Goal: Task Accomplishment & Management: Manage account settings

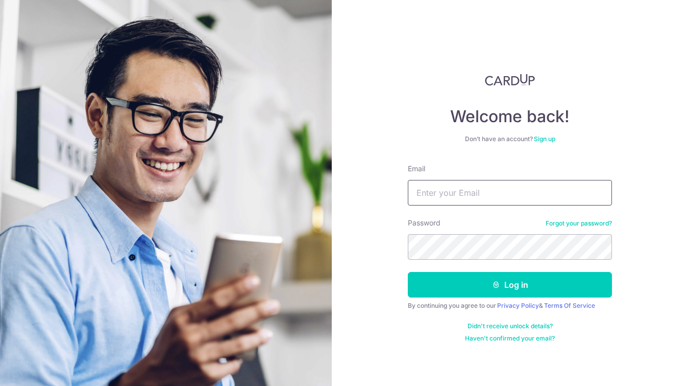
click at [478, 203] on input "Email" at bounding box center [510, 193] width 204 height 26
type input "s"
type input "[EMAIL_ADDRESS][DOMAIN_NAME]"
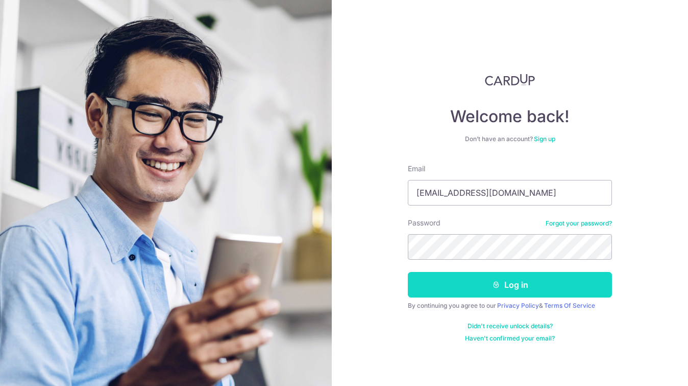
click at [468, 285] on button "Log in" at bounding box center [510, 285] width 204 height 26
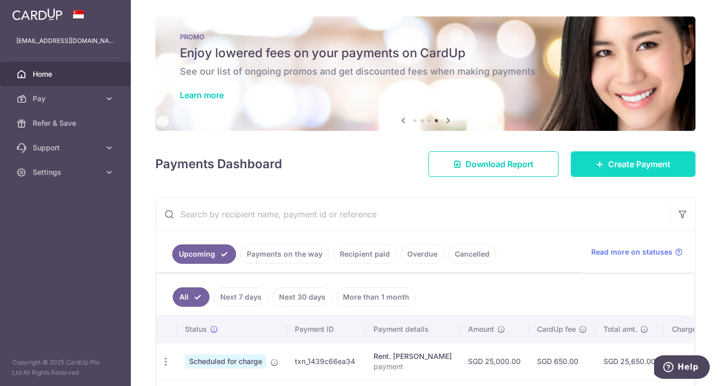
click at [602, 160] on icon at bounding box center [600, 164] width 8 height 8
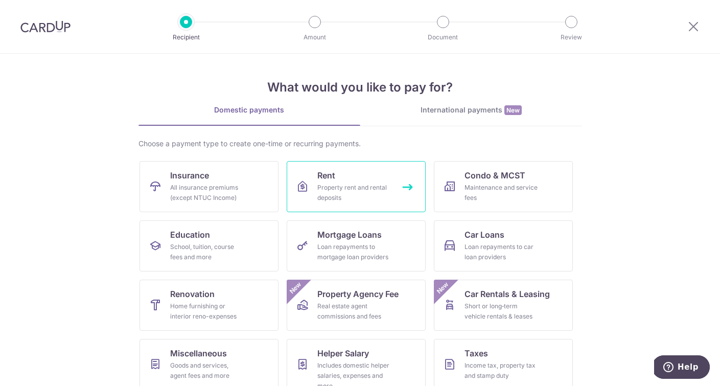
click at [336, 178] on link "Rent Property rent and rental deposits" at bounding box center [356, 186] width 139 height 51
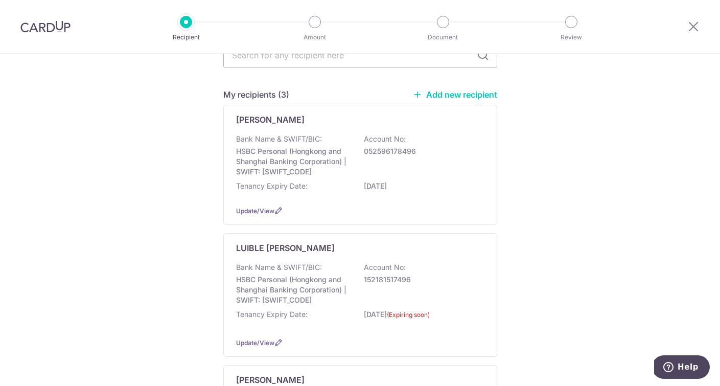
scroll to position [184, 0]
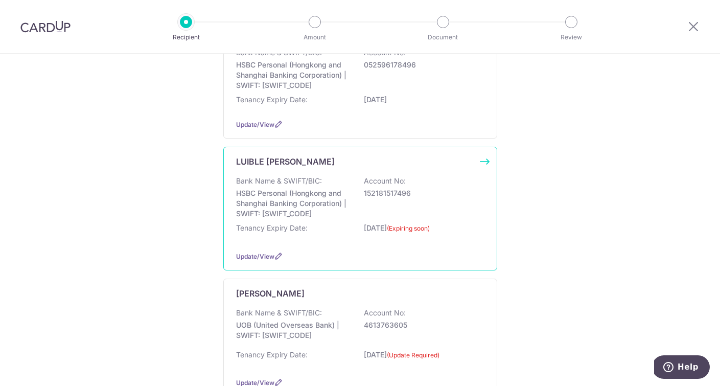
click at [427, 173] on div "LUIBLE MICHAEL HEINZ Bank Name & SWIFT/BIC: HSBC Personal (Hongkong and Shangha…" at bounding box center [360, 209] width 274 height 124
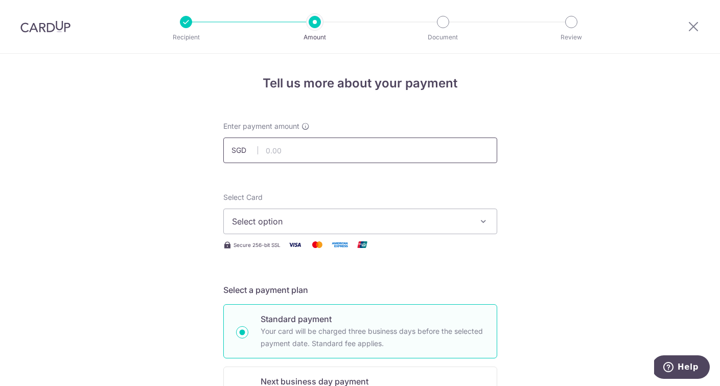
click at [280, 153] on input "text" at bounding box center [360, 150] width 274 height 26
type input "3,888.00"
click at [255, 217] on span "Select option" at bounding box center [351, 221] width 238 height 12
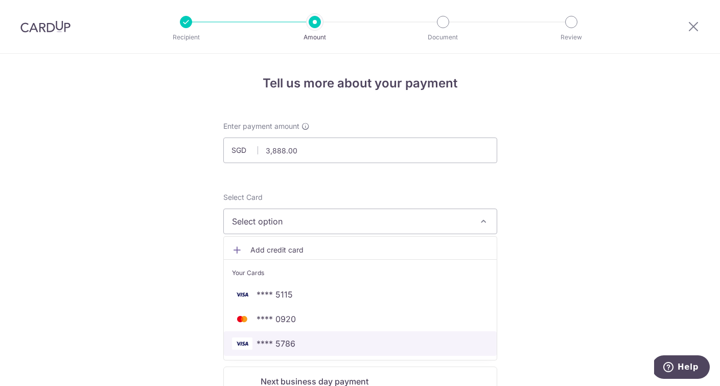
click at [296, 344] on span "**** 5786" at bounding box center [360, 343] width 256 height 12
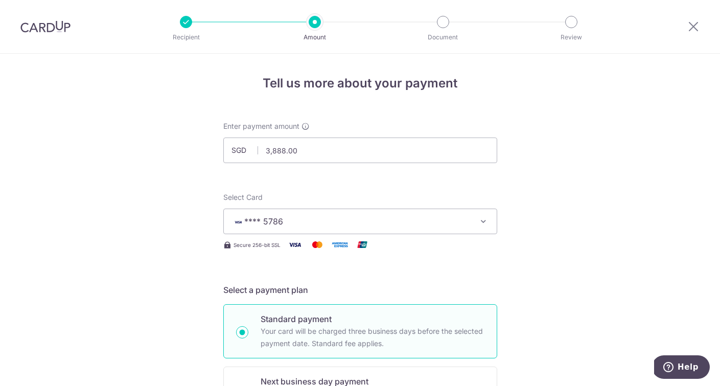
click at [36, 29] on img at bounding box center [45, 26] width 50 height 12
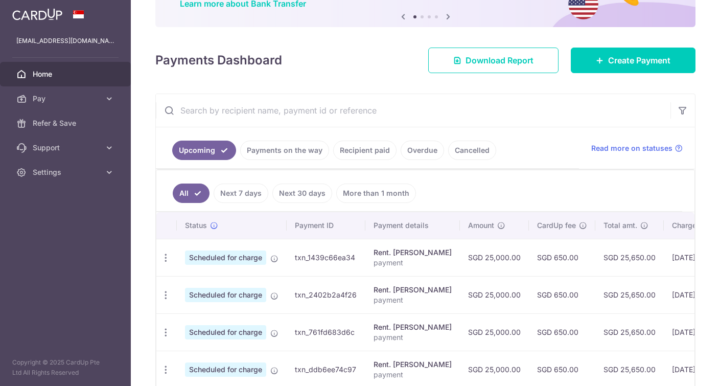
scroll to position [94, 0]
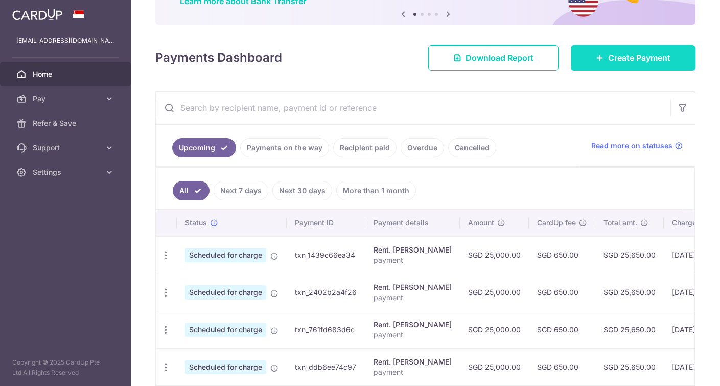
click at [623, 55] on span "Create Payment" at bounding box center [639, 58] width 62 height 12
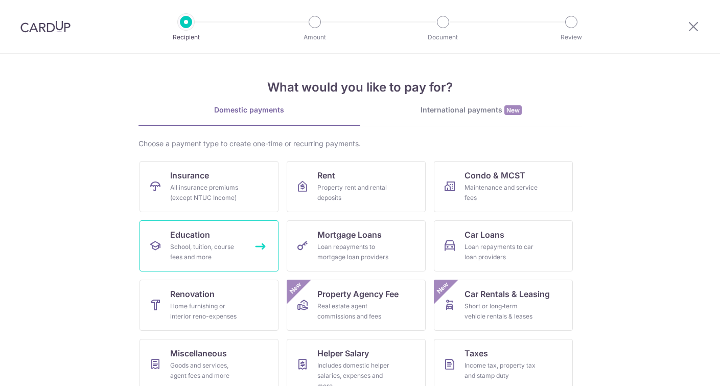
click at [235, 235] on link "Education School, tuition, course fees and more" at bounding box center [208, 245] width 139 height 51
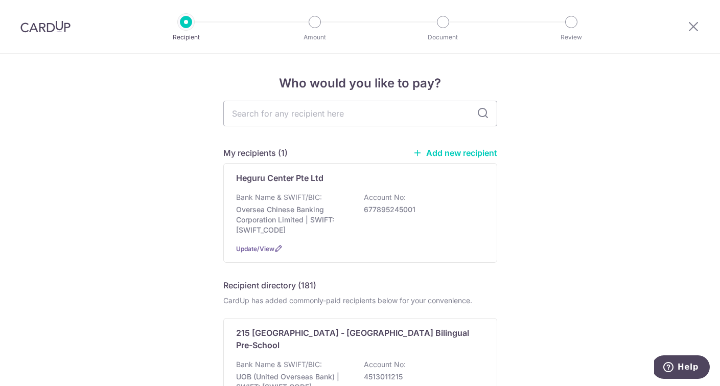
click at [274, 112] on input "text" at bounding box center [360, 114] width 274 height 26
type input "odyssey"
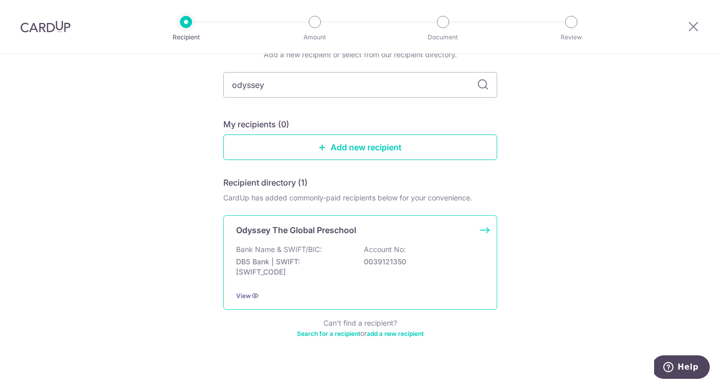
scroll to position [64, 0]
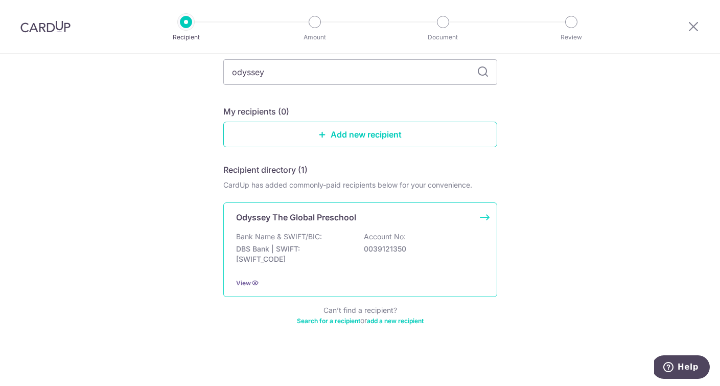
click at [333, 267] on div "Bank Name & SWIFT/BIC: DBS Bank | SWIFT: [SWIFT_CODE] Account No: 0039121350" at bounding box center [360, 250] width 248 height 38
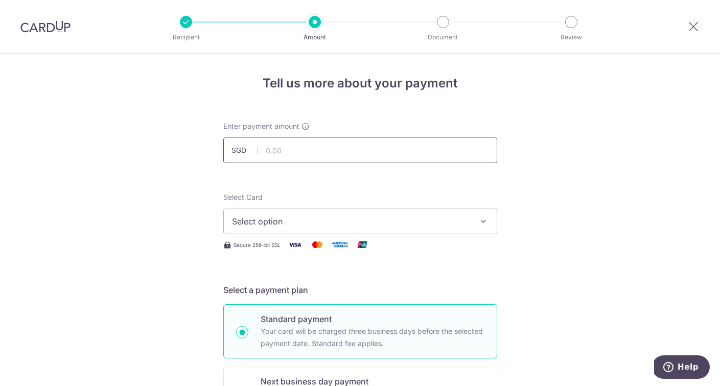
click at [296, 155] on input "text" at bounding box center [360, 150] width 274 height 26
click at [287, 154] on input "text" at bounding box center [360, 150] width 274 height 26
click at [285, 153] on input "2725" at bounding box center [360, 150] width 274 height 26
type input "2"
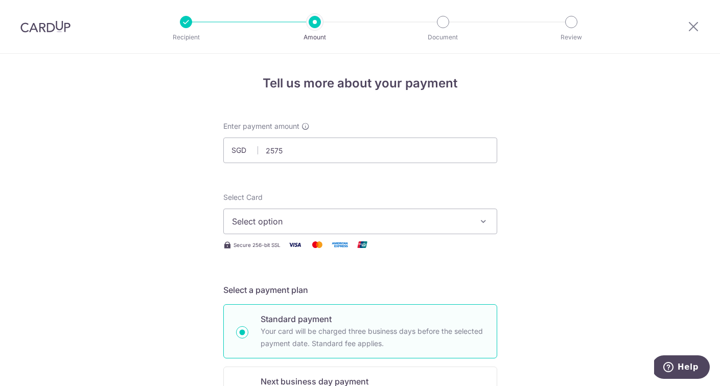
type input "2,575.00"
click at [289, 221] on span "Select option" at bounding box center [351, 221] width 238 height 12
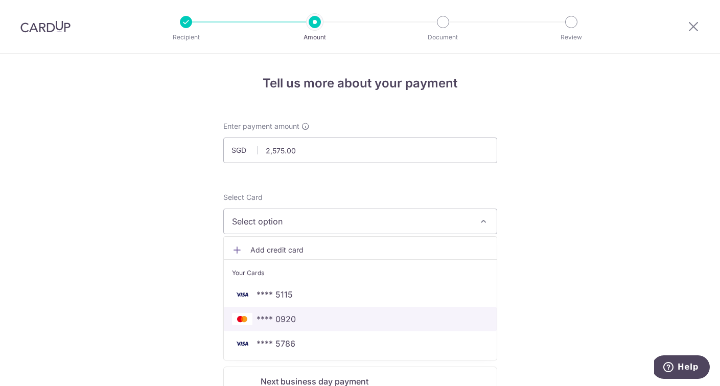
click at [302, 321] on span "**** 0920" at bounding box center [360, 319] width 256 height 12
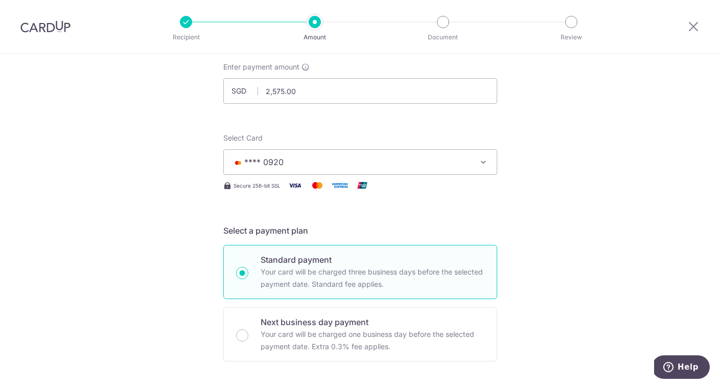
scroll to position [67, 0]
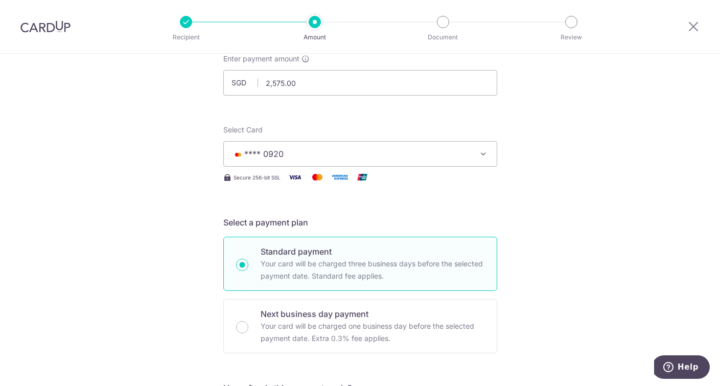
click at [304, 155] on span "**** 0920" at bounding box center [351, 154] width 238 height 12
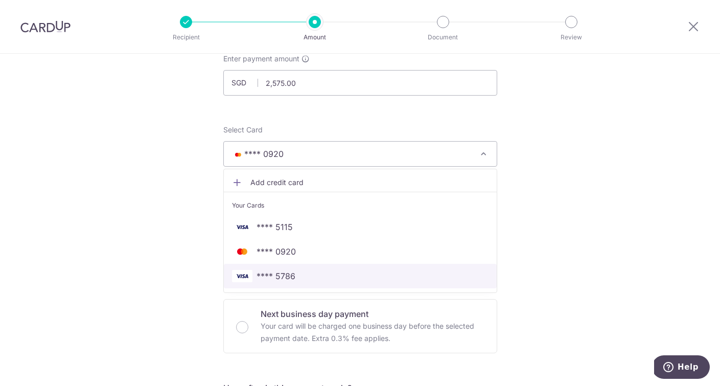
click at [290, 276] on span "**** 5786" at bounding box center [275, 276] width 39 height 12
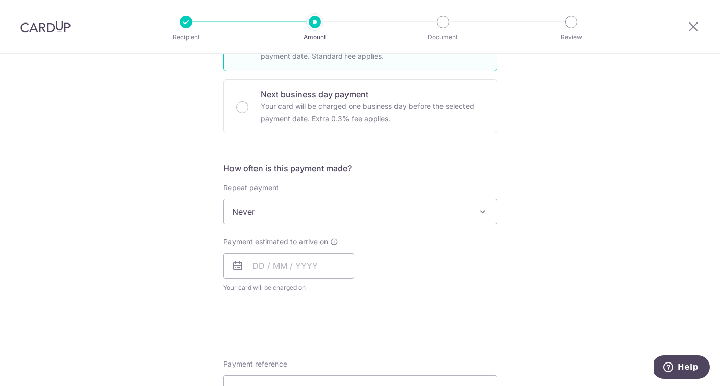
scroll to position [297, 0]
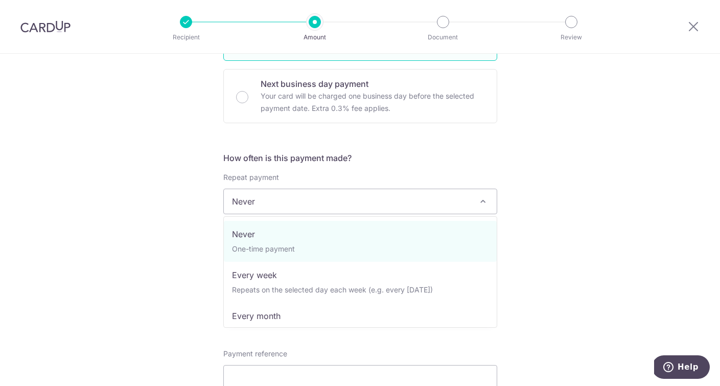
click at [272, 201] on span "Never" at bounding box center [360, 201] width 273 height 25
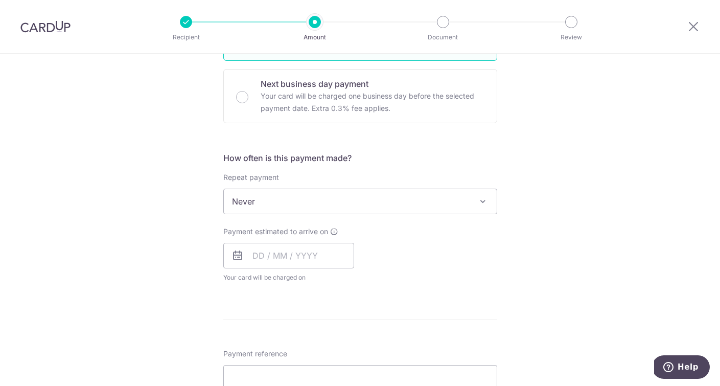
click at [173, 259] on div "Tell us more about your payment Enter payment amount SGD 2,575.00 2575.00 Selec…" at bounding box center [360, 218] width 720 height 924
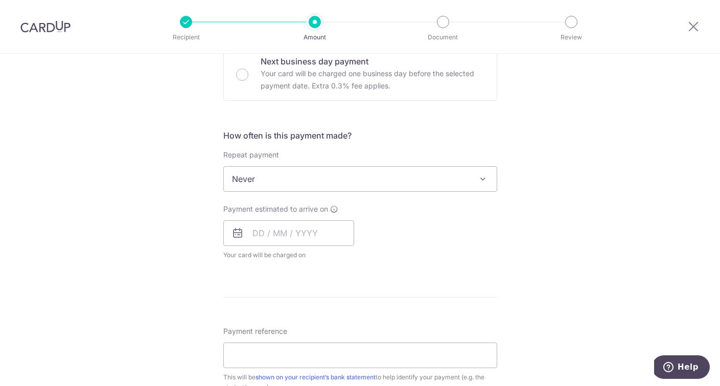
scroll to position [321, 0]
click at [260, 231] on input "text" at bounding box center [288, 232] width 131 height 26
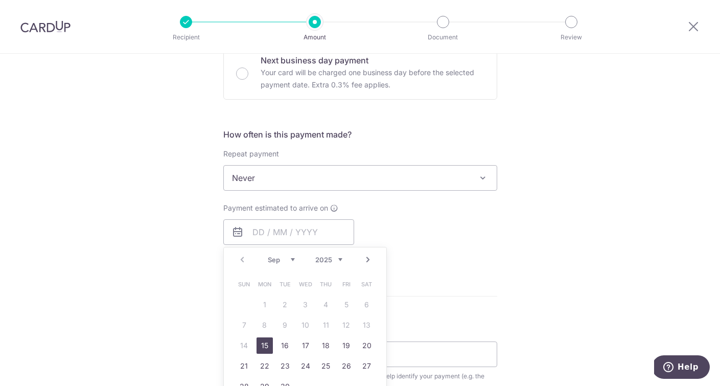
click at [471, 242] on div "Payment estimated to arrive on Prev Next Sep Oct Nov Dec 2025 2026 2027 2028 20…" at bounding box center [360, 231] width 286 height 56
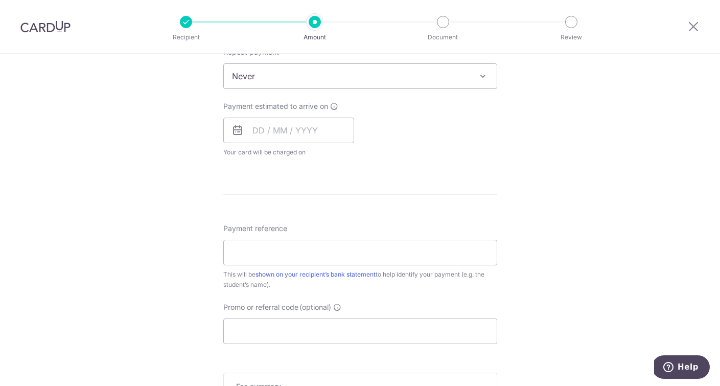
scroll to position [430, 0]
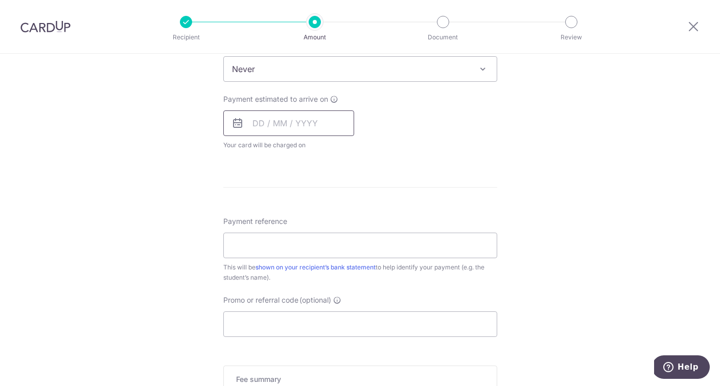
click at [296, 121] on input "text" at bounding box center [288, 123] width 131 height 26
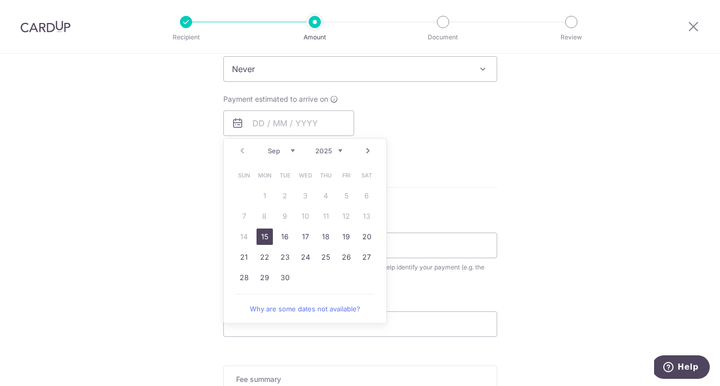
click at [265, 236] on link "15" at bounding box center [264, 236] width 16 height 16
type input "[DATE]"
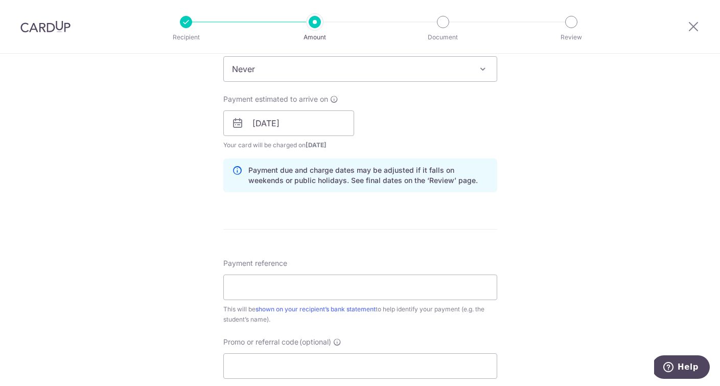
click at [138, 207] on div "Tell us more about your payment Enter payment amount SGD 2,575.00 2575.00 Selec…" at bounding box center [360, 107] width 720 height 966
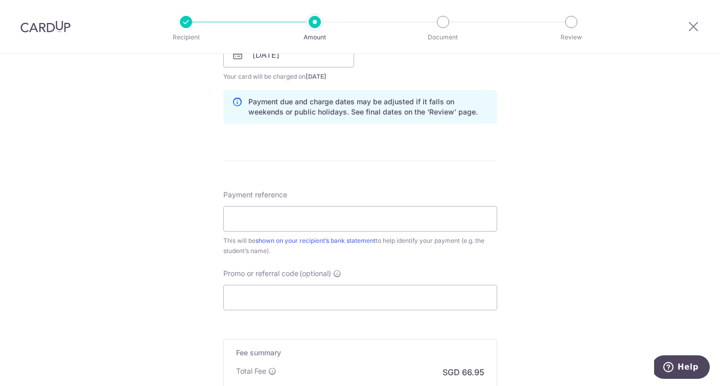
scroll to position [485, 0]
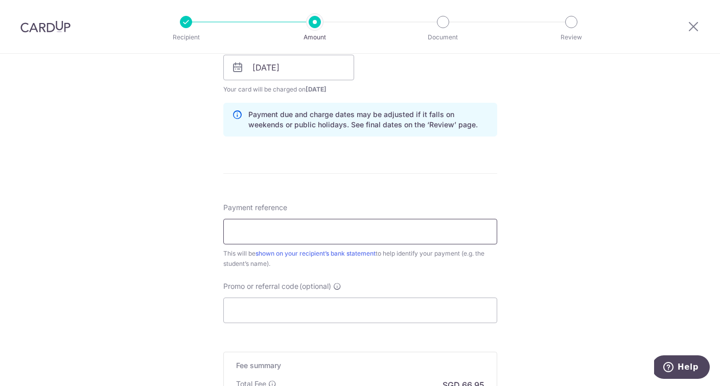
click at [252, 234] on input "Payment reference" at bounding box center [360, 232] width 274 height 26
click at [141, 199] on div "Tell us more about your payment Enter payment amount SGD 2,575.00 2575.00 Selec…" at bounding box center [360, 51] width 720 height 966
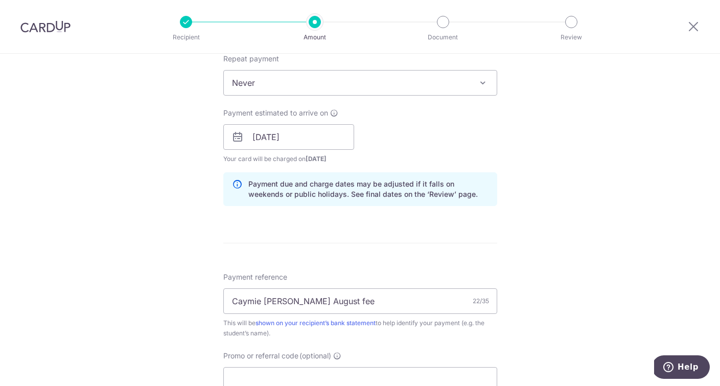
scroll to position [477, 0]
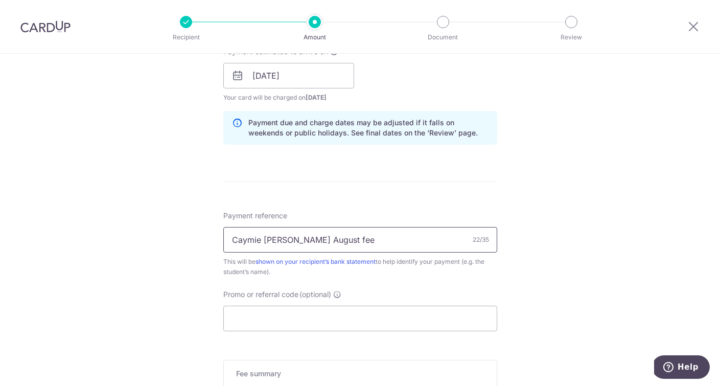
click at [263, 241] on input "Caymie Chen August fee" at bounding box center [360, 240] width 274 height 26
click at [334, 241] on input "Caymie Jing Chen August fee" at bounding box center [360, 240] width 274 height 26
type input "Caymie [PERSON_NAME] August School fee"
click at [155, 201] on div "Tell us more about your payment Enter payment amount SGD 2,575.00 2575.00 Selec…" at bounding box center [360, 60] width 720 height 966
click at [212, 229] on div "Tell us more about your payment Enter payment amount SGD 2,575.00 2575.00 Selec…" at bounding box center [360, 60] width 720 height 966
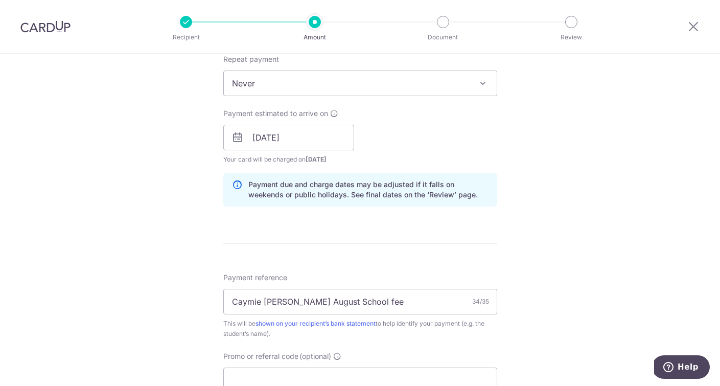
scroll to position [634, 0]
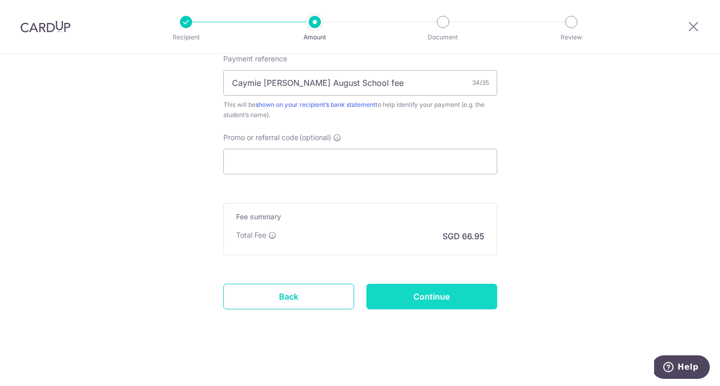
click at [481, 288] on input "Continue" at bounding box center [431, 296] width 131 height 26
type input "Create Schedule"
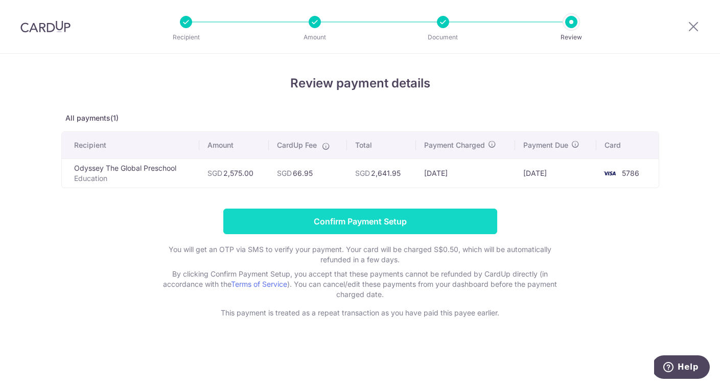
click at [406, 218] on input "Confirm Payment Setup" at bounding box center [360, 221] width 274 height 26
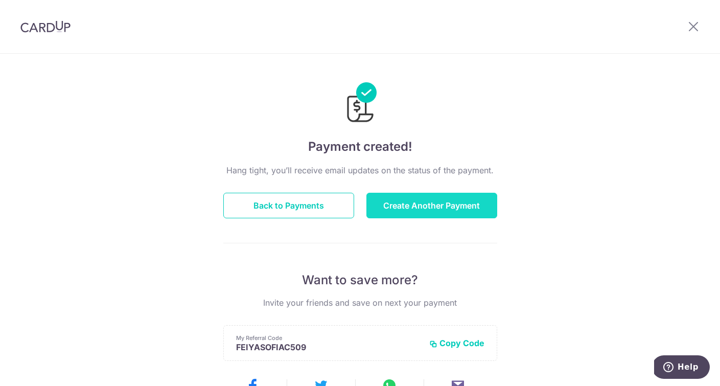
click at [427, 211] on button "Create Another Payment" at bounding box center [431, 206] width 131 height 26
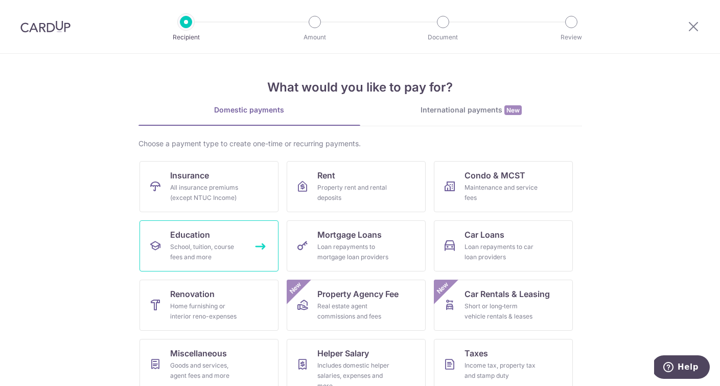
click at [209, 242] on div "School, tuition, course fees and more" at bounding box center [207, 252] width 74 height 20
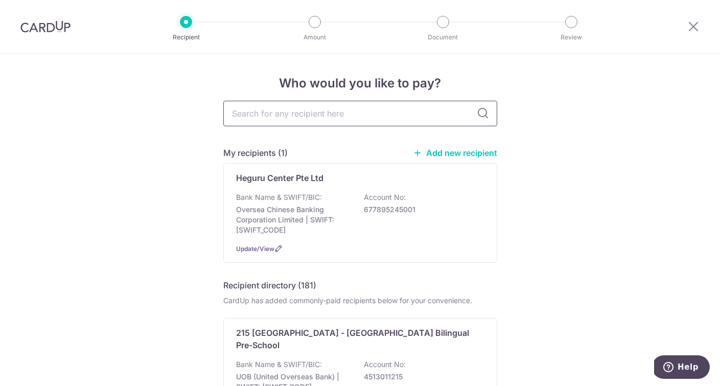
click at [279, 102] on input "text" at bounding box center [360, 114] width 274 height 26
type input "odysse"
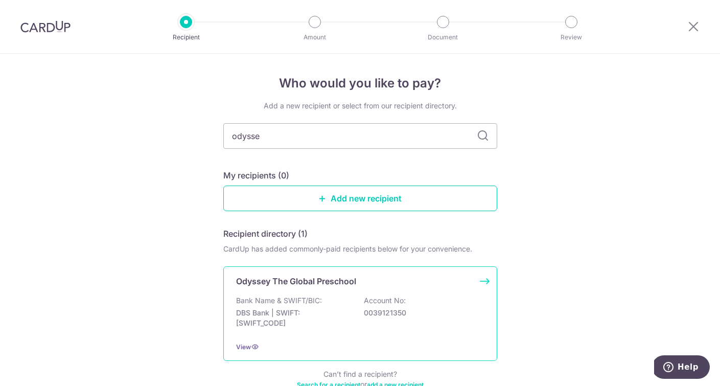
click at [297, 304] on p "Bank Name & SWIFT/BIC:" at bounding box center [279, 300] width 86 height 10
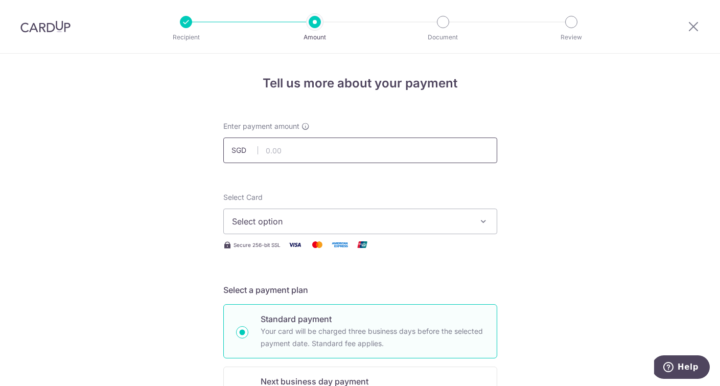
click at [272, 147] on input "text" at bounding box center [360, 150] width 274 height 26
click at [287, 150] on input "text" at bounding box center [360, 150] width 274 height 26
type input "2,520.50"
click at [261, 227] on button "Select option" at bounding box center [360, 221] width 274 height 26
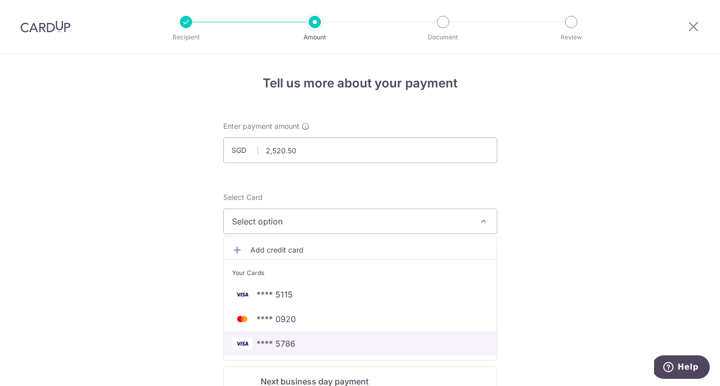
click at [277, 343] on span "**** 5786" at bounding box center [275, 343] width 39 height 12
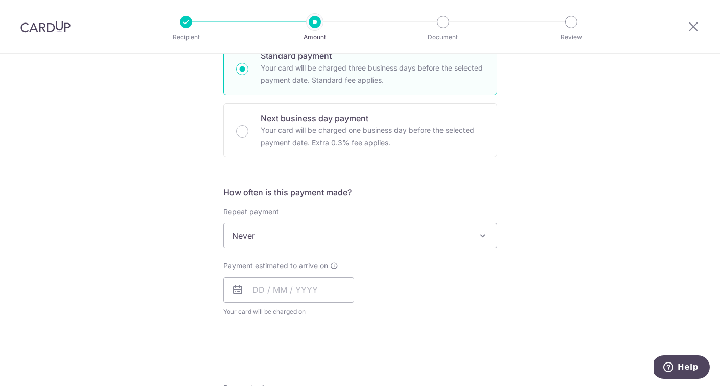
scroll to position [280, 0]
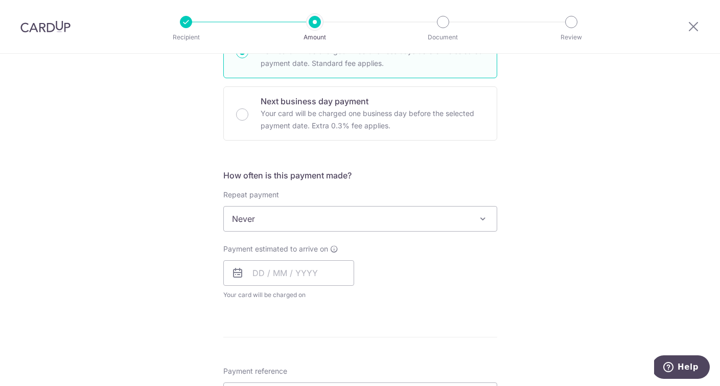
click at [258, 222] on span "Never" at bounding box center [360, 218] width 273 height 25
click at [253, 281] on input "text" at bounding box center [288, 273] width 131 height 26
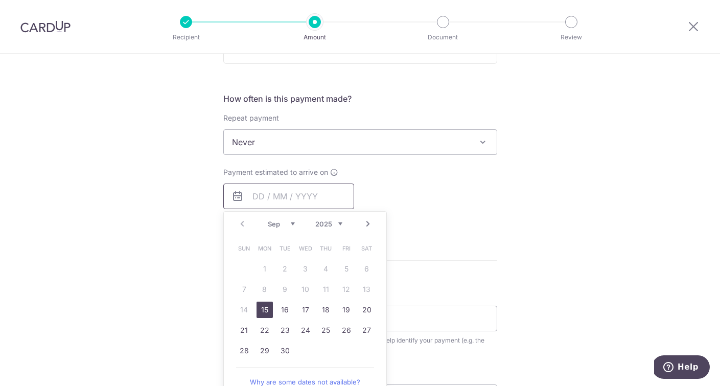
scroll to position [365, 0]
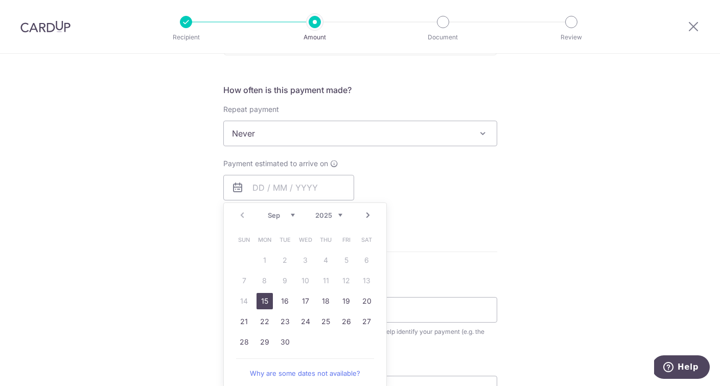
click at [263, 304] on link "15" at bounding box center [264, 301] width 16 height 16
type input "15/09/2025"
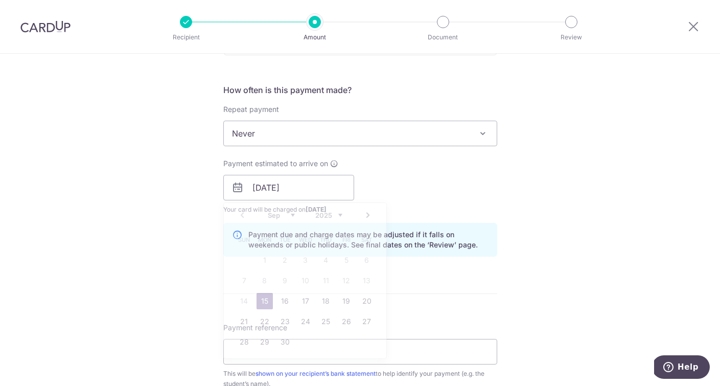
click at [145, 305] on div "Tell us more about your payment Enter payment amount SGD 2,520.50 2520.50 Selec…" at bounding box center [360, 171] width 720 height 966
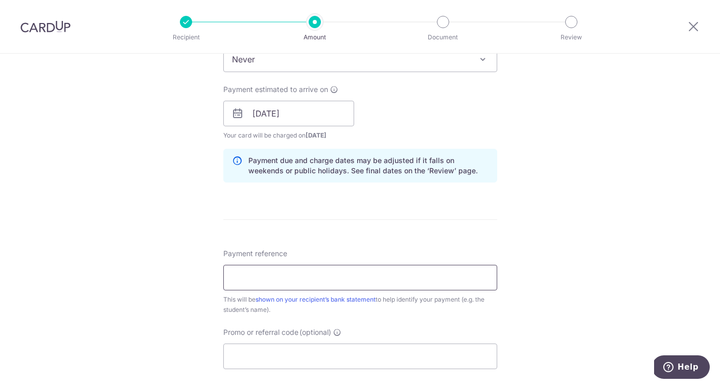
click at [253, 278] on input "Payment reference" at bounding box center [360, 278] width 274 height 26
click at [260, 281] on input "Payment reference" at bounding box center [360, 278] width 274 height 26
type input "Cayton Chen August School Fee"
click at [121, 260] on div "Tell us more about your payment Enter payment amount SGD 2,520.50 2520.50 Selec…" at bounding box center [360, 97] width 720 height 966
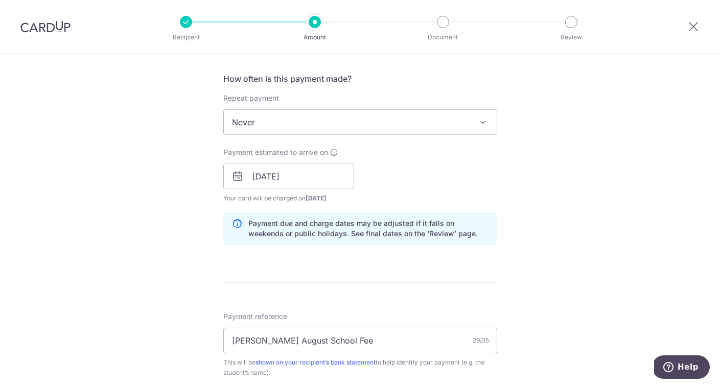
scroll to position [634, 0]
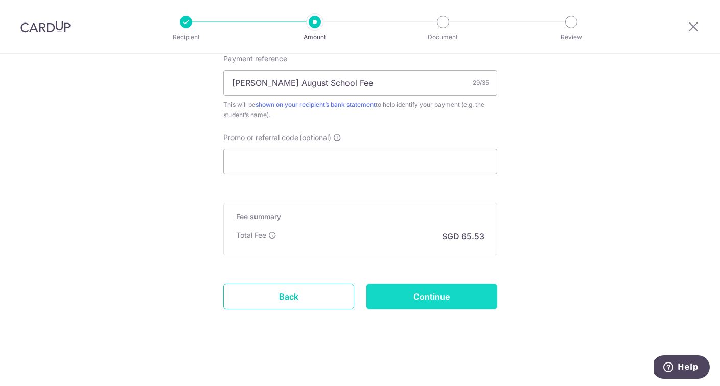
click at [419, 298] on input "Continue" at bounding box center [431, 296] width 131 height 26
type input "Create Schedule"
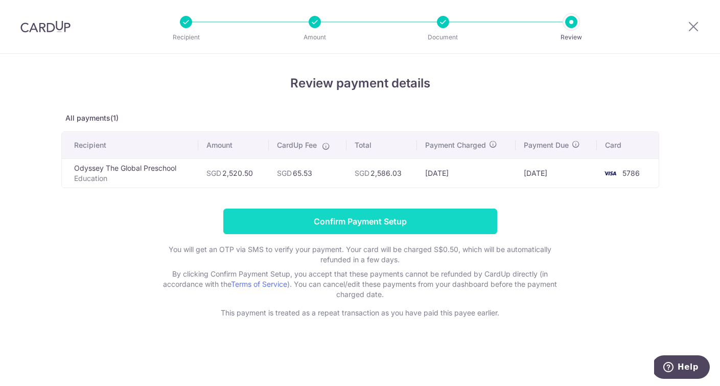
click at [425, 218] on input "Confirm Payment Setup" at bounding box center [360, 221] width 274 height 26
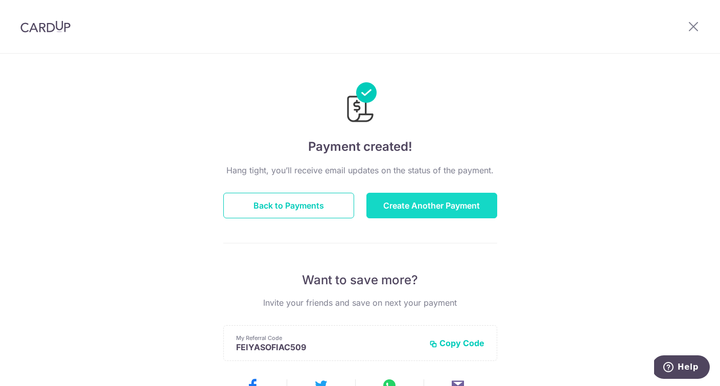
click at [436, 203] on button "Create Another Payment" at bounding box center [431, 206] width 131 height 26
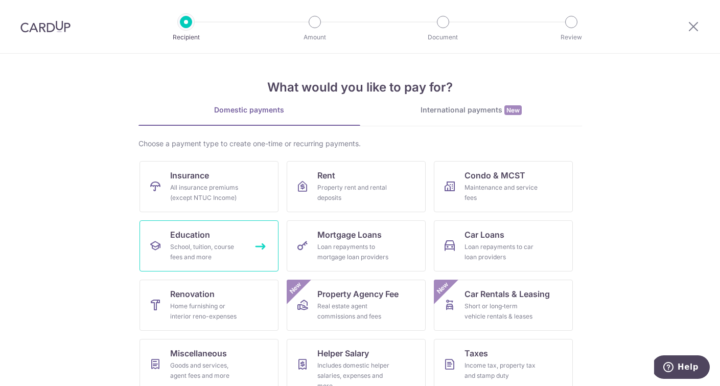
click at [187, 257] on div "School, tuition, course fees and more" at bounding box center [207, 252] width 74 height 20
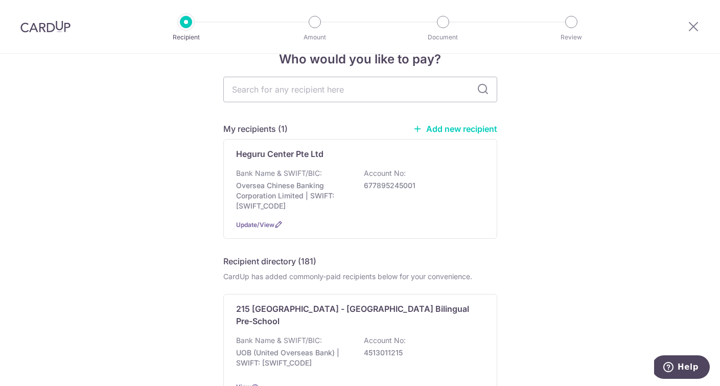
scroll to position [27, 0]
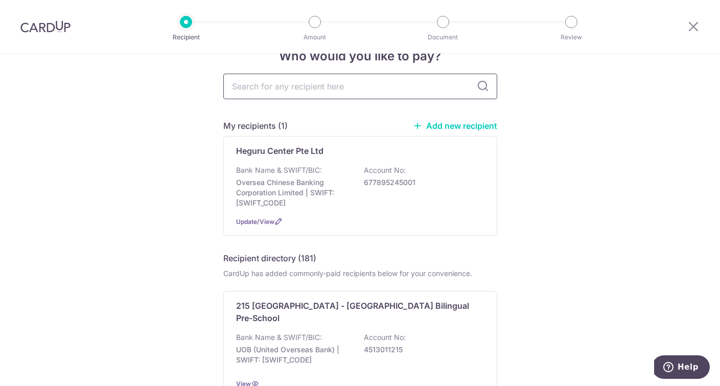
click at [266, 82] on input "text" at bounding box center [360, 87] width 274 height 26
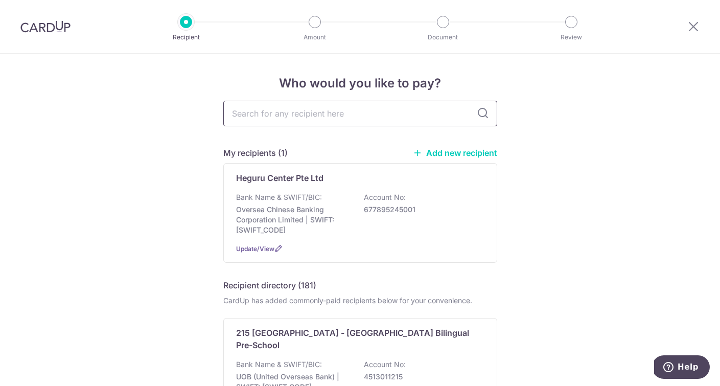
click at [330, 112] on input "text" at bounding box center [360, 114] width 274 height 26
type input "odyssey"
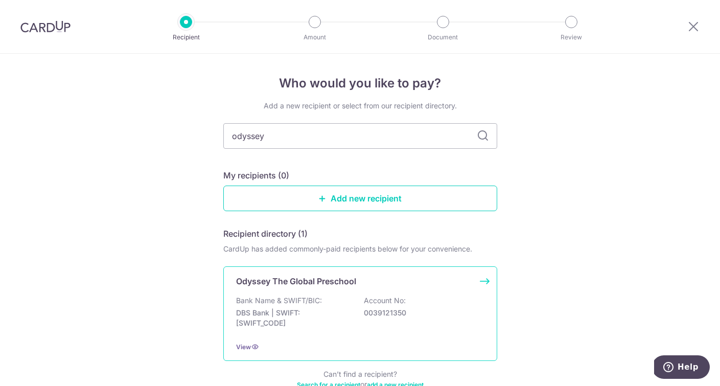
click at [339, 295] on div "Bank Name & SWIFT/BIC: DBS Bank | SWIFT: DBSSSGSGXXX Account No: 0039121350" at bounding box center [360, 314] width 248 height 38
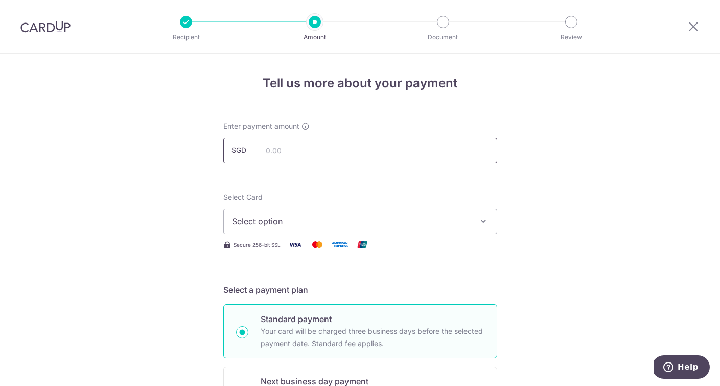
click at [292, 151] on input "text" at bounding box center [360, 150] width 274 height 26
type input "2,575.00"
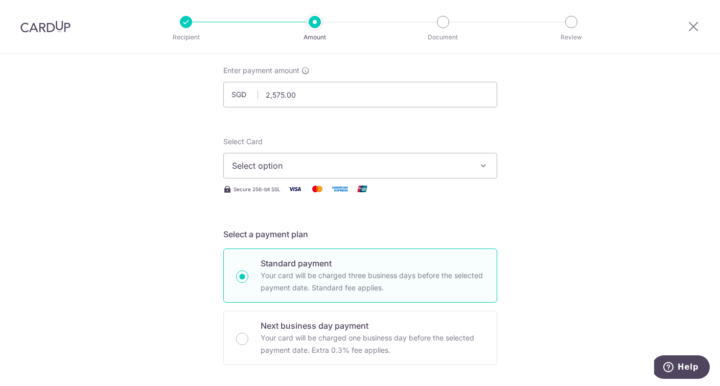
scroll to position [65, 0]
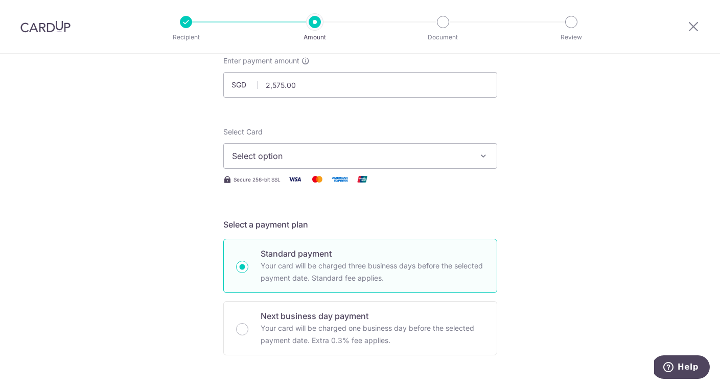
click at [302, 154] on span "Select option" at bounding box center [351, 156] width 238 height 12
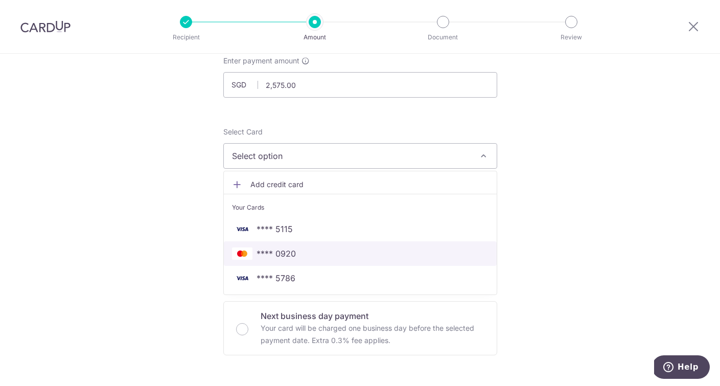
click at [325, 256] on span "**** 0920" at bounding box center [360, 253] width 256 height 12
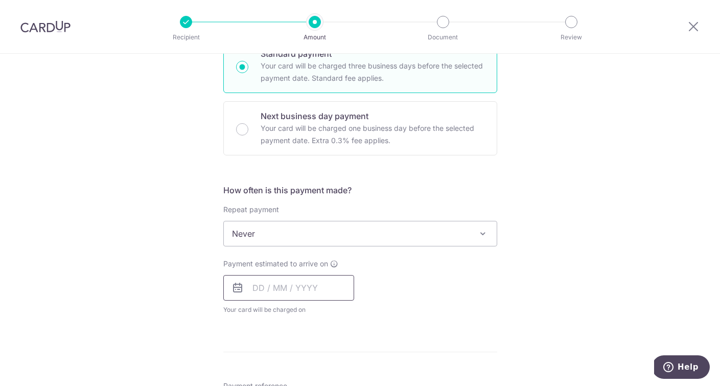
scroll to position [308, 0]
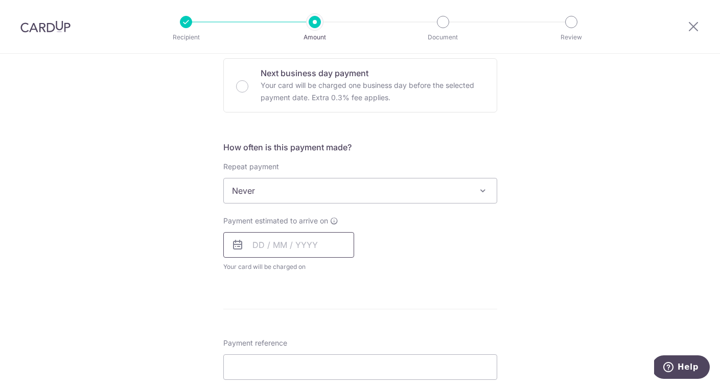
click at [257, 241] on input "text" at bounding box center [288, 245] width 131 height 26
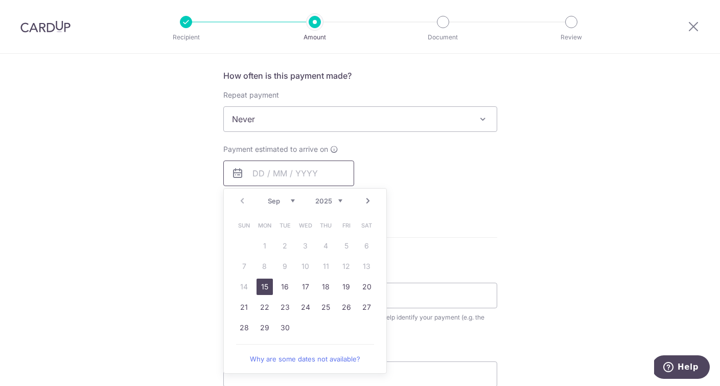
scroll to position [438, 0]
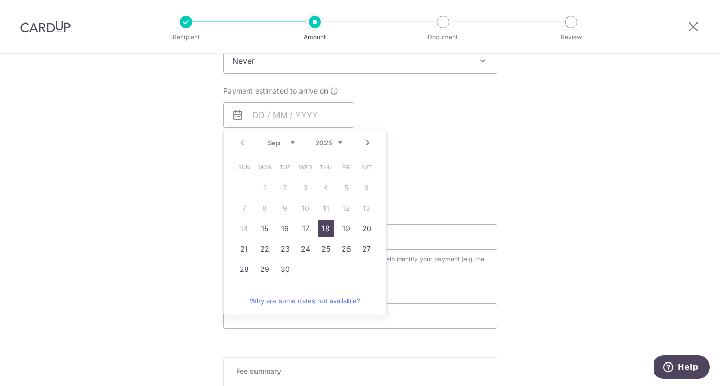
click at [322, 230] on link "18" at bounding box center [326, 228] width 16 height 16
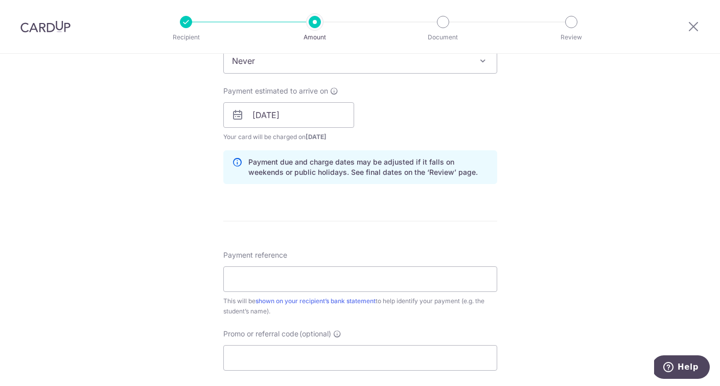
click at [566, 224] on div "Tell us more about your payment Enter payment amount SGD 2,575.00 2575.00 Selec…" at bounding box center [360, 99] width 720 height 966
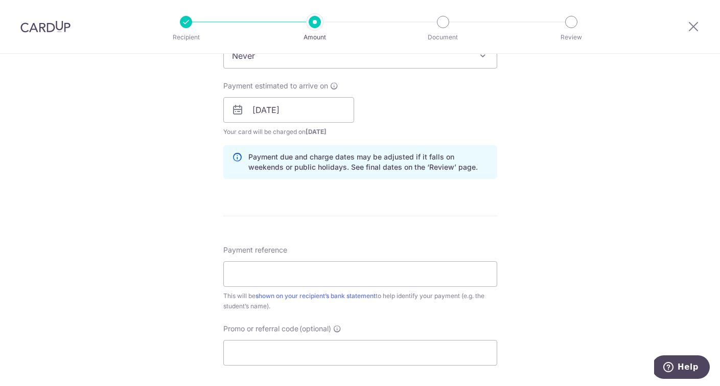
scroll to position [435, 0]
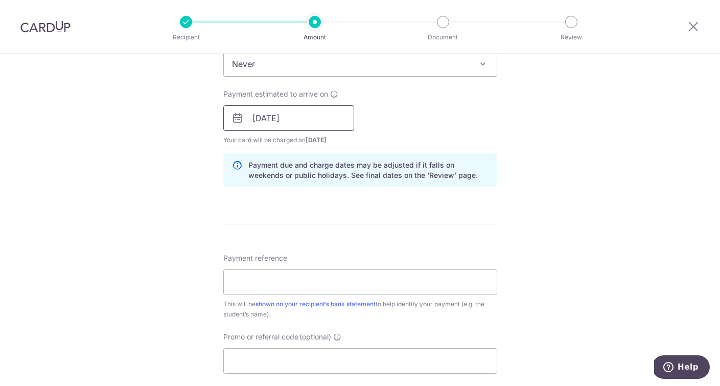
click at [301, 123] on input "[DATE]" at bounding box center [288, 118] width 131 height 26
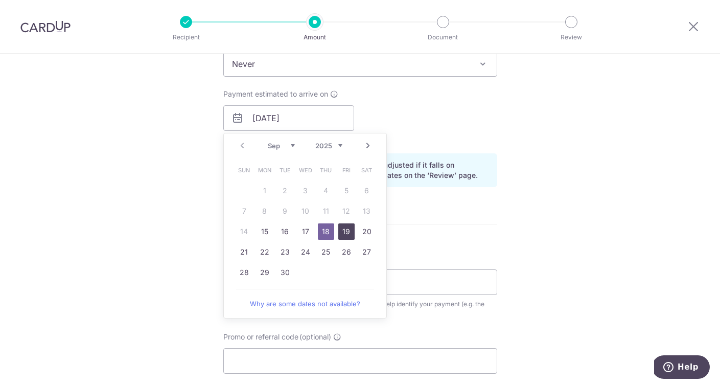
click at [341, 229] on link "19" at bounding box center [346, 231] width 16 height 16
type input "[DATE]"
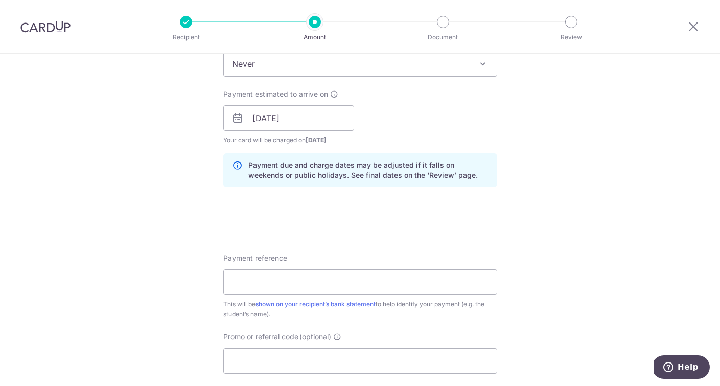
click at [543, 239] on div "Tell us more about your payment Enter payment amount SGD 2,575.00 2575.00 Selec…" at bounding box center [360, 102] width 720 height 966
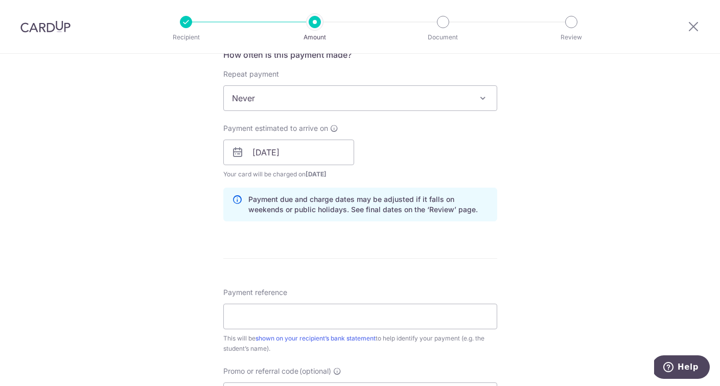
scroll to position [394, 0]
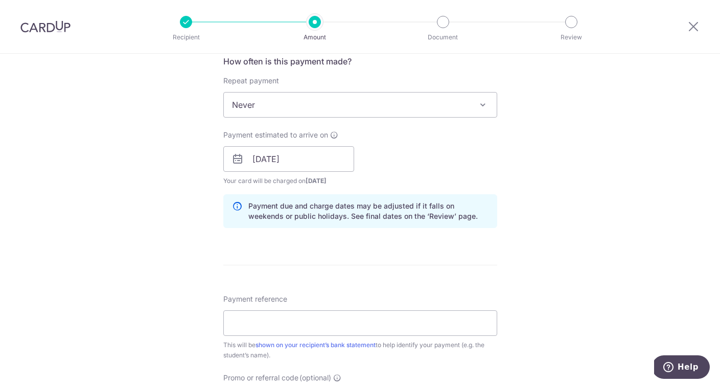
click at [547, 222] on div "Tell us more about your payment Enter payment amount SGD 2,575.00 2575.00 Selec…" at bounding box center [360, 143] width 720 height 966
click at [152, 149] on div "Tell us more about your payment Enter payment amount SGD 2,575.00 2575.00 Selec…" at bounding box center [360, 143] width 720 height 966
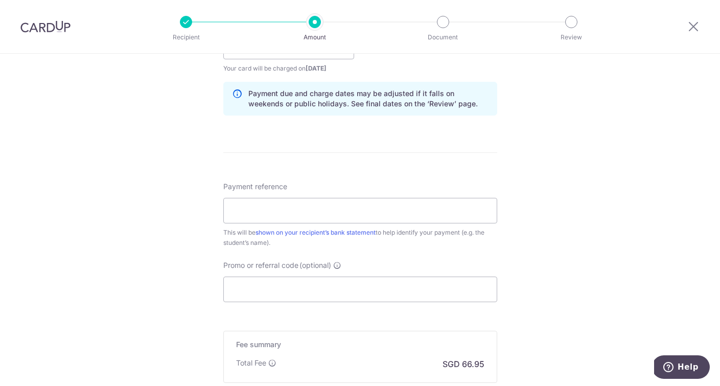
scroll to position [534, 0]
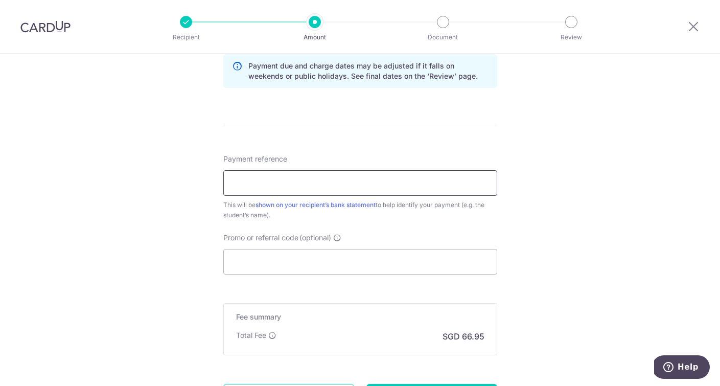
click at [255, 181] on input "Payment reference" at bounding box center [360, 183] width 274 height 26
click at [243, 180] on input "Payment reference" at bounding box center [360, 183] width 274 height 26
type input "Caymie Jing Chen Sep School Fee"
click at [579, 227] on div "Tell us more about your payment Enter payment amount SGD 2,575.00 2575.00 Selec…" at bounding box center [360, 3] width 720 height 966
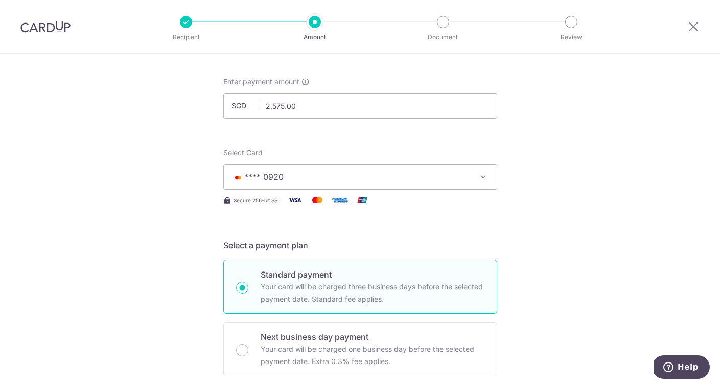
scroll to position [44, 0]
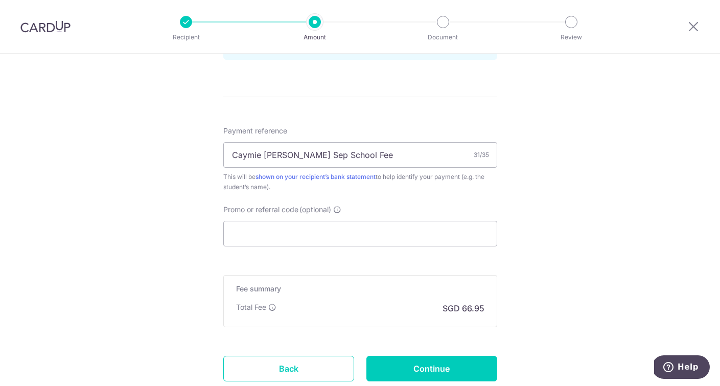
scroll to position [573, 0]
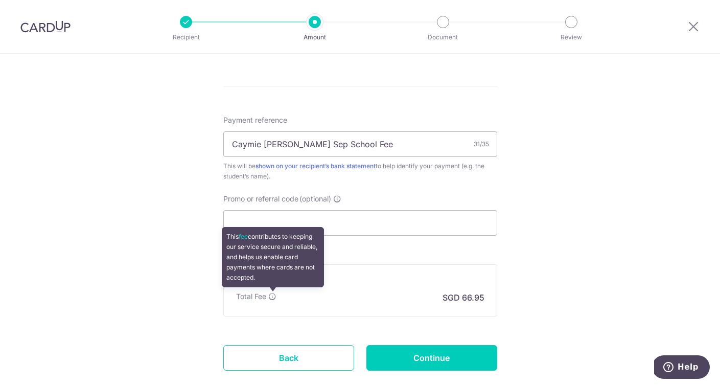
click at [270, 294] on icon at bounding box center [272, 296] width 8 height 8
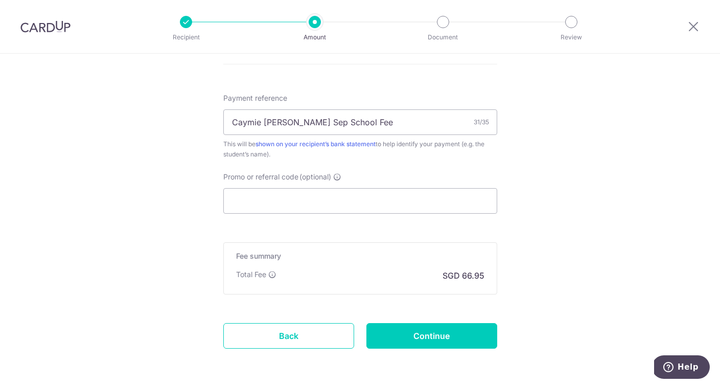
scroll to position [600, 0]
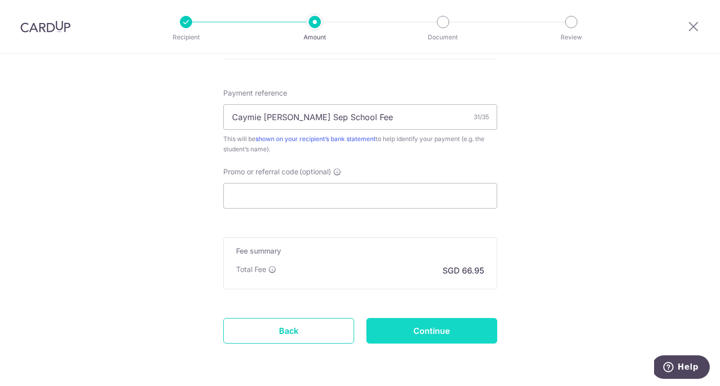
click at [462, 329] on input "Continue" at bounding box center [431, 331] width 131 height 26
type input "Create Schedule"
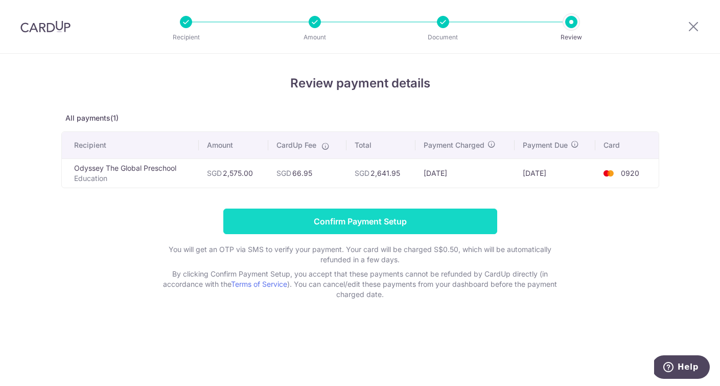
click at [390, 223] on input "Confirm Payment Setup" at bounding box center [360, 221] width 274 height 26
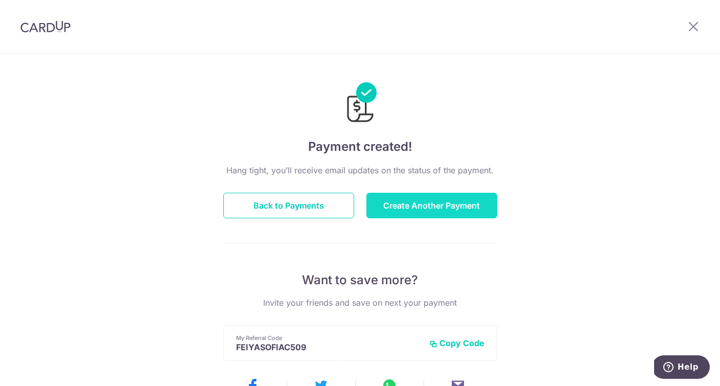
click at [433, 207] on button "Create Another Payment" at bounding box center [431, 206] width 131 height 26
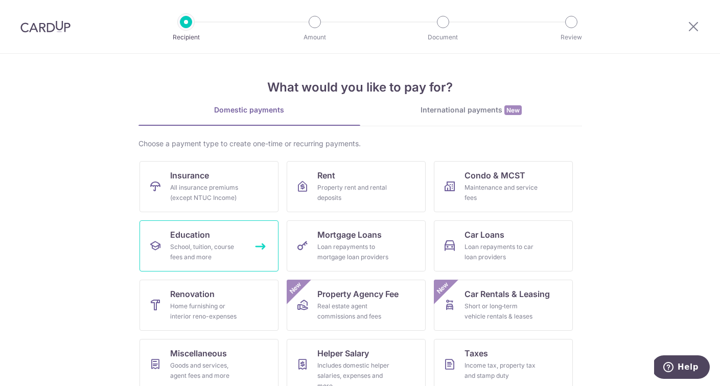
click at [178, 242] on div "School, tuition, course fees and more" at bounding box center [207, 252] width 74 height 20
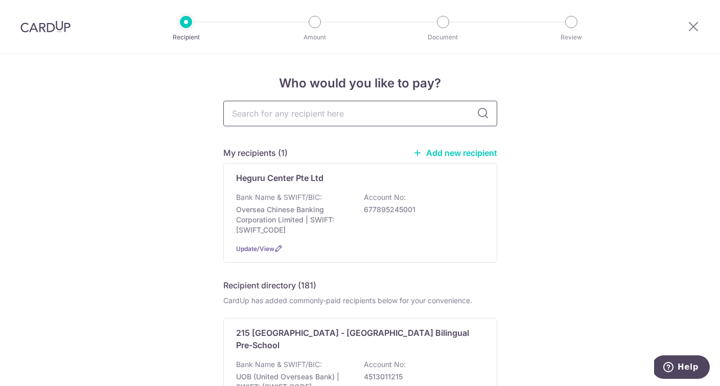
click at [360, 118] on input "text" at bounding box center [360, 114] width 274 height 26
type input "odyssey"
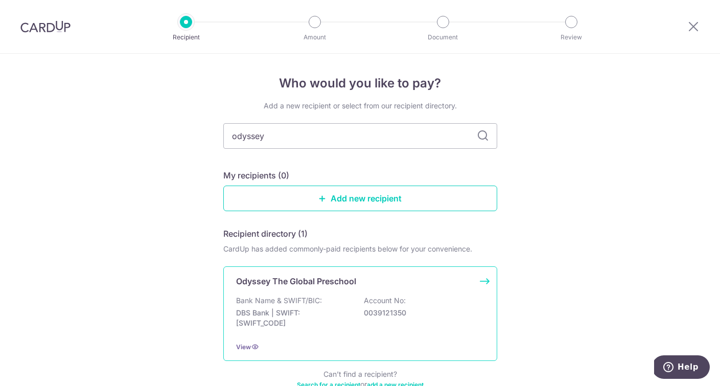
click at [308, 291] on div "Odyssey The Global Preschool Bank Name & SWIFT/BIC: DBS Bank | SWIFT: [SWIFT_CO…" at bounding box center [360, 313] width 274 height 94
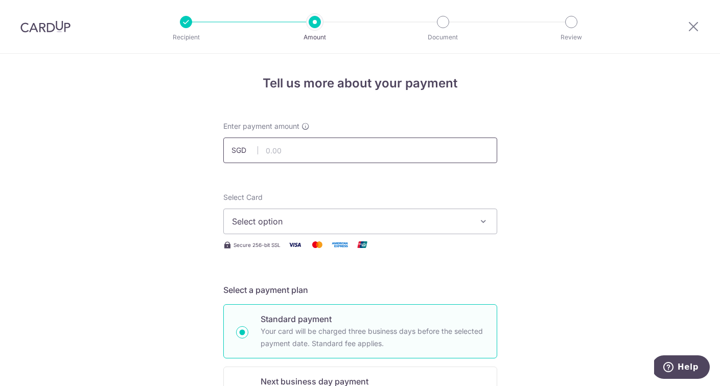
click at [289, 145] on input "text" at bounding box center [360, 150] width 274 height 26
type input "2,520.50"
click at [244, 232] on button "Select option" at bounding box center [360, 221] width 274 height 26
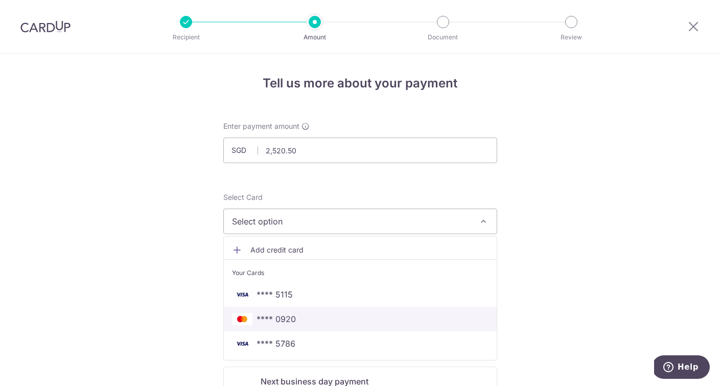
click at [286, 311] on link "**** 0920" at bounding box center [360, 318] width 273 height 25
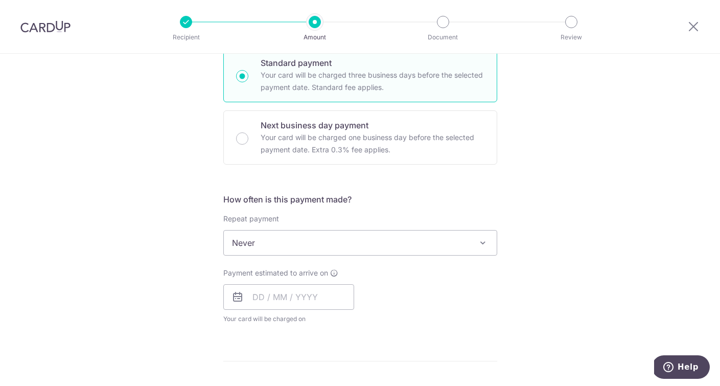
scroll to position [261, 0]
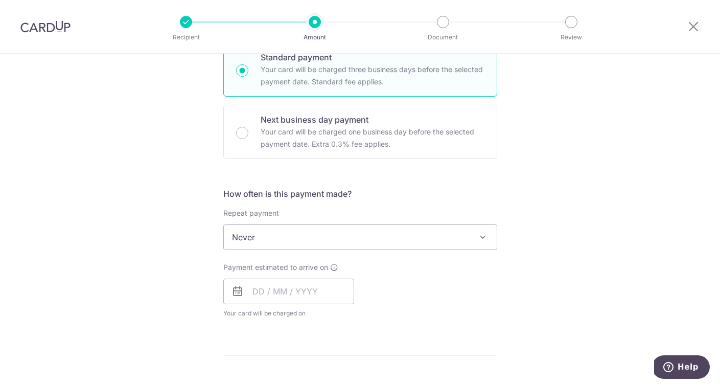
click at [424, 232] on span "Never" at bounding box center [360, 237] width 273 height 25
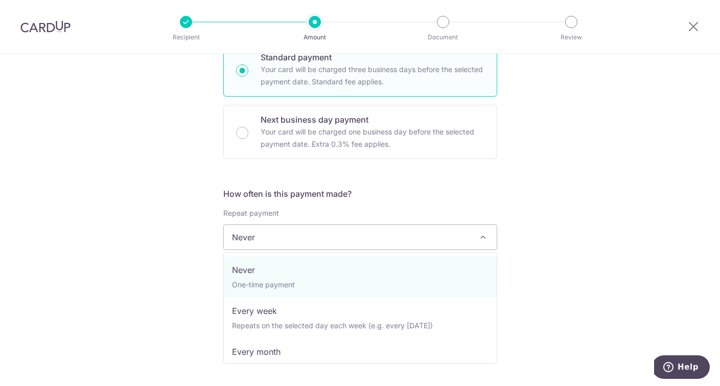
click at [151, 295] on div "Tell us more about your payment Enter payment amount SGD 2,520.50 2520.50 Selec…" at bounding box center [360, 254] width 720 height 924
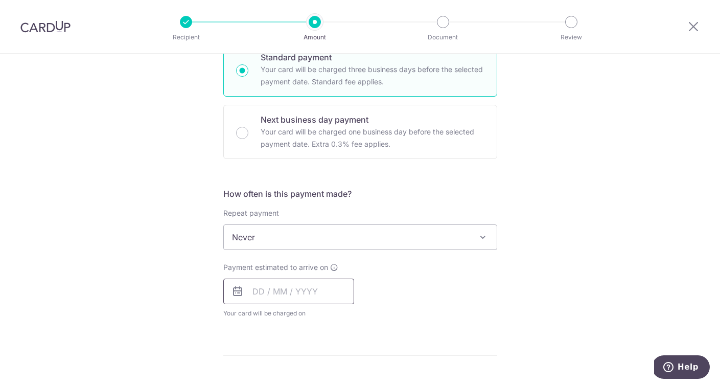
click at [257, 294] on input "text" at bounding box center [288, 291] width 131 height 26
click at [185, 249] on div "Tell us more about your payment Enter payment amount SGD 2,520.50 2520.50 Selec…" at bounding box center [360, 254] width 720 height 924
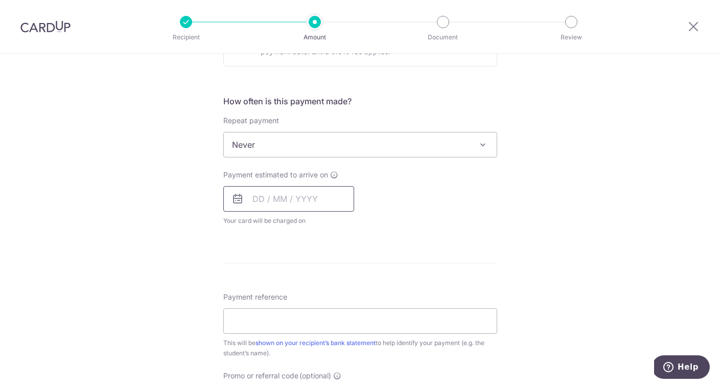
click at [284, 200] on input "text" at bounding box center [288, 199] width 131 height 26
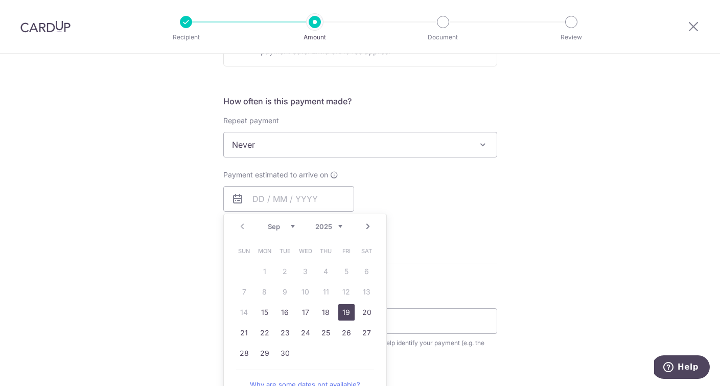
click at [348, 315] on link "19" at bounding box center [346, 312] width 16 height 16
type input "[DATE]"
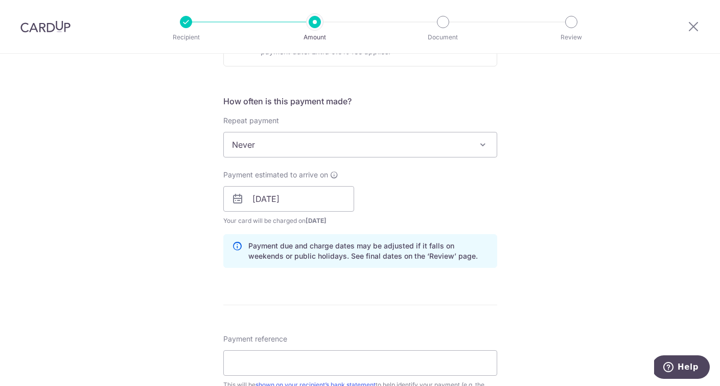
click at [480, 195] on div "Payment estimated to arrive on [DATE] Prev Next Sep Oct Nov [DATE] 2026 2027 20…" at bounding box center [360, 198] width 286 height 56
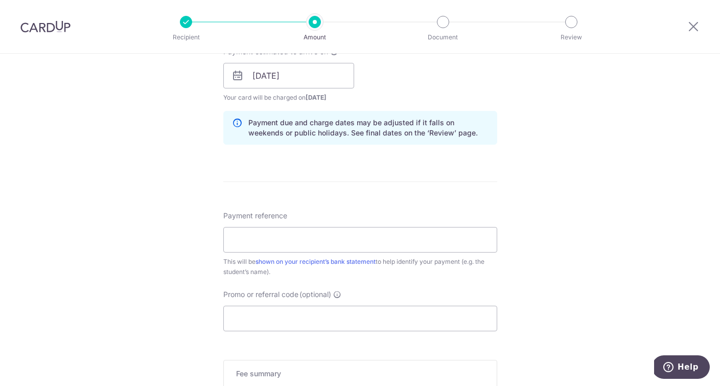
scroll to position [485, 0]
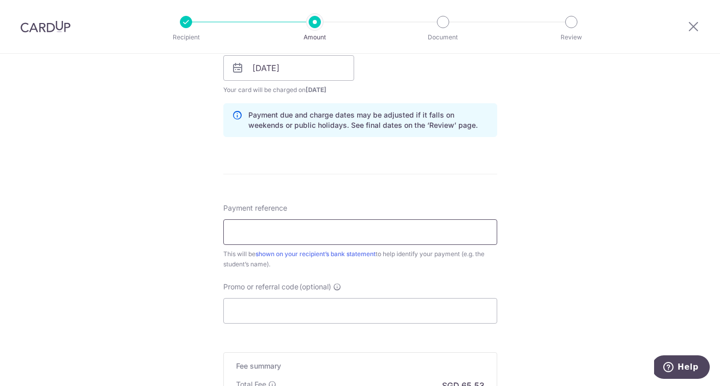
click at [287, 230] on input "Payment reference" at bounding box center [360, 232] width 274 height 26
type input "[PERSON_NAME] Sep School Fee"
click at [125, 223] on div "Tell us more about your payment Enter payment amount SGD 2,520.50 2520.50 Selec…" at bounding box center [360, 52] width 720 height 966
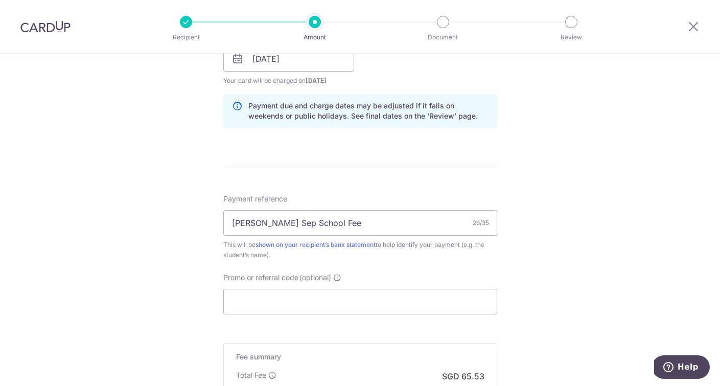
scroll to position [634, 0]
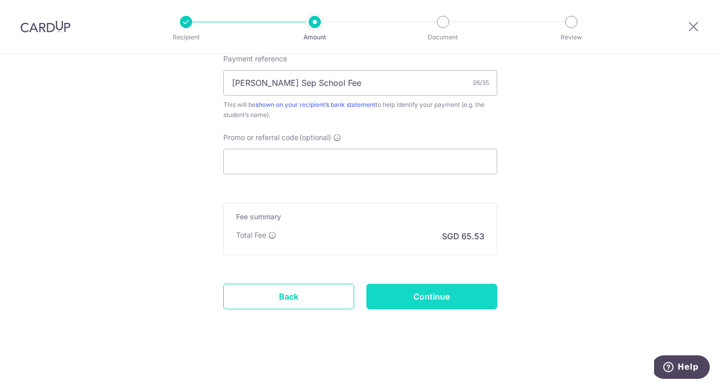
click at [442, 297] on input "Continue" at bounding box center [431, 296] width 131 height 26
type input "Create Schedule"
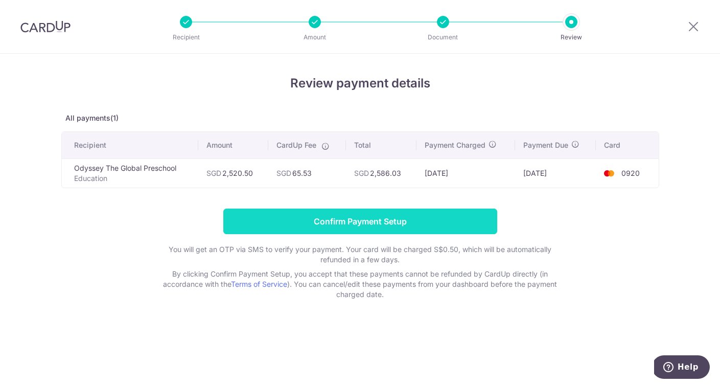
click at [418, 222] on input "Confirm Payment Setup" at bounding box center [360, 221] width 274 height 26
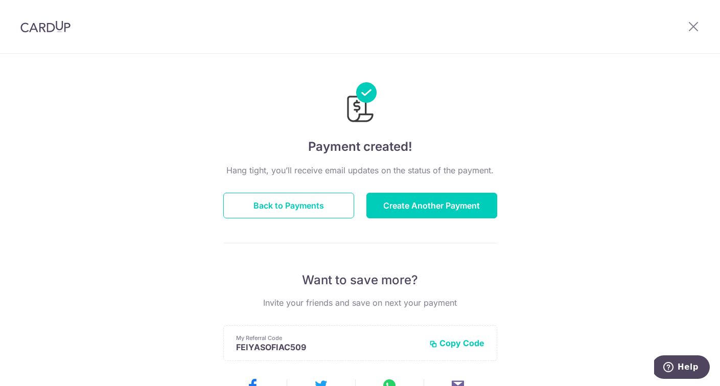
click at [142, 128] on div "Payment created! Hang tight, you’ll receive email updates on the status of the …" at bounding box center [360, 326] width 720 height 545
click at [605, 152] on div "Payment created! Hang tight, you’ll receive email updates on the status of the …" at bounding box center [360, 326] width 720 height 545
click at [92, 265] on div "Payment created! Hang tight, you’ll receive email updates on the status of the …" at bounding box center [360, 326] width 720 height 545
click at [50, 35] on div at bounding box center [45, 26] width 91 height 53
click at [46, 30] on img at bounding box center [45, 26] width 50 height 12
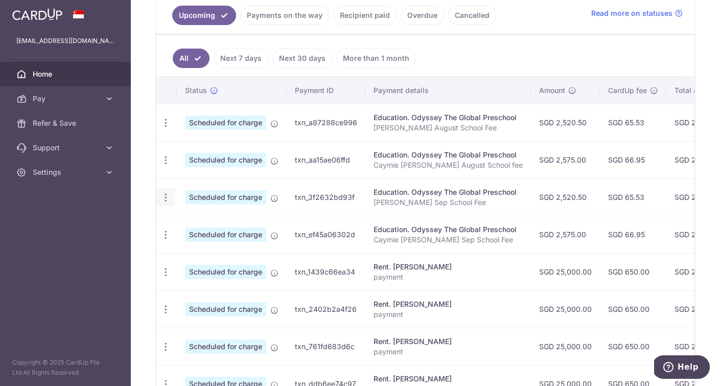
click at [165, 200] on icon "button" at bounding box center [165, 197] width 11 height 11
click at [196, 227] on span "Update payment" at bounding box center [219, 225] width 69 height 12
radio input "true"
type input "2,520.50"
type input "19/09/2025"
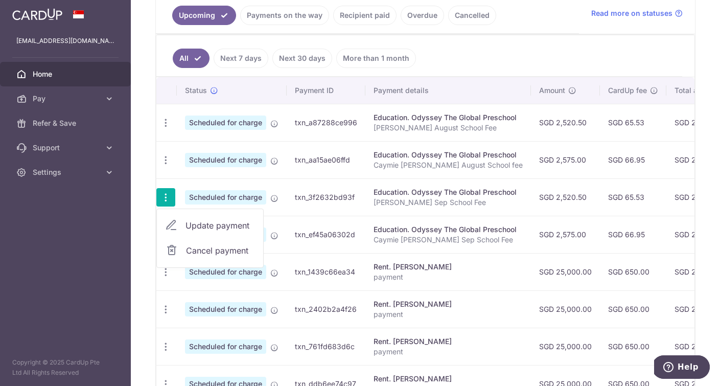
type input "[PERSON_NAME] Sep School Fee"
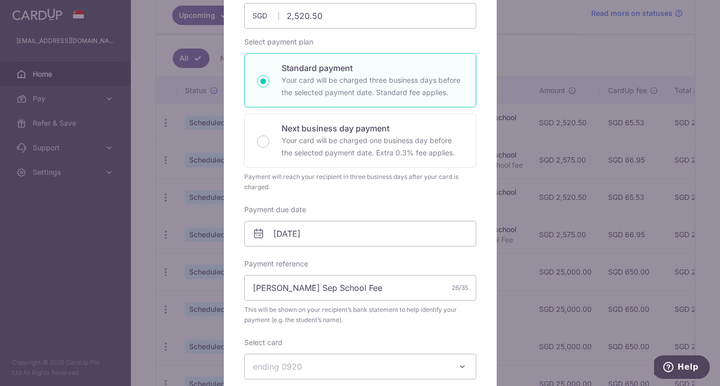
scroll to position [131, 0]
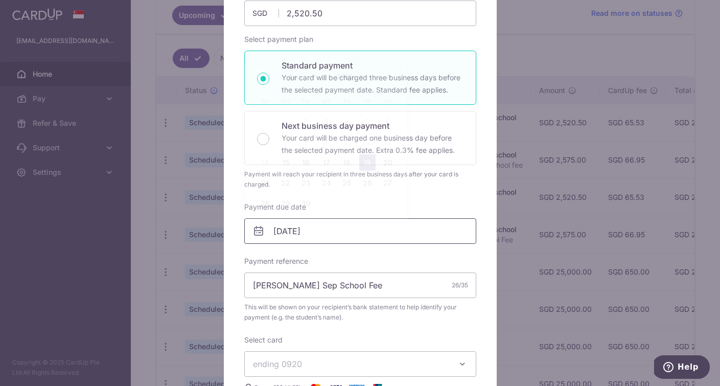
click at [294, 230] on input "19/09/2025" at bounding box center [360, 231] width 232 height 26
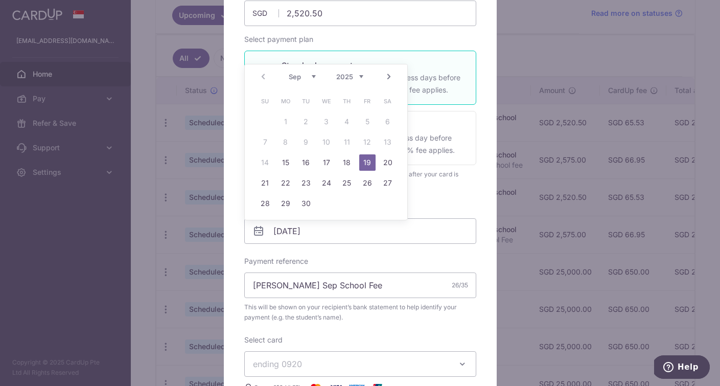
click at [297, 78] on select "Sep Oct Nov Dec" at bounding box center [302, 77] width 27 height 8
click at [287, 181] on link "20" at bounding box center [285, 183] width 16 height 16
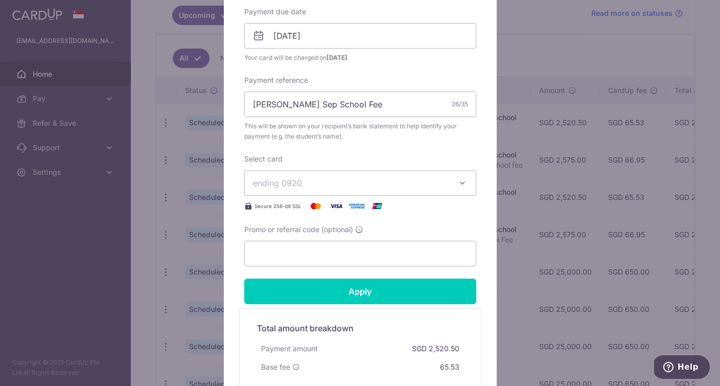
scroll to position [325, 0]
click at [287, 39] on input "20/10/2025" at bounding box center [360, 36] width 232 height 26
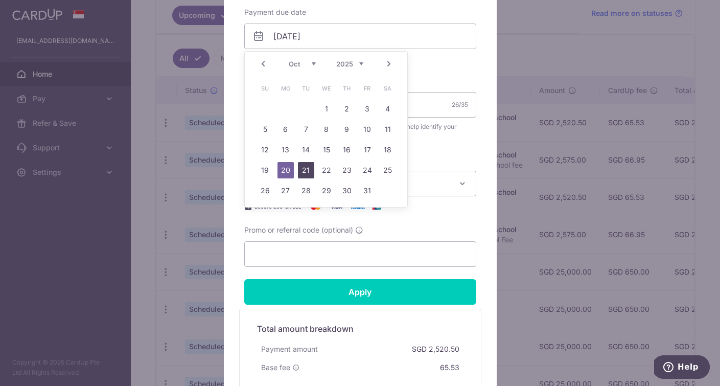
click at [302, 167] on link "21" at bounding box center [306, 170] width 16 height 16
type input "[DATE]"
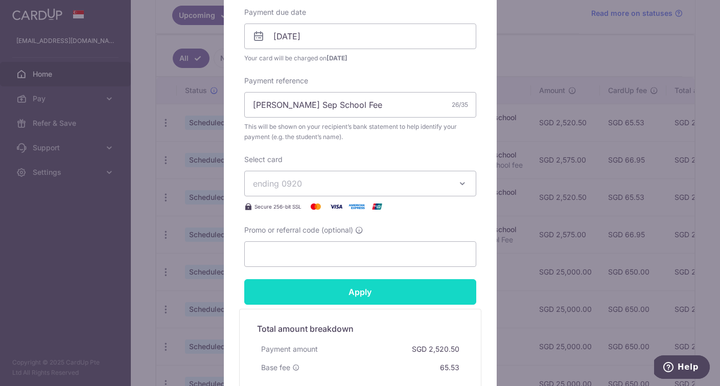
click at [396, 291] on input "Apply" at bounding box center [360, 292] width 232 height 26
type input "Successfully Applied"
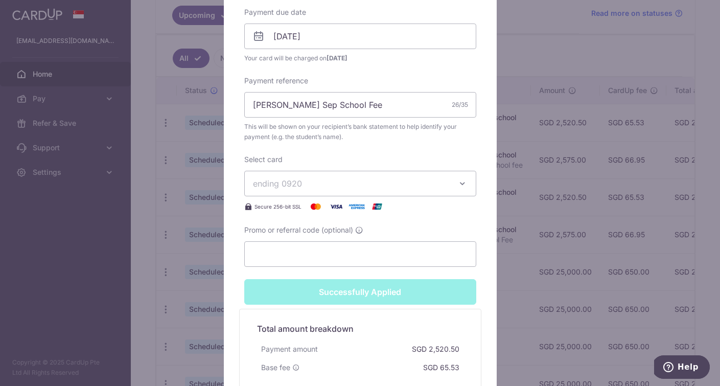
scroll to position [492, 0]
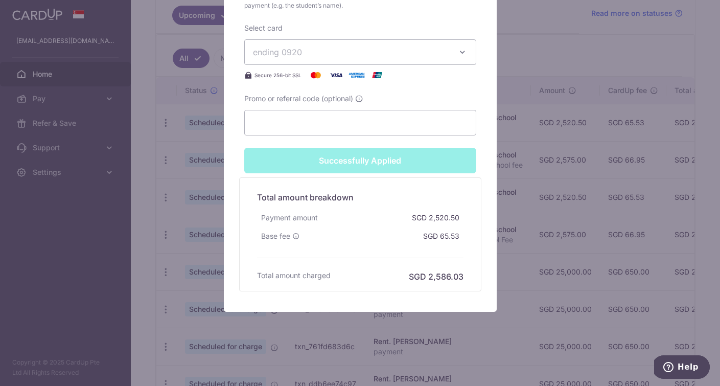
click at [133, 280] on div "Edit payment By clicking apply, you will make changes to all payments to Odysse…" at bounding box center [360, 193] width 720 height 386
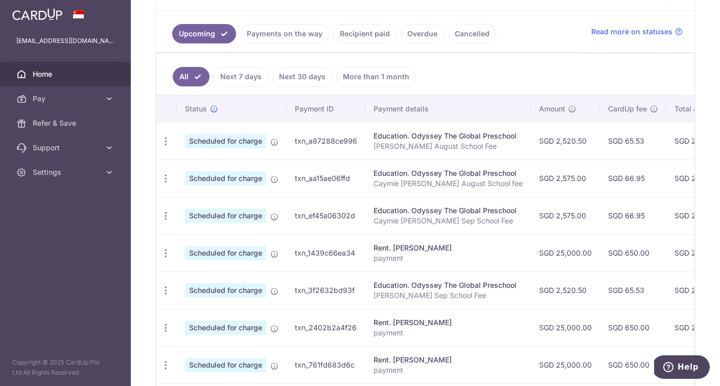
scroll to position [221, 0]
click at [169, 217] on icon "button" at bounding box center [165, 214] width 11 height 11
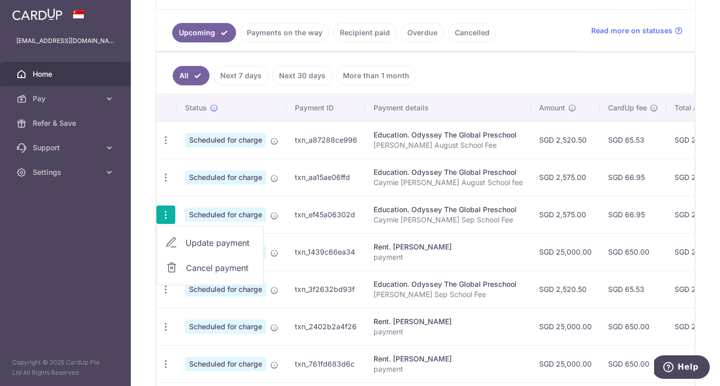
click at [210, 246] on span "Update payment" at bounding box center [219, 242] width 69 height 12
radio input "true"
type input "2,575.00"
type input "[DATE]"
type input "Caymie [PERSON_NAME] Sep School Fee"
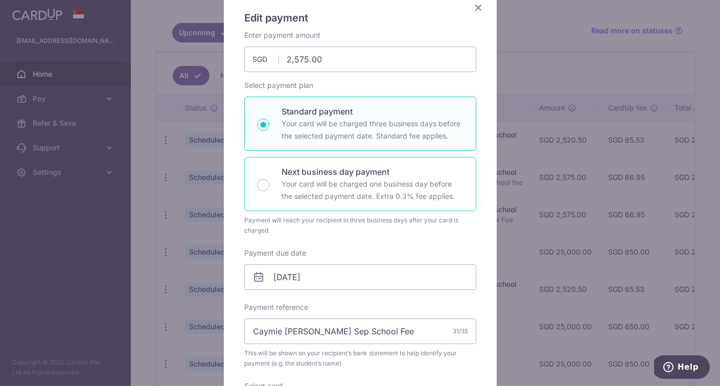
scroll to position [85, 0]
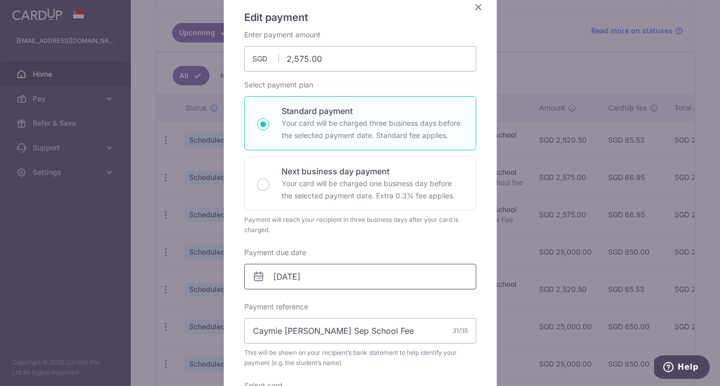
click at [292, 277] on input "[DATE]" at bounding box center [360, 277] width 232 height 26
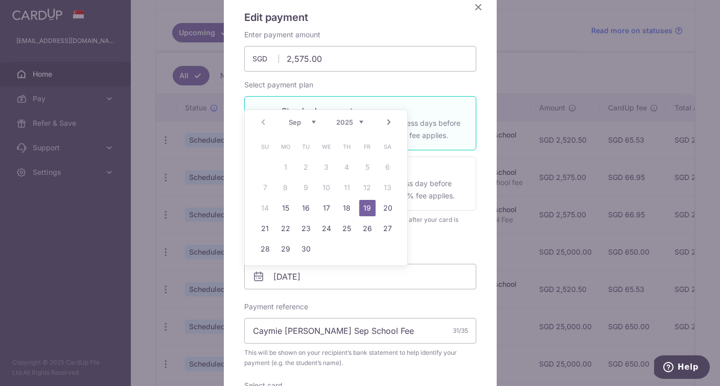
click at [313, 121] on select "Sep Oct Nov Dec" at bounding box center [302, 122] width 27 height 8
click at [320, 227] on link "22" at bounding box center [326, 228] width 16 height 16
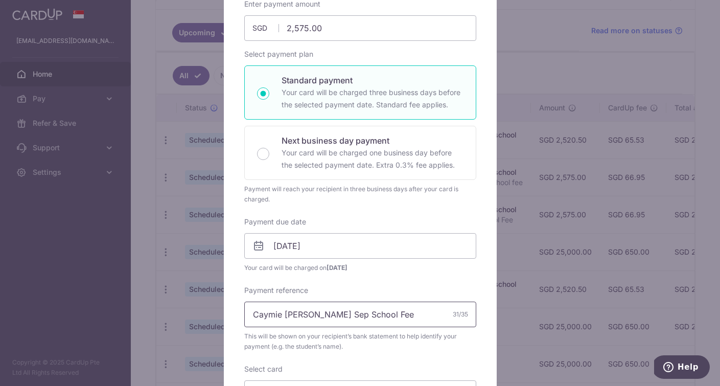
scroll to position [136, 0]
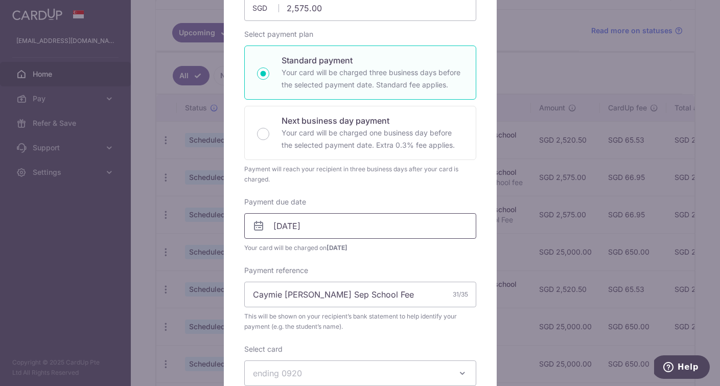
click at [296, 227] on input "22/10/2025" at bounding box center [360, 226] width 232 height 26
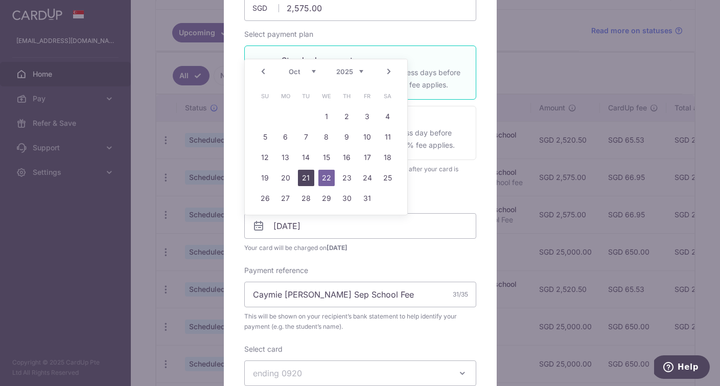
click at [311, 175] on link "21" at bounding box center [306, 178] width 16 height 16
type input "[DATE]"
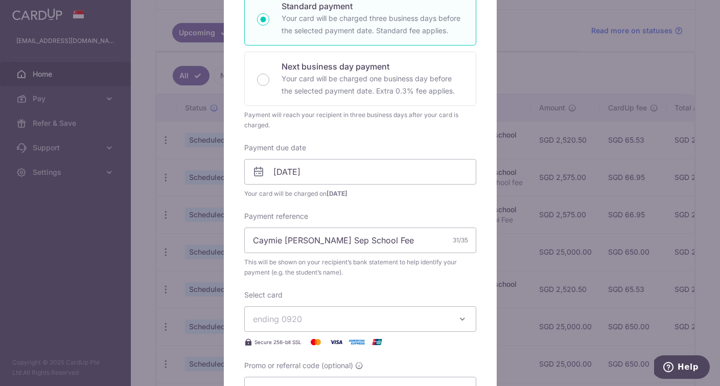
scroll to position [191, 0]
click at [336, 176] on input "[DATE]" at bounding box center [360, 171] width 232 height 26
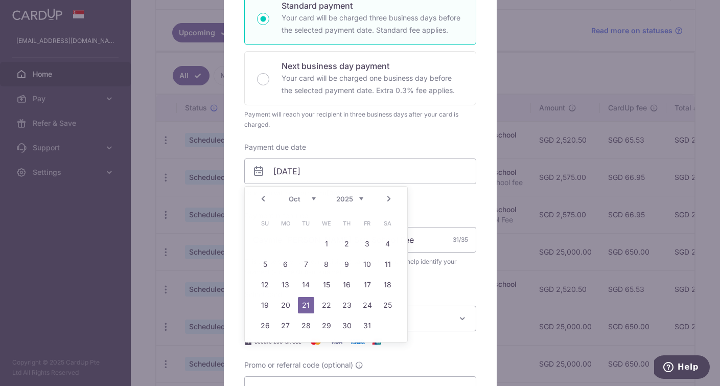
click at [429, 209] on div "Enter payment amount 2,575.00 2575.00 SGD To change the payment amount, please …" at bounding box center [360, 162] width 232 height 477
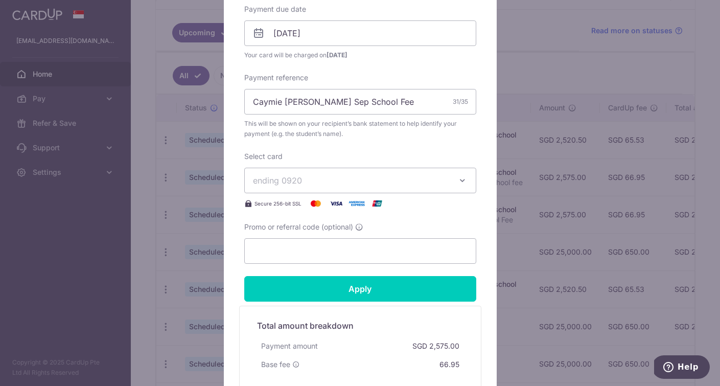
scroll to position [331, 0]
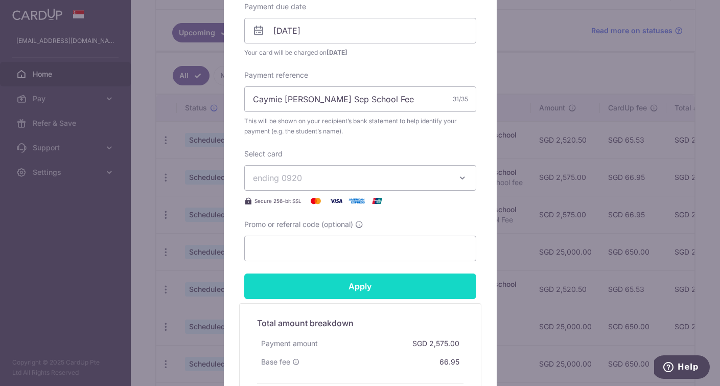
click at [396, 281] on input "Apply" at bounding box center [360, 286] width 232 height 26
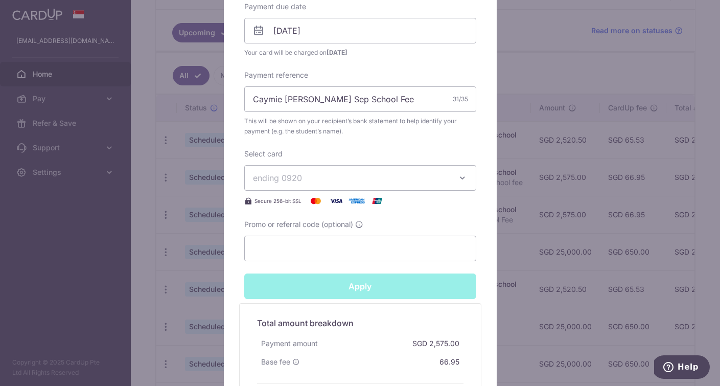
type input "Successfully Applied"
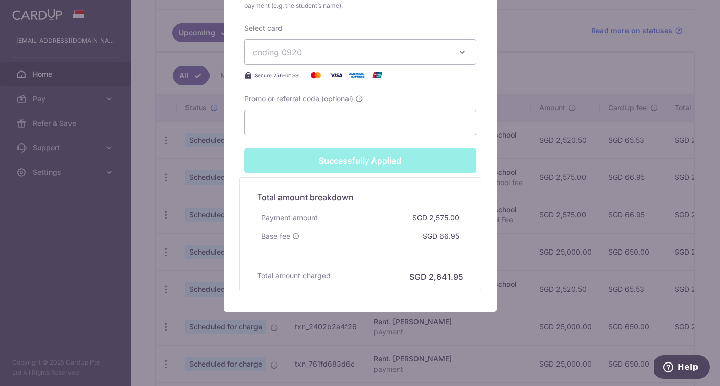
click at [554, 91] on div "Edit payment By clicking apply, you will make changes to all payments to Odysse…" at bounding box center [360, 193] width 720 height 386
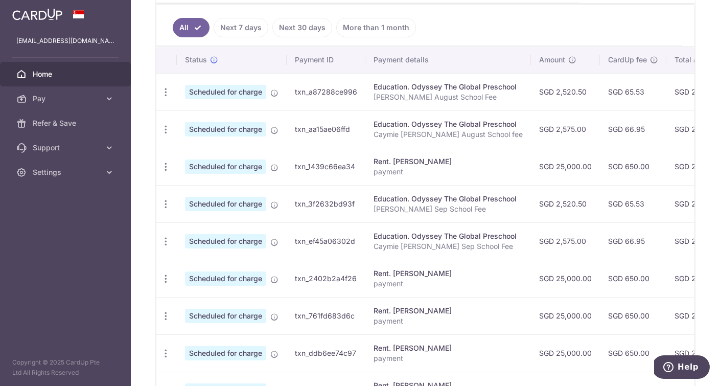
scroll to position [287, 0]
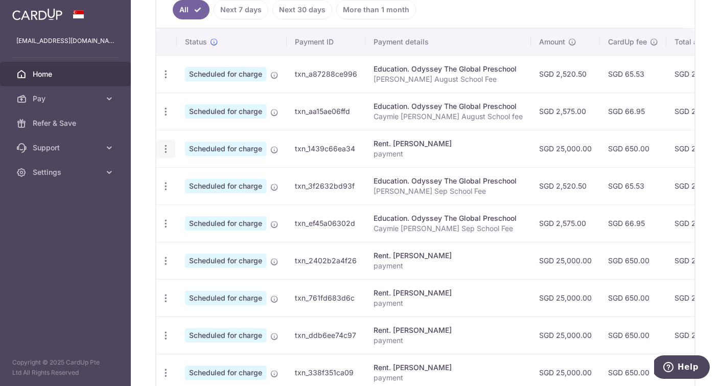
click at [166, 152] on icon "button" at bounding box center [165, 149] width 11 height 11
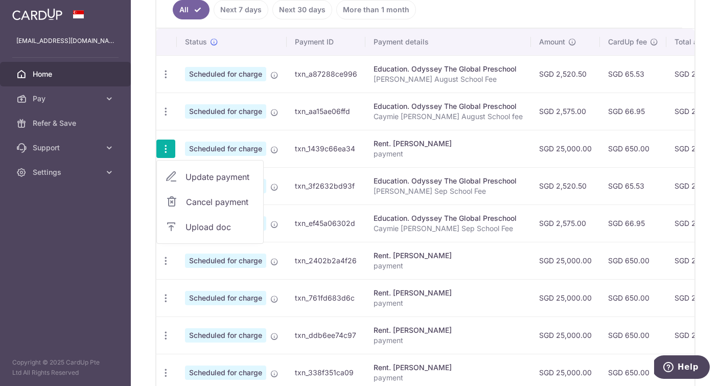
click at [191, 177] on span "Update payment" at bounding box center [219, 177] width 69 height 12
radio input "true"
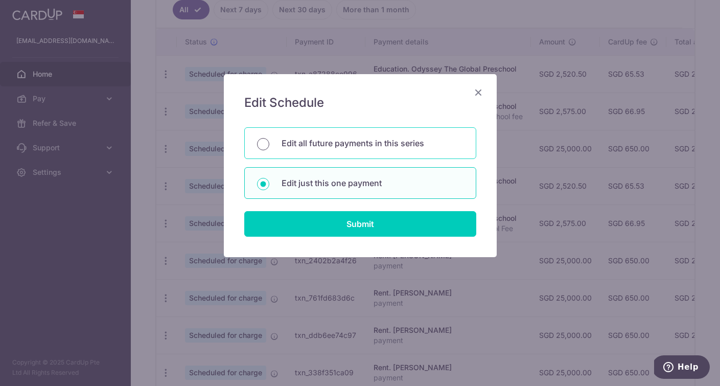
click at [263, 144] on input "Edit all future payments in this series" at bounding box center [263, 144] width 12 height 12
radio input "true"
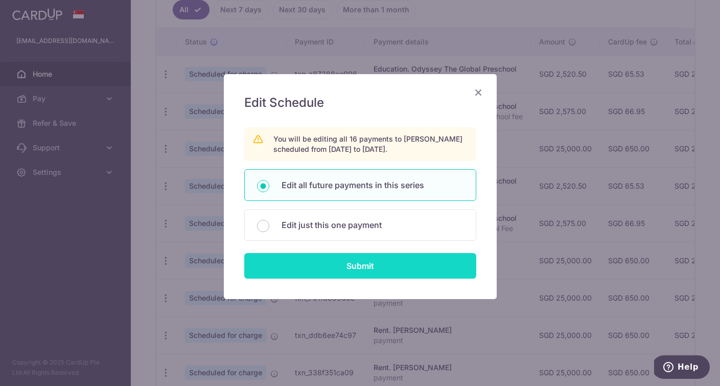
click at [347, 269] on input "Submit" at bounding box center [360, 266] width 232 height 26
radio input "true"
type input "25,000.00"
type input "payment"
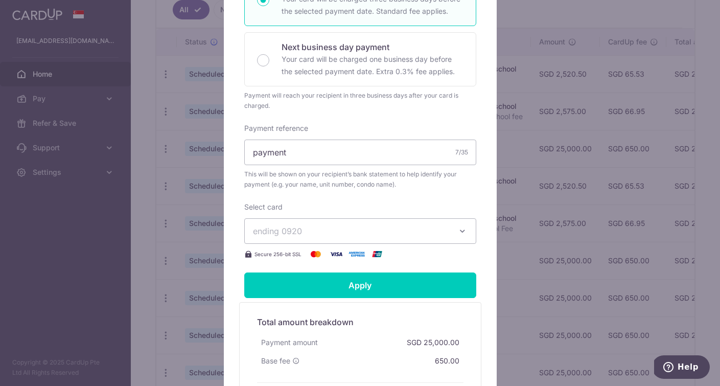
scroll to position [271, 0]
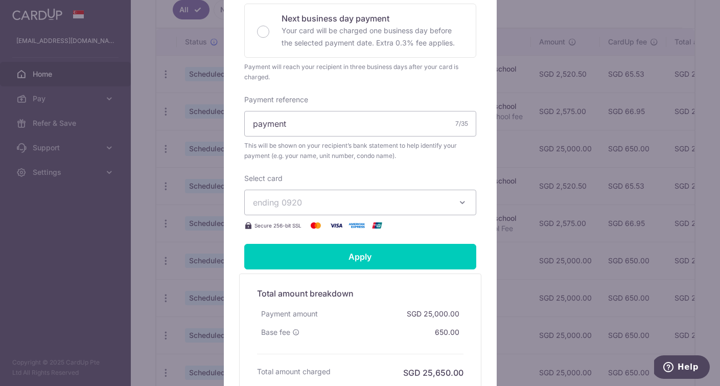
click at [324, 193] on button "ending 0920" at bounding box center [360, 202] width 232 height 26
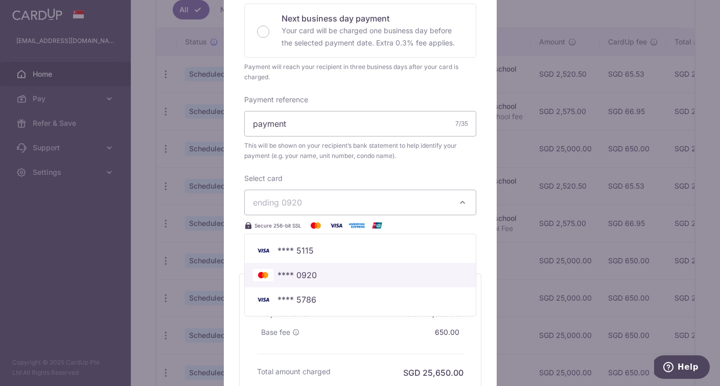
click at [306, 273] on span "**** 0920" at bounding box center [296, 275] width 39 height 12
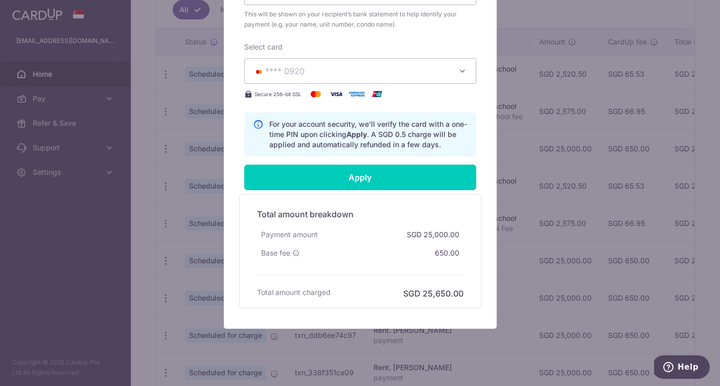
scroll to position [0, 0]
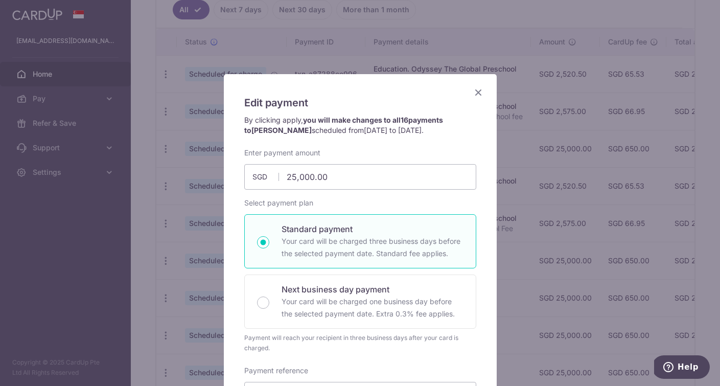
click at [475, 96] on icon "Close" at bounding box center [478, 92] width 12 height 13
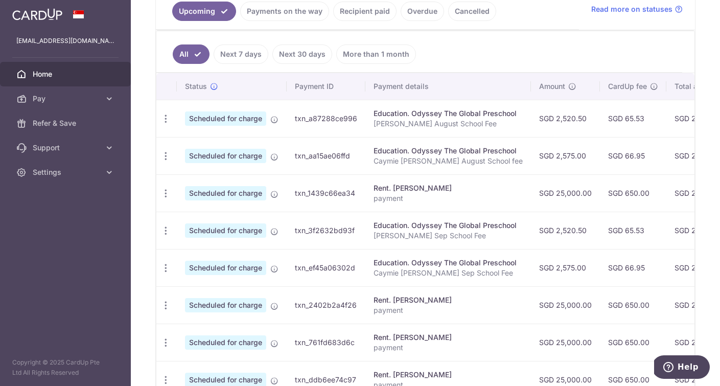
scroll to position [262, 0]
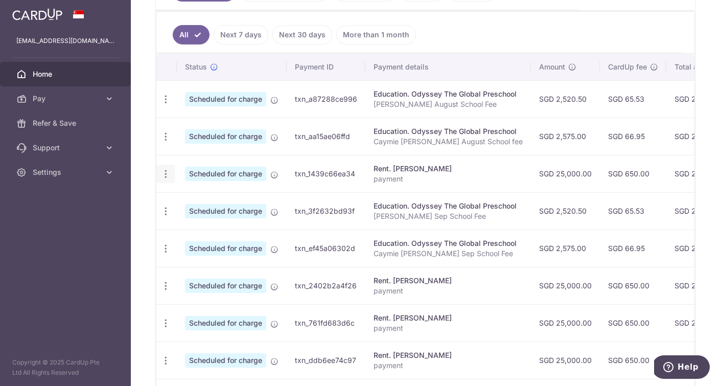
click at [165, 172] on icon "button" at bounding box center [165, 174] width 11 height 11
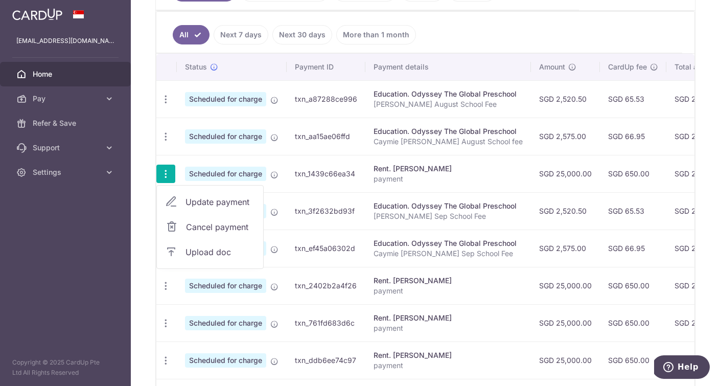
click at [207, 201] on span "Update payment" at bounding box center [219, 202] width 69 height 12
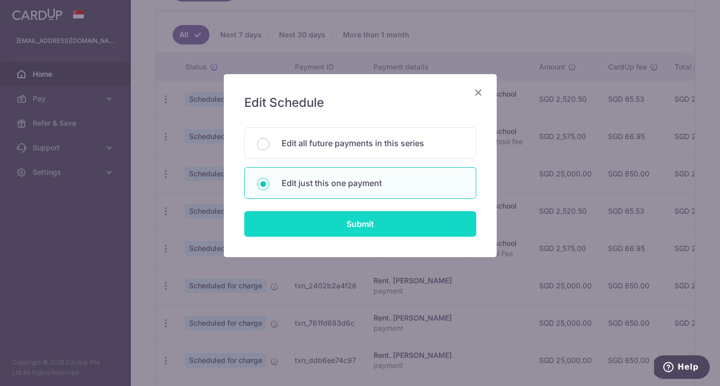
click at [344, 230] on input "Submit" at bounding box center [360, 224] width 232 height 26
radio input "true"
type input "25,000.00"
type input "[DATE]"
type input "payment"
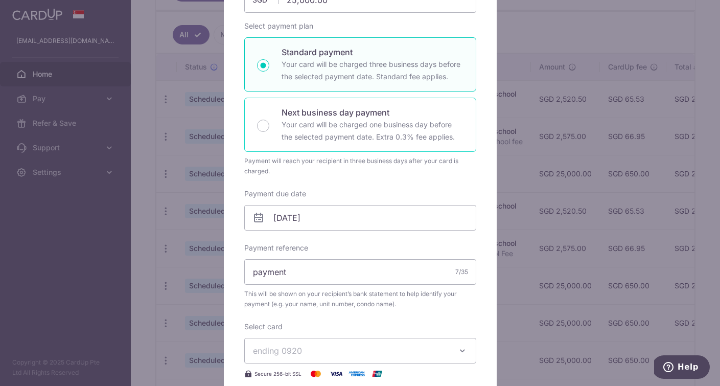
scroll to position [147, 0]
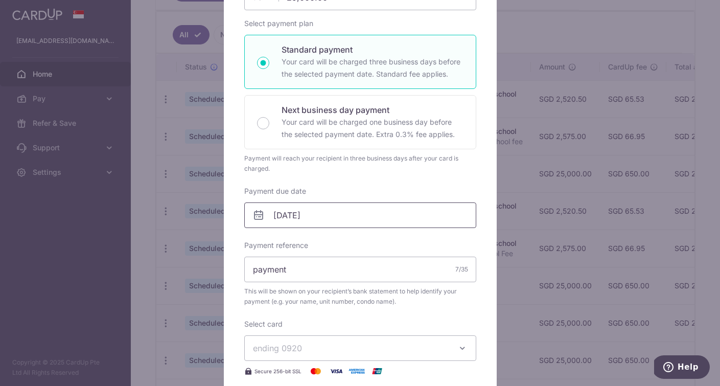
click at [295, 211] on input "[DATE]" at bounding box center [360, 215] width 232 height 26
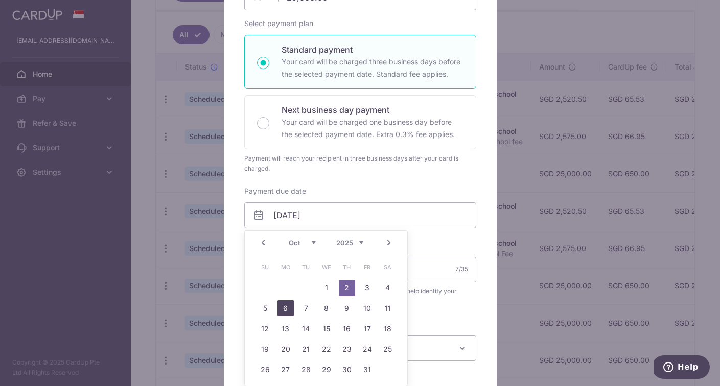
click at [286, 310] on link "6" at bounding box center [285, 308] width 16 height 16
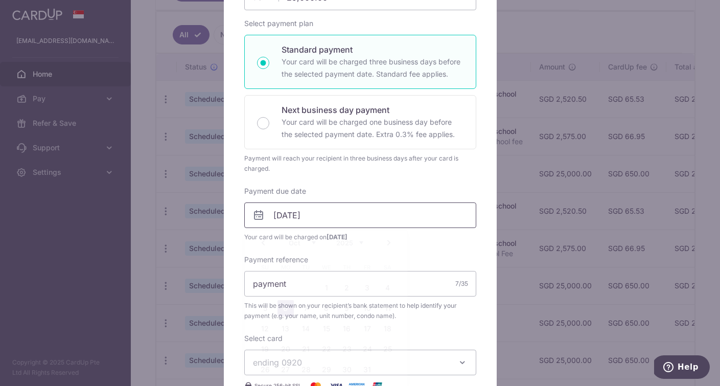
click at [275, 218] on input "[DATE]" at bounding box center [360, 215] width 232 height 26
click at [354, 174] on div "Enter payment amount 25,000.00 25000.00 SGD To change the payment amount, pleas…" at bounding box center [360, 206] width 232 height 477
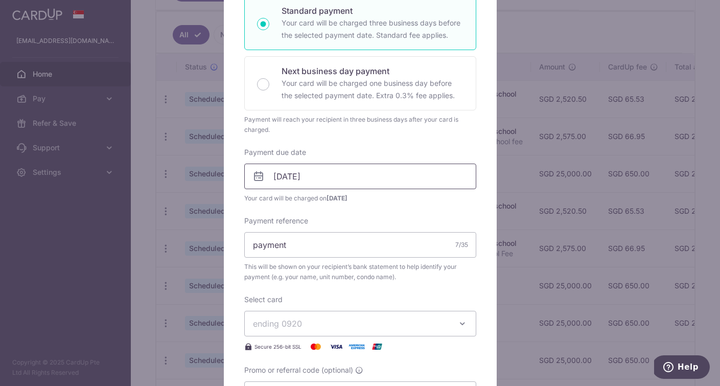
click at [308, 181] on input "[DATE]" at bounding box center [360, 176] width 232 height 26
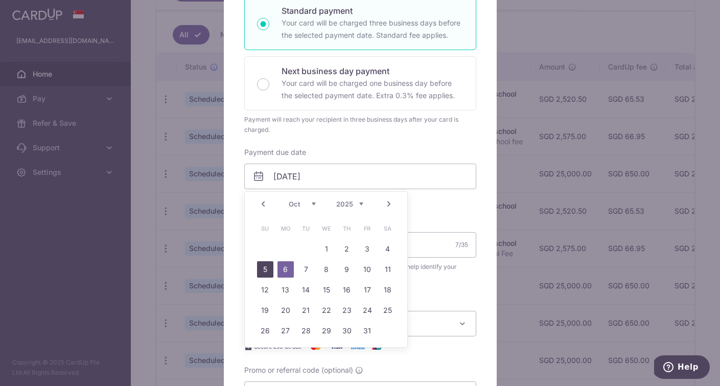
click at [267, 268] on link "5" at bounding box center [265, 269] width 16 height 16
type input "[DATE]"
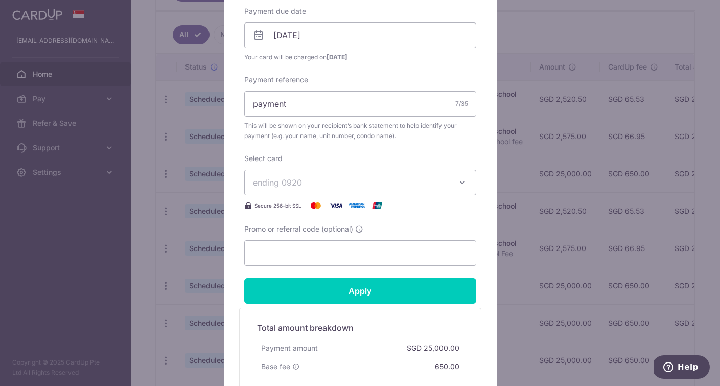
scroll to position [328, 0]
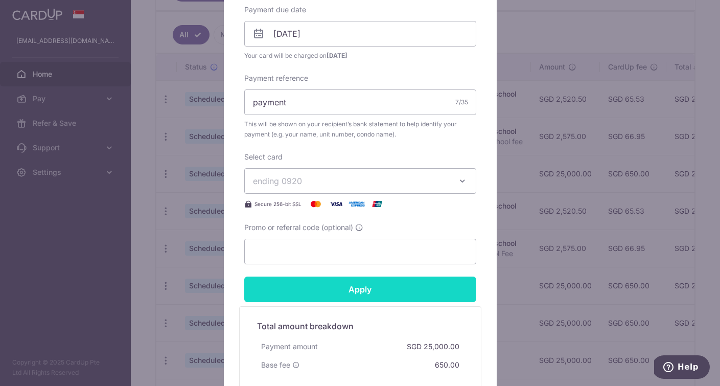
click at [430, 291] on input "Apply" at bounding box center [360, 289] width 232 height 26
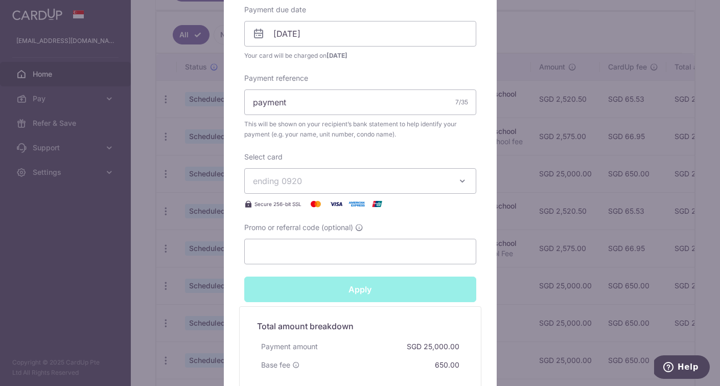
type input "Successfully Applied"
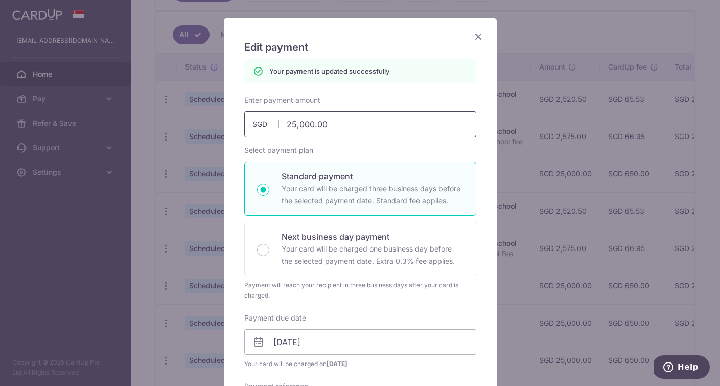
scroll to position [64, 0]
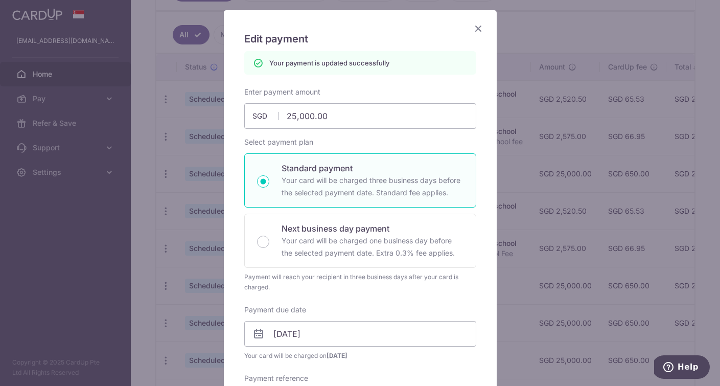
click at [477, 29] on icon "Close" at bounding box center [478, 28] width 12 height 13
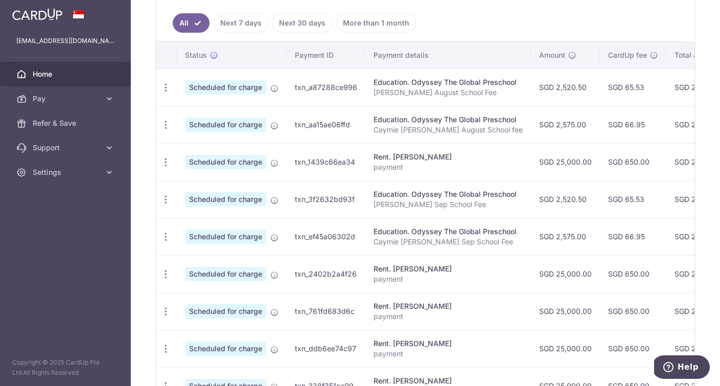
scroll to position [294, 0]
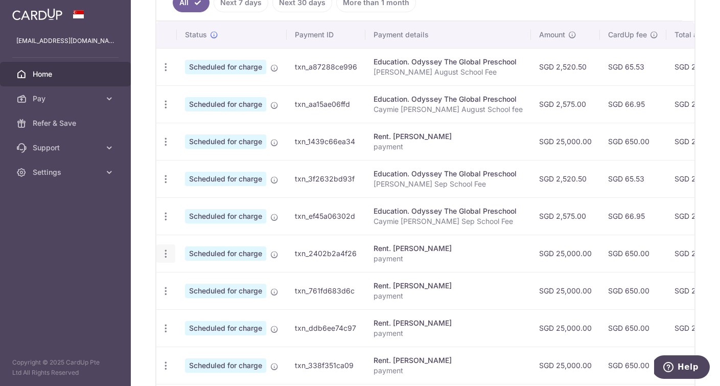
click at [166, 253] on icon "button" at bounding box center [165, 253] width 11 height 11
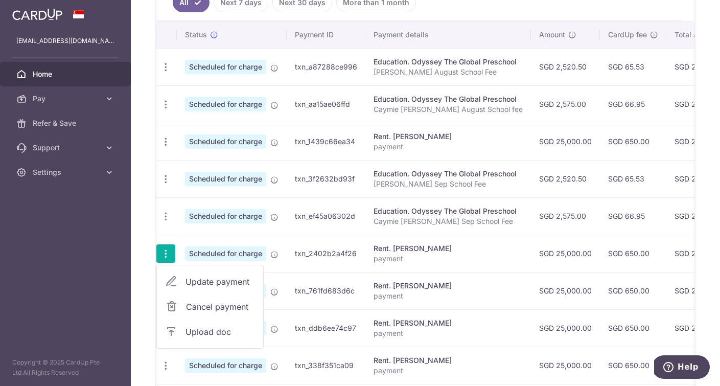
click at [206, 285] on span "Update payment" at bounding box center [219, 281] width 69 height 12
radio input "true"
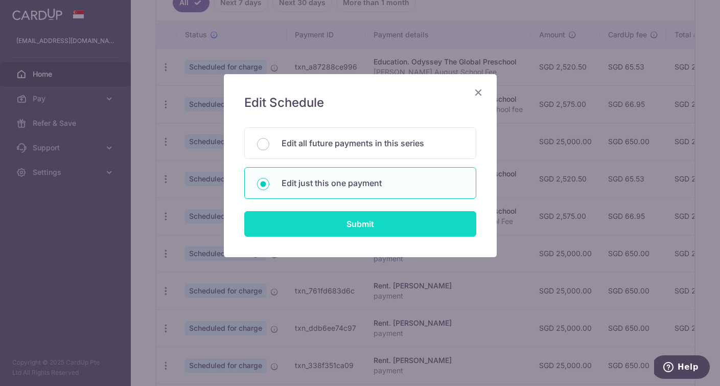
click at [313, 222] on input "Submit" at bounding box center [360, 224] width 232 height 26
radio input "true"
type input "25,000.00"
type input "[DATE]"
type input "payment"
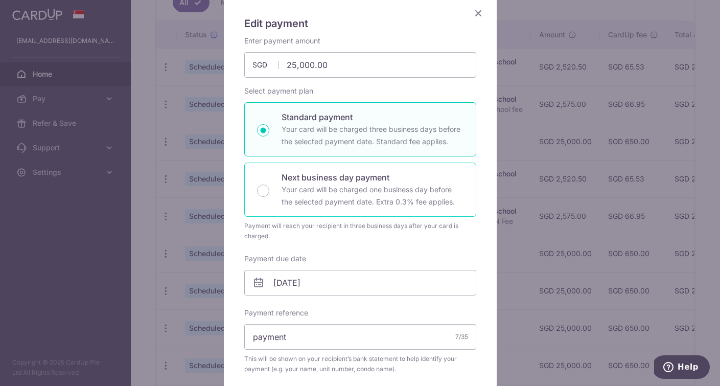
scroll to position [81, 0]
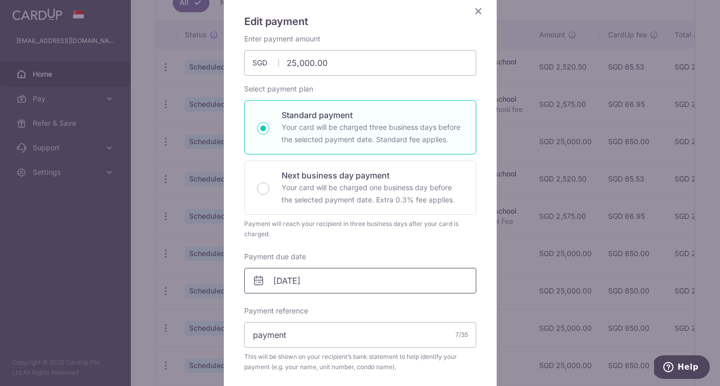
click at [298, 282] on input "[DATE]" at bounding box center [360, 281] width 232 height 26
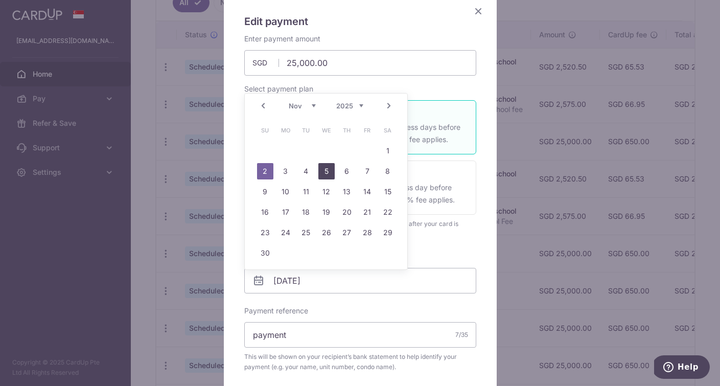
click at [325, 172] on link "5" at bounding box center [326, 171] width 16 height 16
type input "[DATE]"
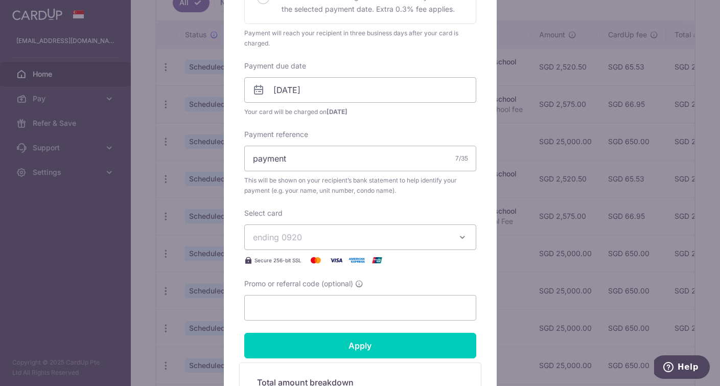
scroll to position [309, 0]
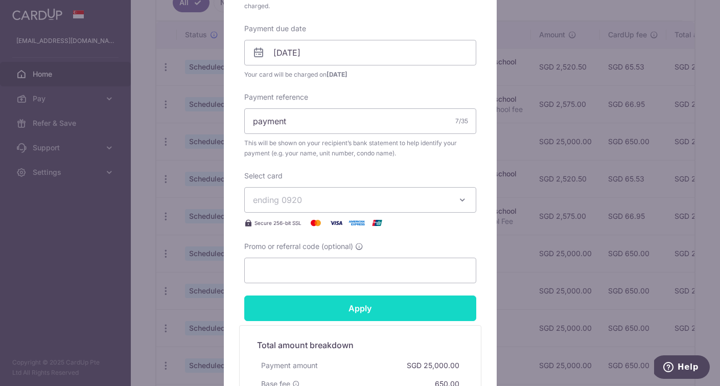
click at [359, 306] on input "Apply" at bounding box center [360, 308] width 232 height 26
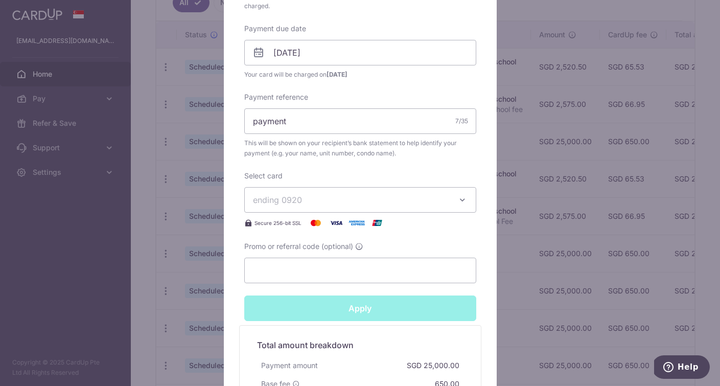
type input "Successfully Applied"
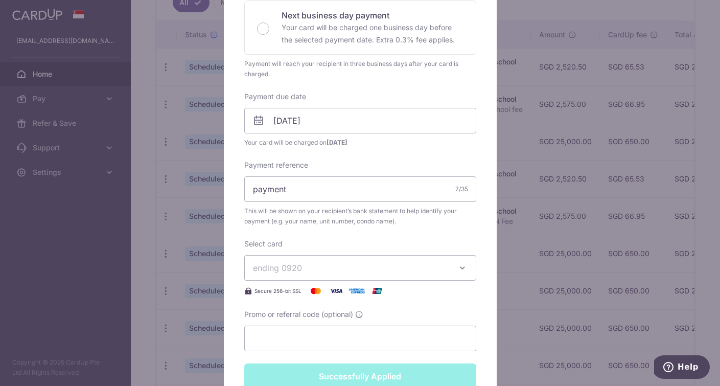
scroll to position [234, 0]
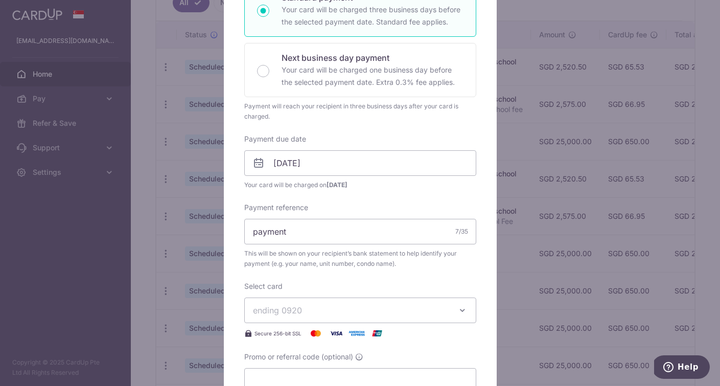
click at [538, 86] on div "Edit payment By clicking apply, you will make changes to all payments to [PERSO…" at bounding box center [360, 193] width 720 height 386
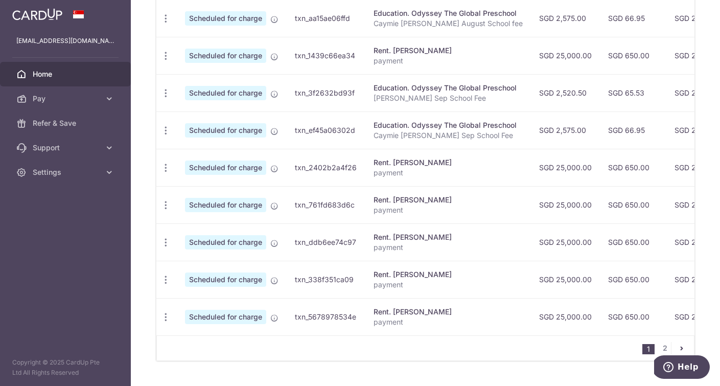
scroll to position [379, 0]
click at [166, 207] on icon "button" at bounding box center [165, 205] width 11 height 11
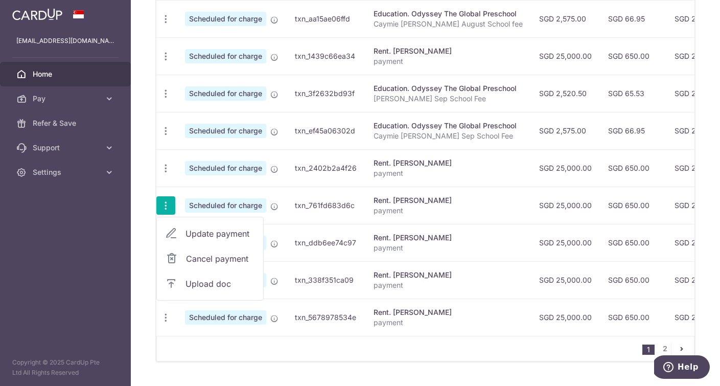
click at [193, 233] on span "Update payment" at bounding box center [219, 233] width 69 height 12
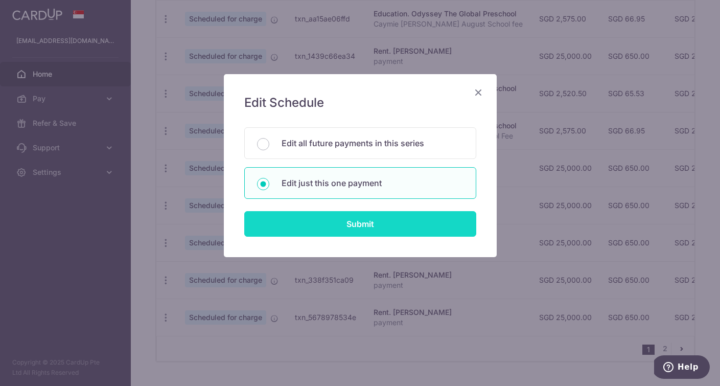
click at [332, 218] on input "Submit" at bounding box center [360, 224] width 232 height 26
radio input "true"
type input "25,000.00"
type input "[DATE]"
type input "payment"
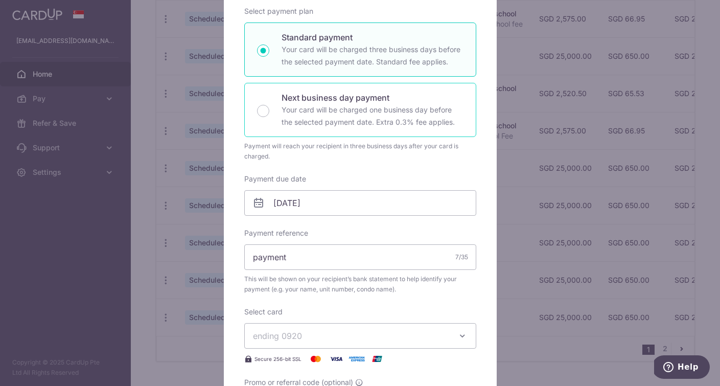
scroll to position [170, 0]
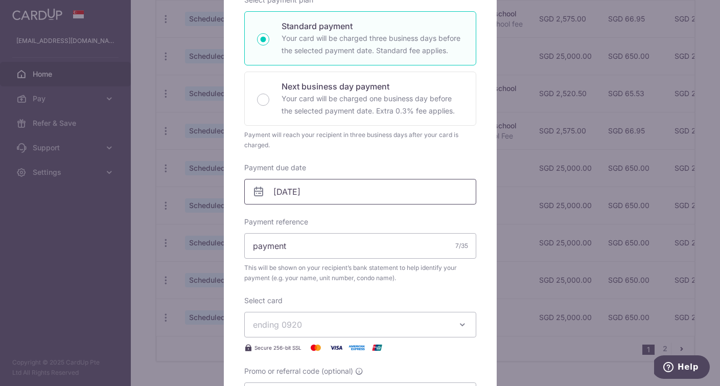
click at [336, 192] on input "[DATE]" at bounding box center [360, 192] width 232 height 26
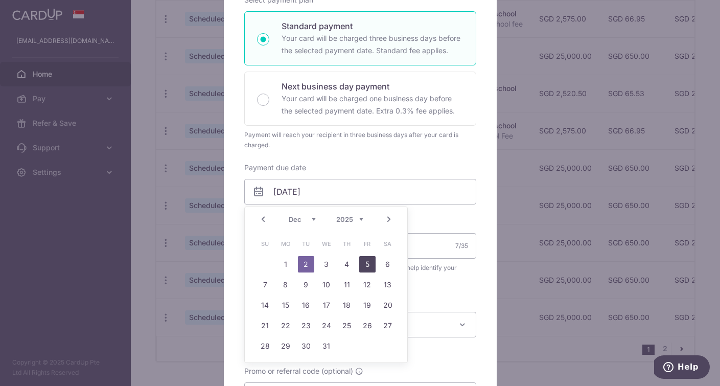
click at [370, 264] on link "5" at bounding box center [367, 264] width 16 height 16
type input "[DATE]"
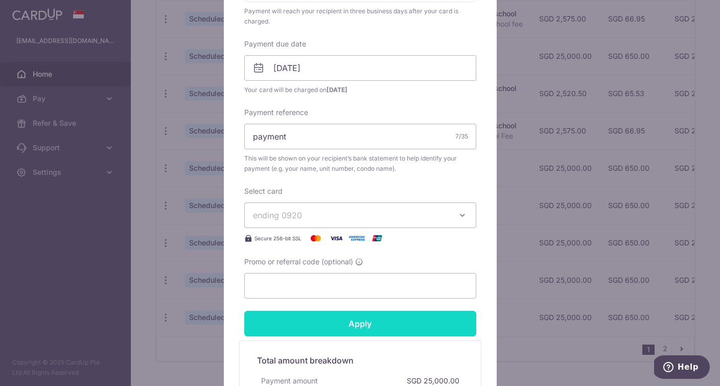
click at [350, 321] on input "Apply" at bounding box center [360, 324] width 232 height 26
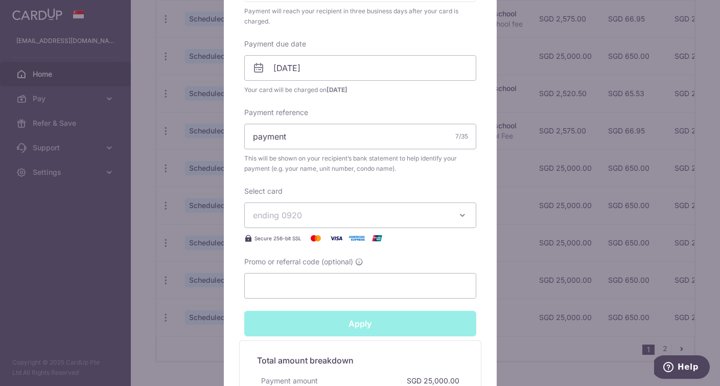
type input "Successfully Applied"
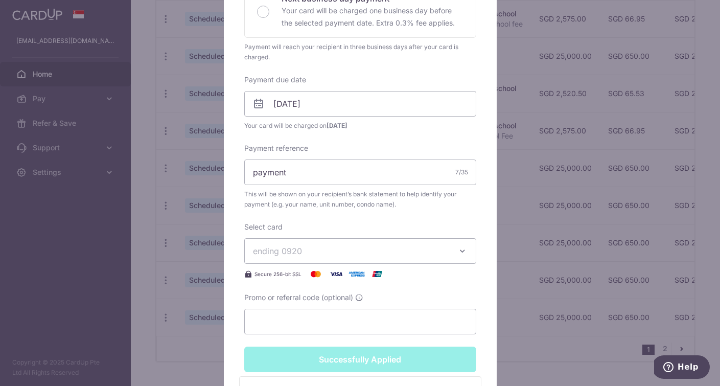
scroll to position [329, 0]
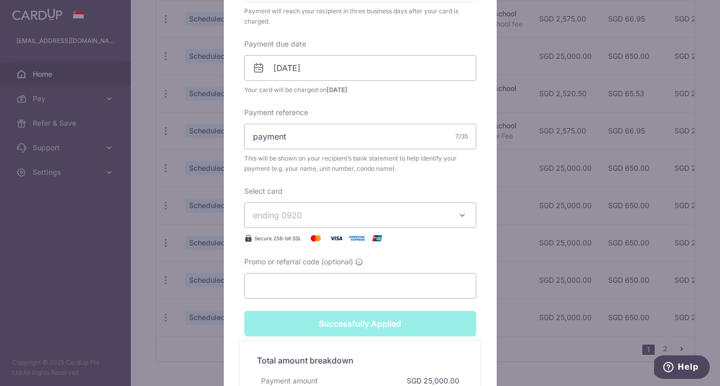
click at [524, 200] on div "Edit payment By clicking apply, you will make changes to all payments to [PERSO…" at bounding box center [360, 193] width 720 height 386
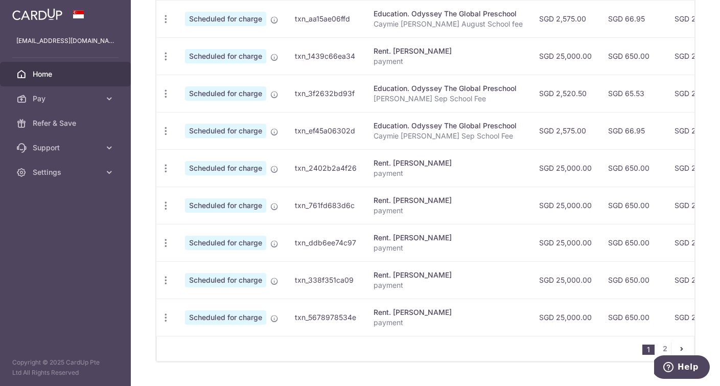
scroll to position [404, 0]
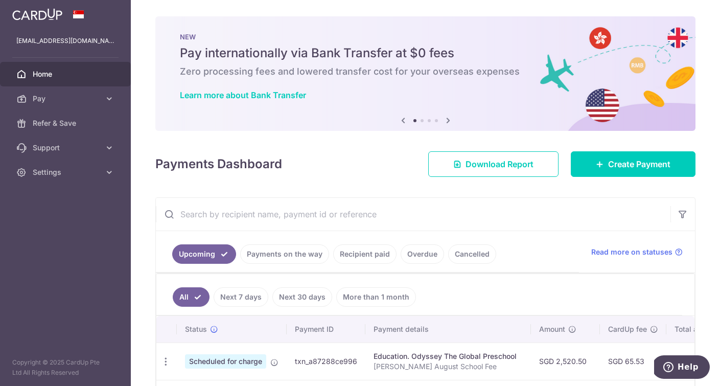
scroll to position [404, 0]
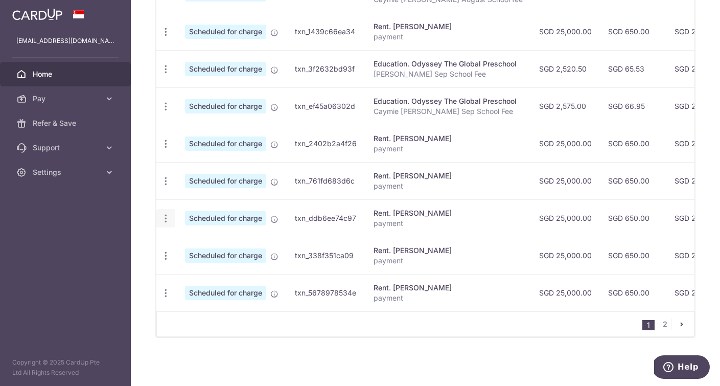
click at [168, 219] on icon "button" at bounding box center [165, 218] width 11 height 11
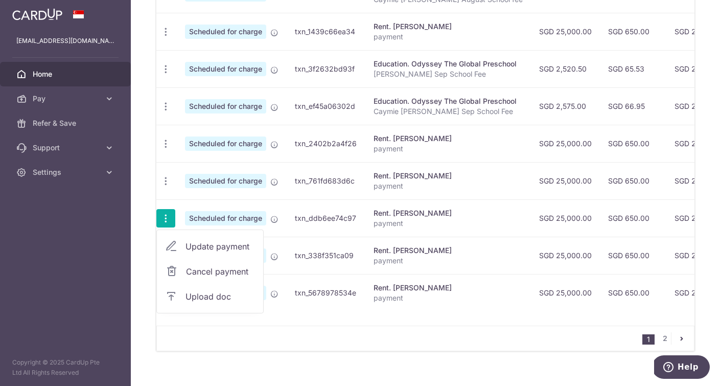
click at [224, 248] on span "Update payment" at bounding box center [219, 246] width 69 height 12
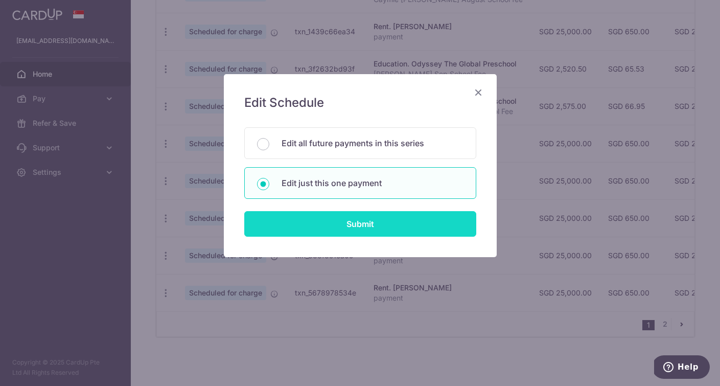
click at [331, 229] on input "Submit" at bounding box center [360, 224] width 232 height 26
radio input "true"
type input "25,000.00"
type input "02/01/2026"
type input "payment"
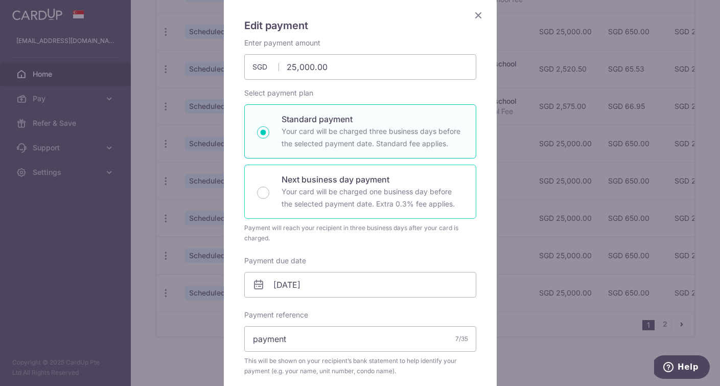
scroll to position [97, 0]
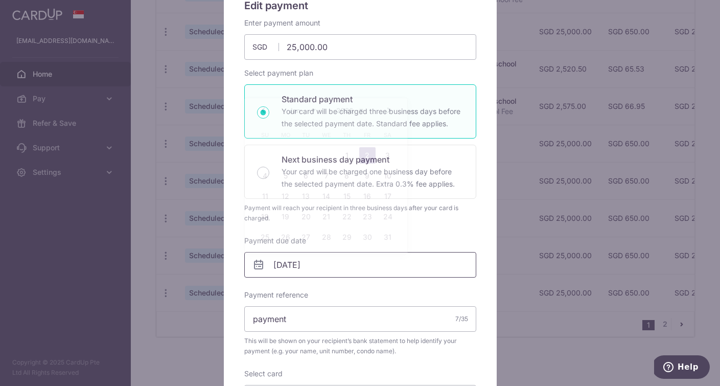
click at [329, 259] on input "02/01/2026" at bounding box center [360, 265] width 232 height 26
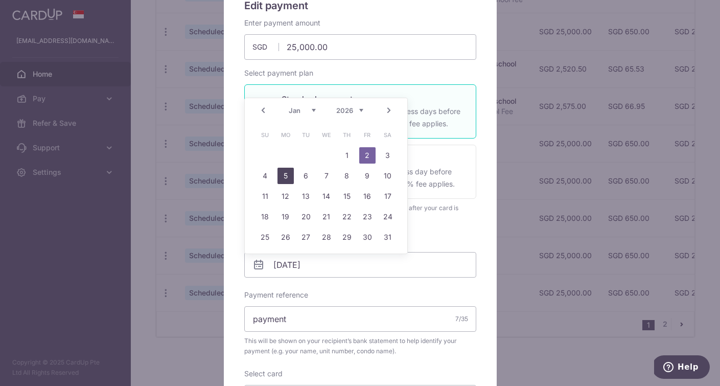
click at [283, 173] on link "5" at bounding box center [285, 176] width 16 height 16
type input "[DATE]"
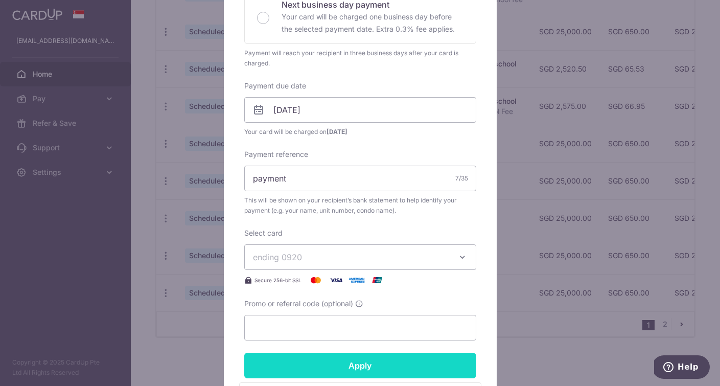
click at [344, 361] on input "Apply" at bounding box center [360, 365] width 232 height 26
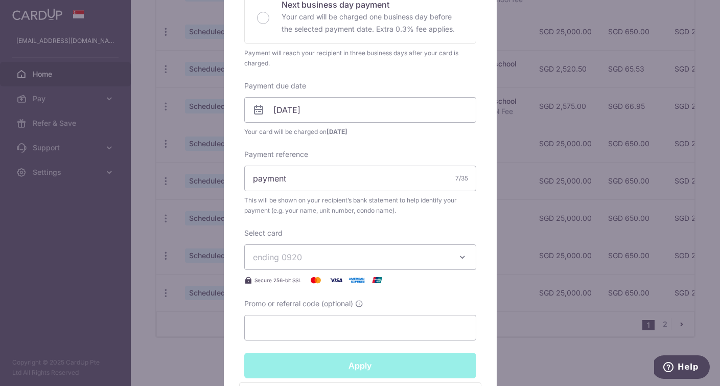
type input "Successfully Applied"
click at [524, 225] on div "Edit payment By clicking apply, you will make changes to all payments to GAO YU…" at bounding box center [360, 193] width 720 height 386
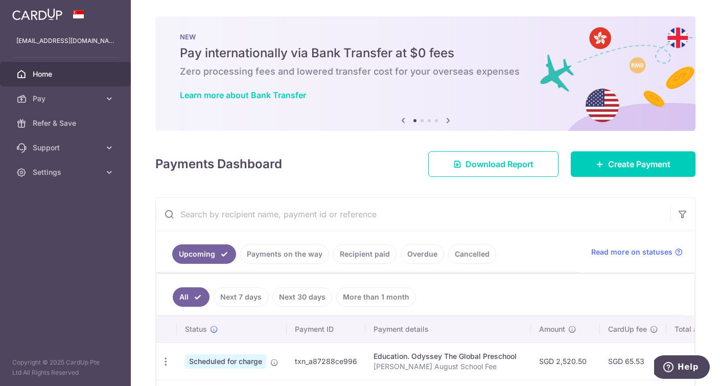
scroll to position [404, 0]
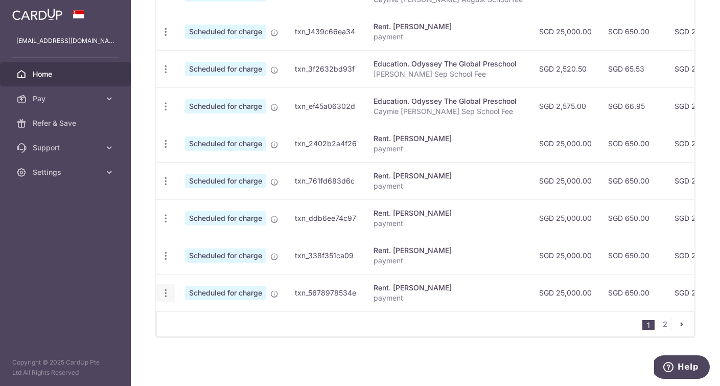
click at [164, 293] on icon "button" at bounding box center [165, 293] width 11 height 11
click at [204, 321] on span "Update payment" at bounding box center [219, 321] width 69 height 12
radio input "true"
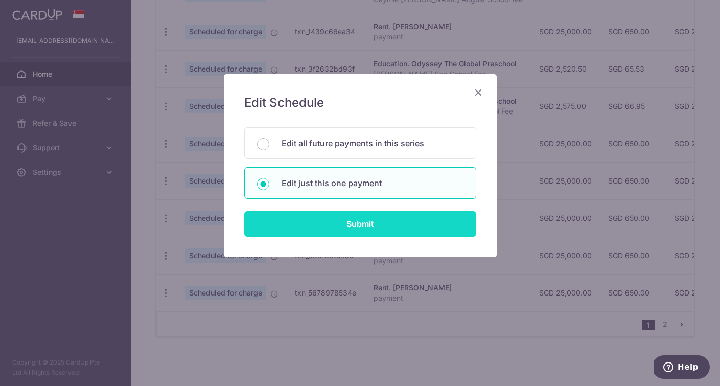
click at [351, 219] on input "Submit" at bounding box center [360, 224] width 232 height 26
radio input "true"
type input "25,000.00"
type input "[DATE]"
type input "payment"
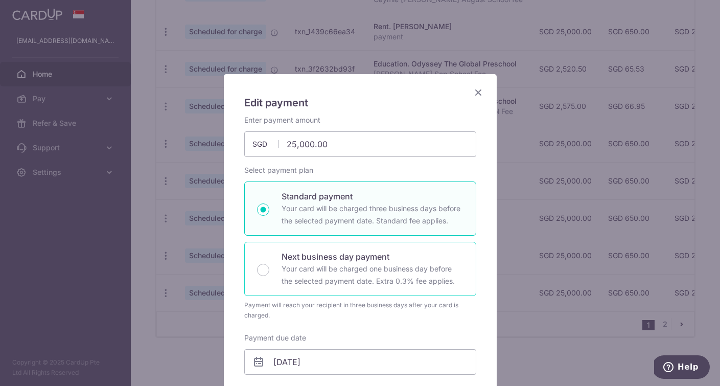
scroll to position [139, 0]
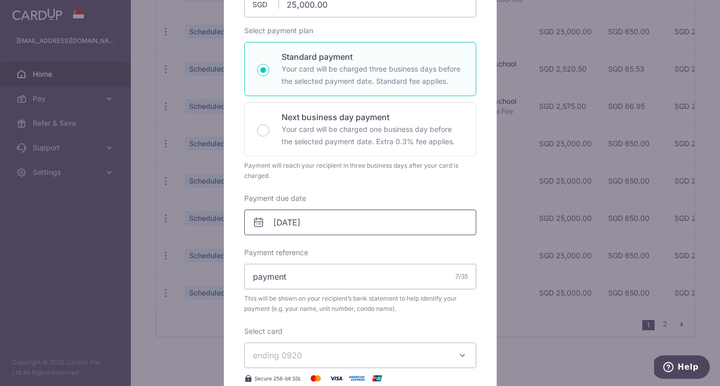
click at [328, 214] on input "[DATE]" at bounding box center [360, 222] width 232 height 26
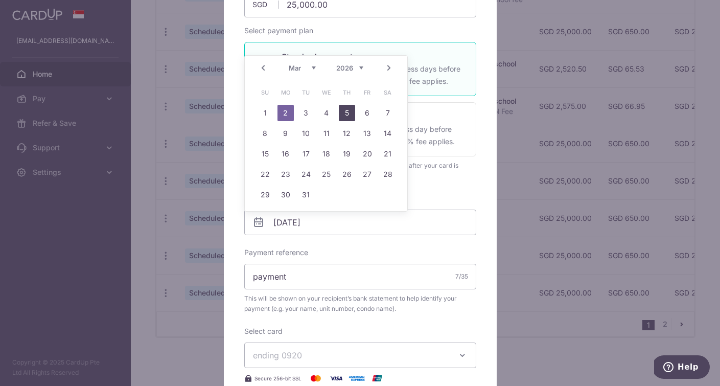
click at [347, 111] on link "5" at bounding box center [347, 113] width 16 height 16
type input "[DATE]"
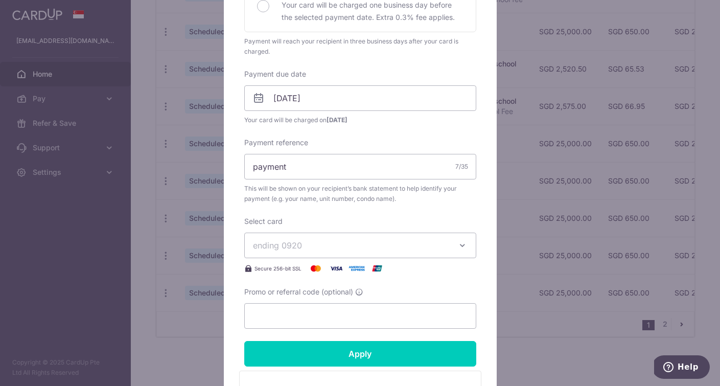
scroll to position [0, 0]
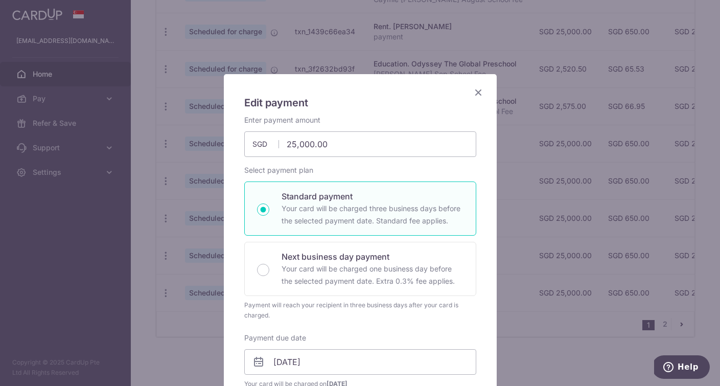
click at [479, 92] on icon "Close" at bounding box center [478, 92] width 12 height 13
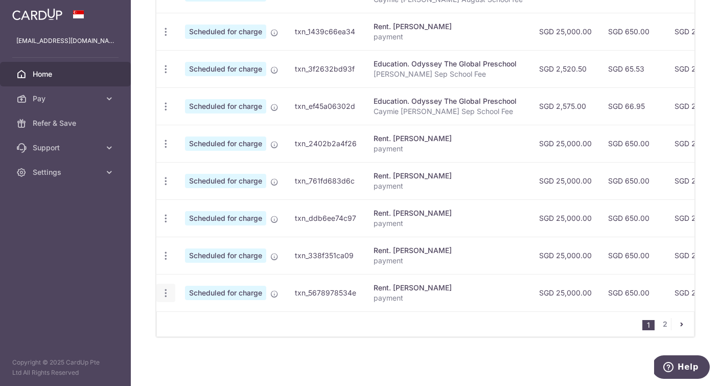
click at [166, 292] on icon "button" at bounding box center [165, 293] width 11 height 11
click at [196, 320] on span "Update payment" at bounding box center [219, 321] width 69 height 12
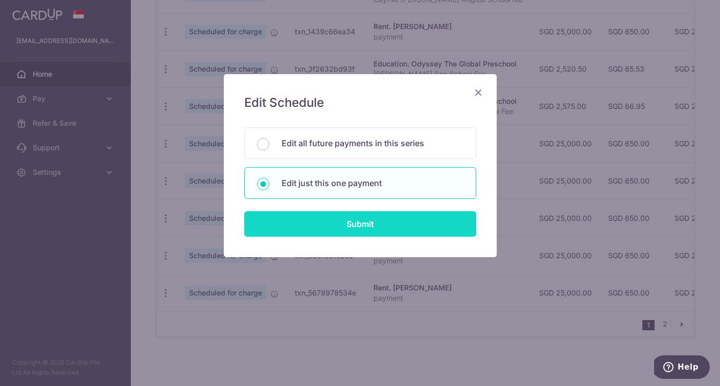
click at [311, 220] on input "Submit" at bounding box center [360, 224] width 232 height 26
radio input "true"
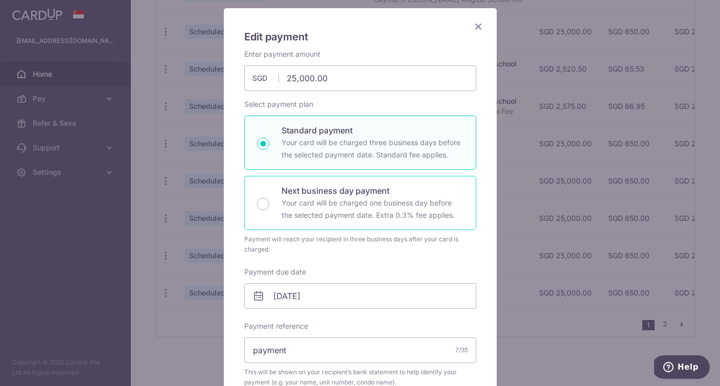
scroll to position [85, 0]
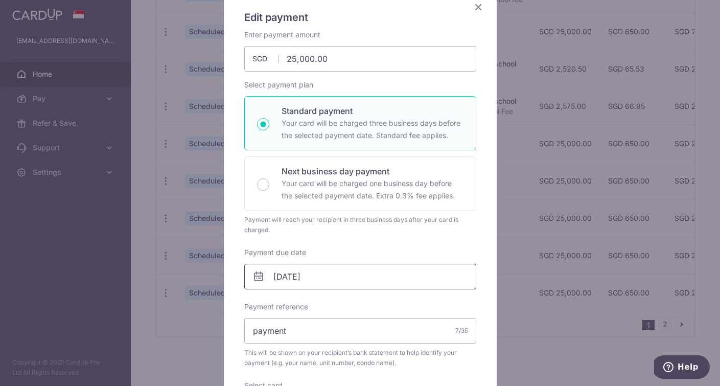
click at [307, 265] on body "cfy1227@gmail.com Home Pay Payments Recipients Cards Refer & Save Support FAQ C…" at bounding box center [360, 193] width 720 height 386
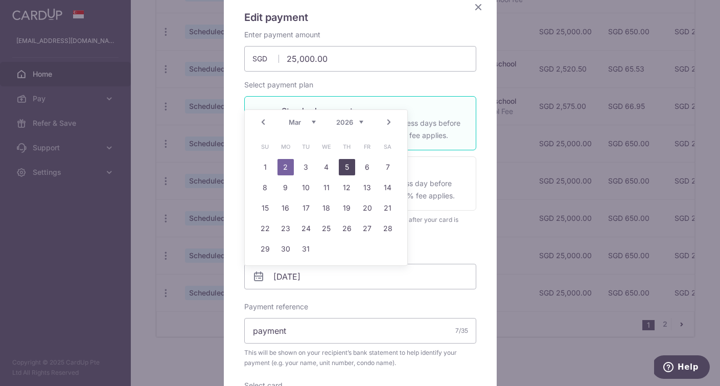
click at [347, 162] on link "5" at bounding box center [347, 167] width 16 height 16
type input "[DATE]"
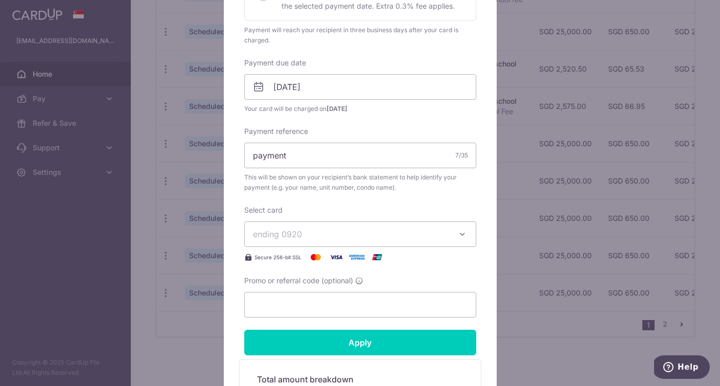
scroll to position [288, 0]
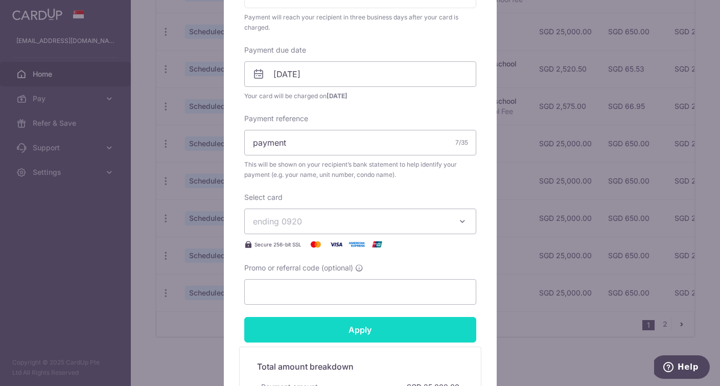
click at [357, 326] on input "Apply" at bounding box center [360, 330] width 232 height 26
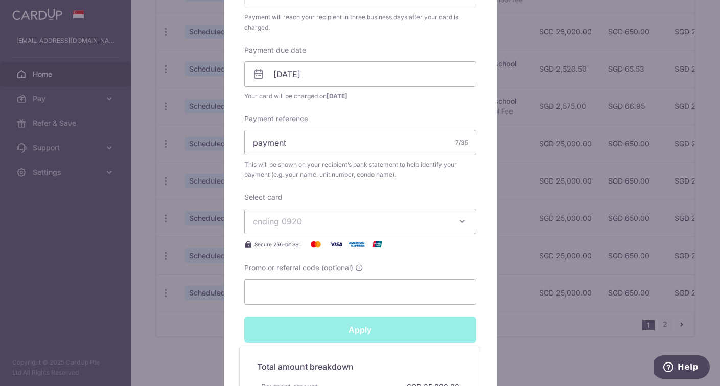
type input "Successfully Applied"
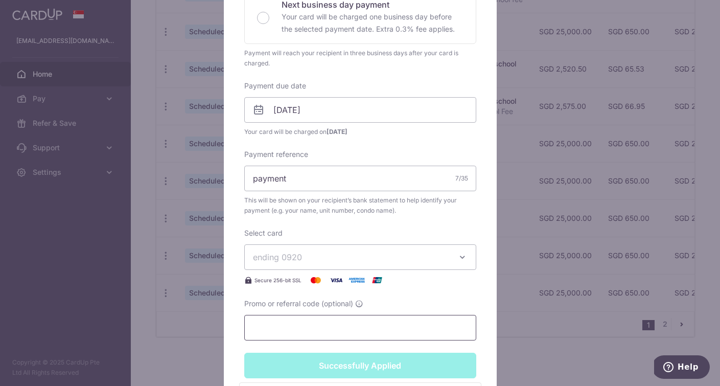
scroll to position [323, 0]
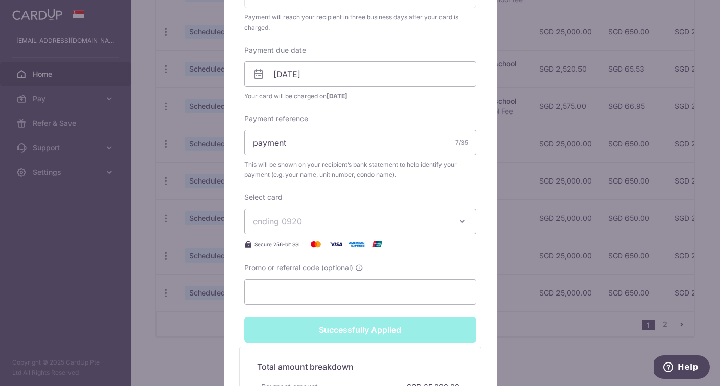
click at [525, 149] on div "Edit payment By clicking apply, you will make changes to all payments to GAO YU…" at bounding box center [360, 193] width 720 height 386
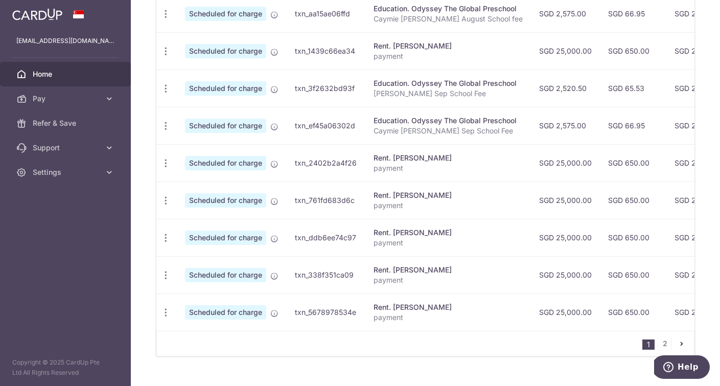
scroll to position [404, 0]
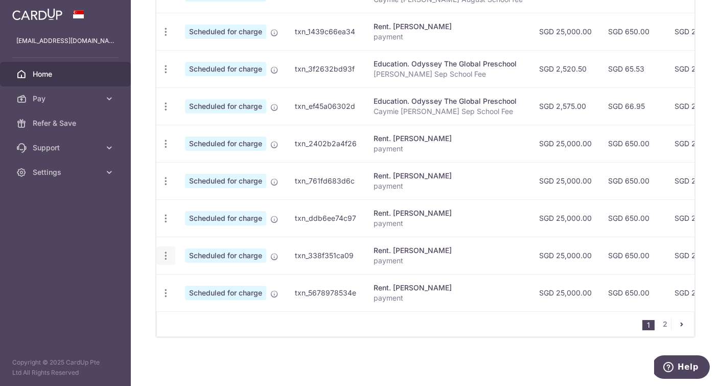
click at [168, 257] on icon "button" at bounding box center [165, 255] width 11 height 11
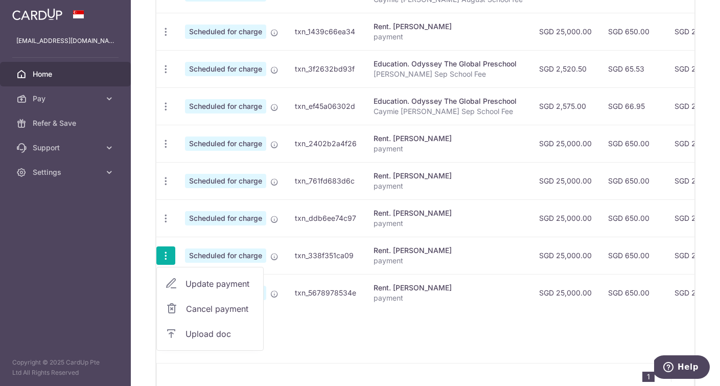
click at [202, 283] on span "Update payment" at bounding box center [219, 283] width 69 height 12
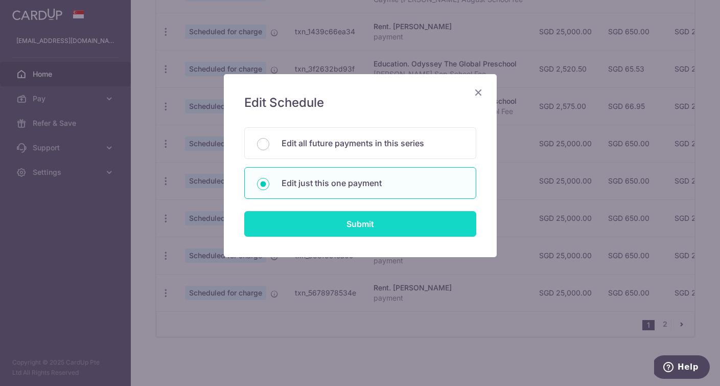
click at [361, 227] on input "Submit" at bounding box center [360, 224] width 232 height 26
radio input "true"
type input "25,000.00"
type input "[DATE]"
type input "payment"
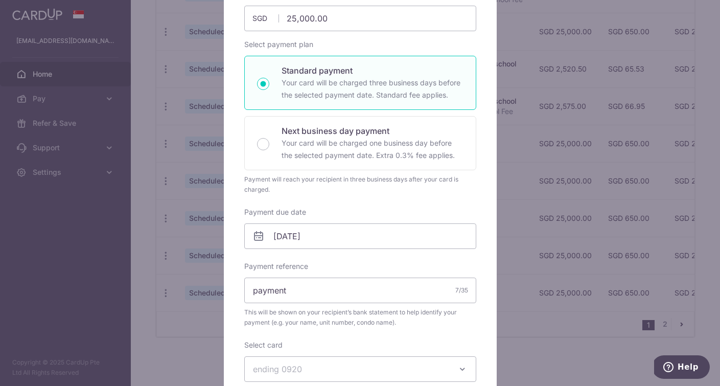
scroll to position [139, 0]
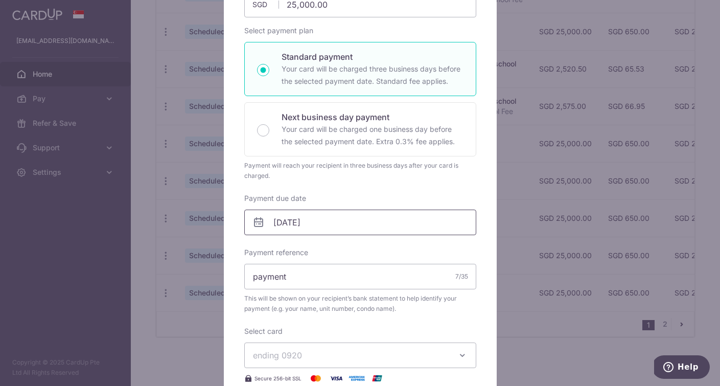
click at [331, 218] on input "[DATE]" at bounding box center [360, 222] width 232 height 26
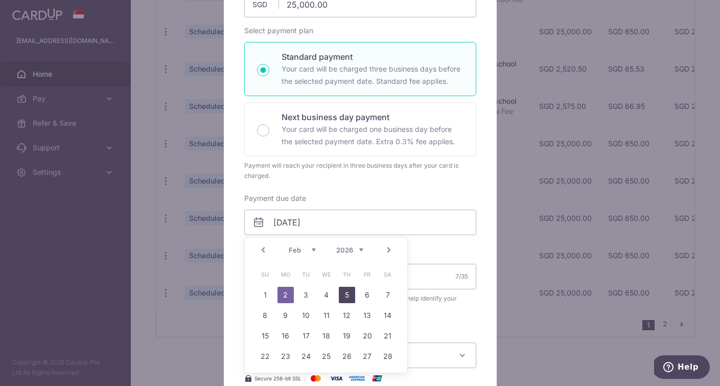
click at [346, 295] on link "5" at bounding box center [347, 295] width 16 height 16
type input "[DATE]"
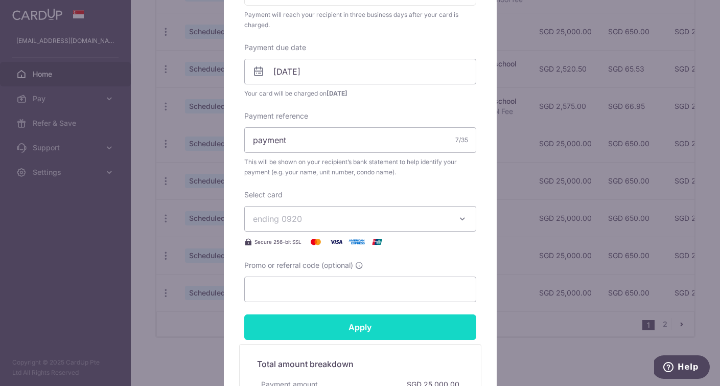
click at [398, 330] on input "Apply" at bounding box center [360, 327] width 232 height 26
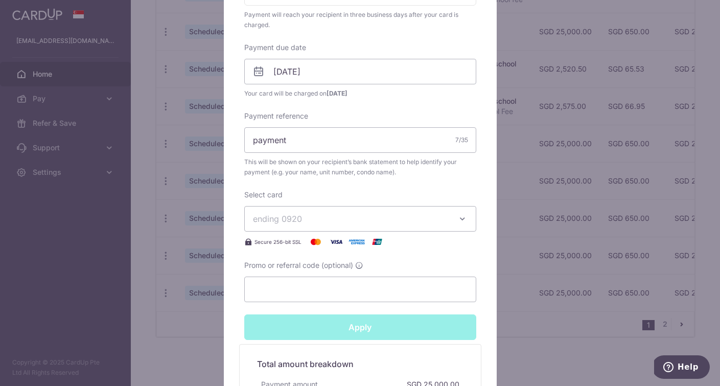
type input "Successfully Applied"
click at [582, 161] on div "Edit payment By clicking apply, you will make changes to all payments to [PERSO…" at bounding box center [360, 193] width 720 height 386
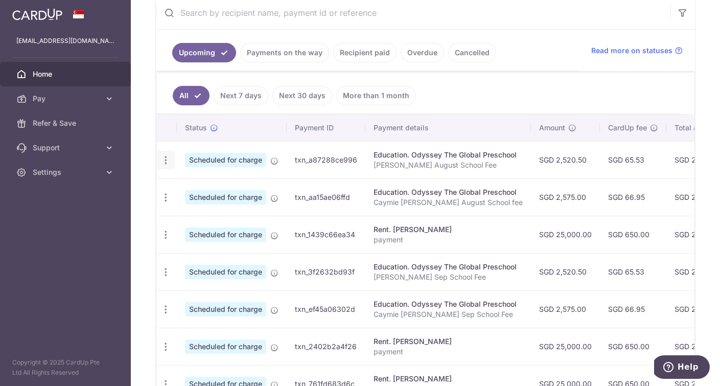
click at [169, 163] on icon "button" at bounding box center [165, 160] width 11 height 11
click at [198, 188] on span "Update payment" at bounding box center [219, 188] width 69 height 12
radio input "true"
type input "2,520.50"
type input "[DATE]"
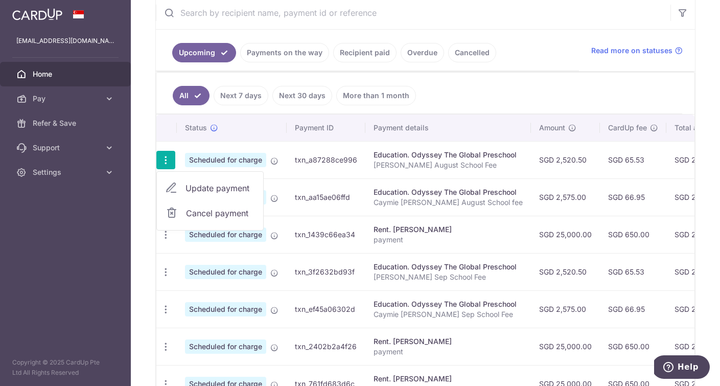
type input "[PERSON_NAME] August School Fee"
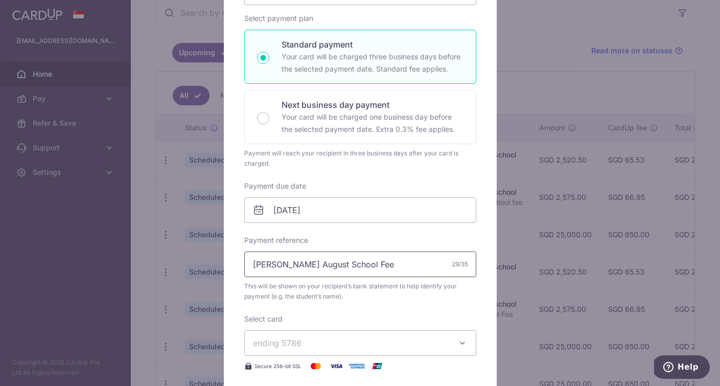
scroll to position [196, 0]
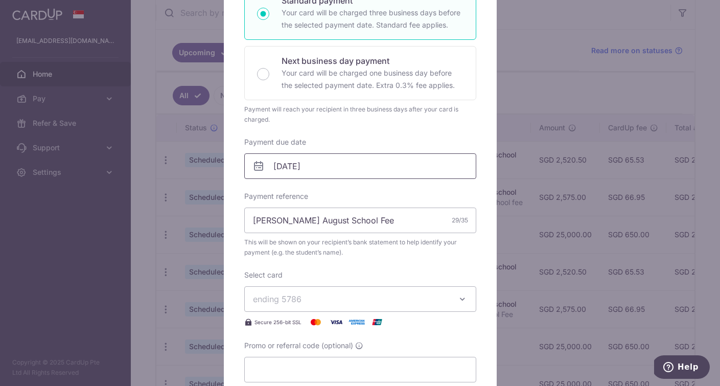
click at [335, 165] on input "[DATE]" at bounding box center [360, 166] width 232 height 26
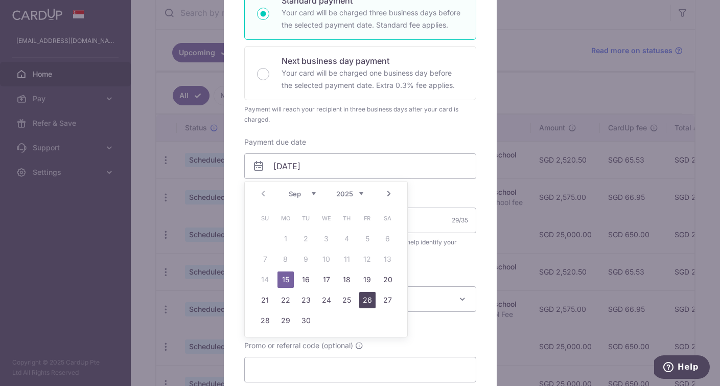
click at [368, 301] on link "26" at bounding box center [367, 300] width 16 height 16
type input "[DATE]"
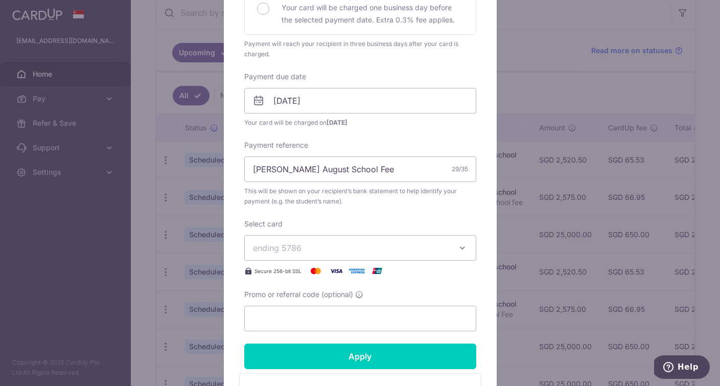
scroll to position [302, 0]
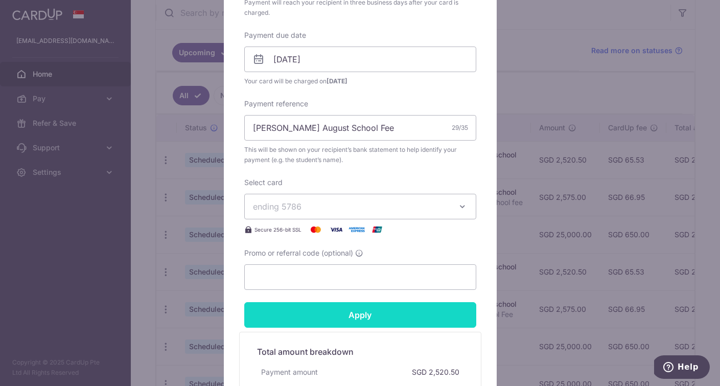
click at [364, 317] on input "Apply" at bounding box center [360, 315] width 232 height 26
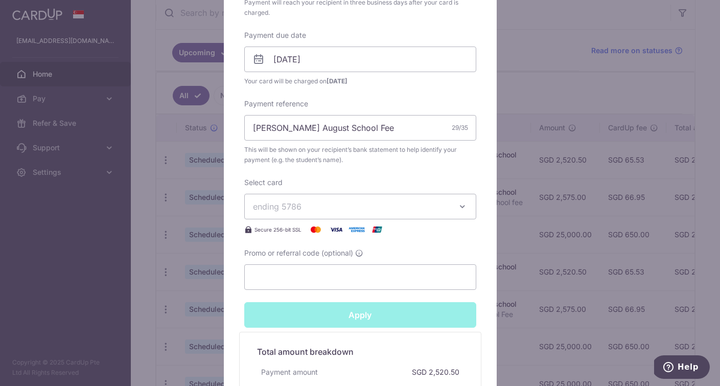
type input "Successfully Applied"
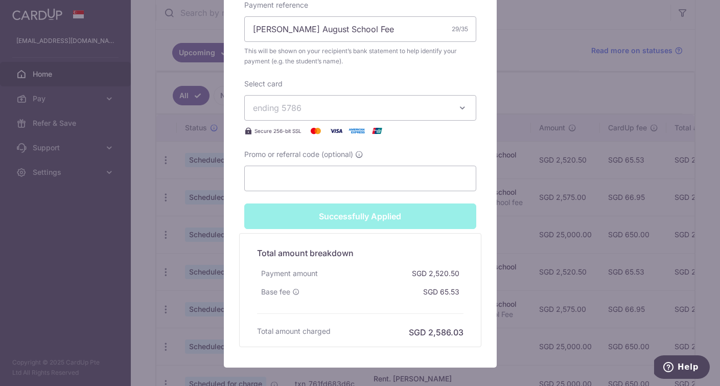
scroll to position [492, 0]
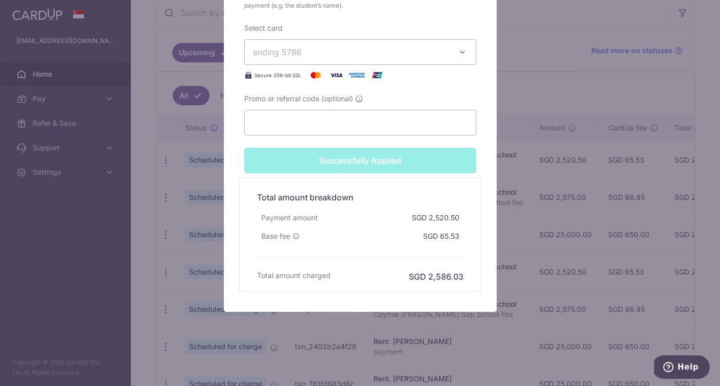
click at [536, 87] on div "Edit payment By clicking apply, you will make changes to all payments to Odysse…" at bounding box center [360, 193] width 720 height 386
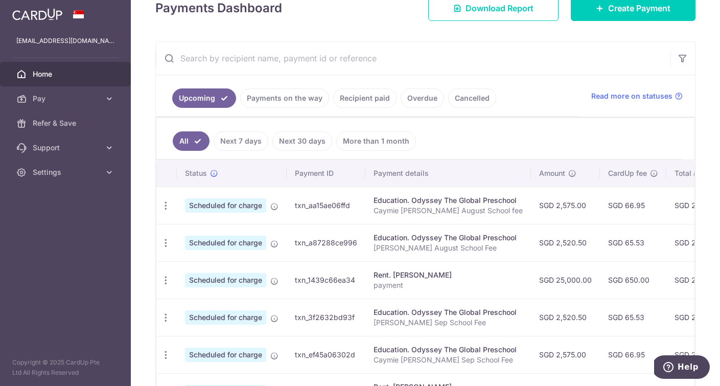
scroll to position [186, 0]
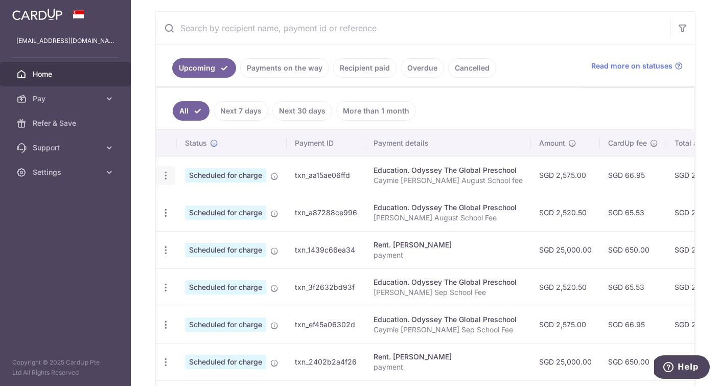
click at [168, 177] on icon "button" at bounding box center [165, 175] width 11 height 11
click at [212, 207] on span "Update payment" at bounding box center [219, 203] width 69 height 12
radio input "true"
type input "2,575.00"
type input "15/09/2025"
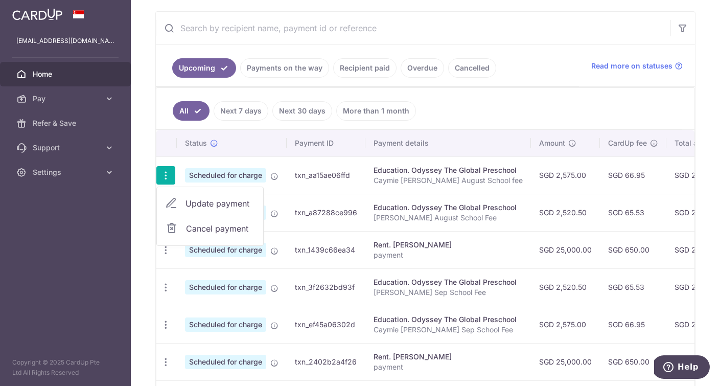
type input "Caymie [PERSON_NAME] August School fee"
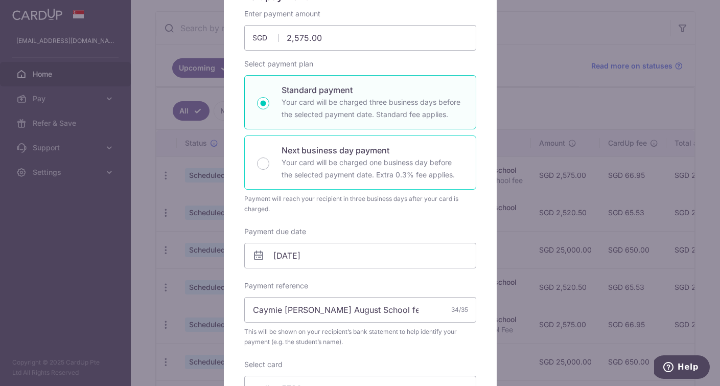
scroll to position [124, 0]
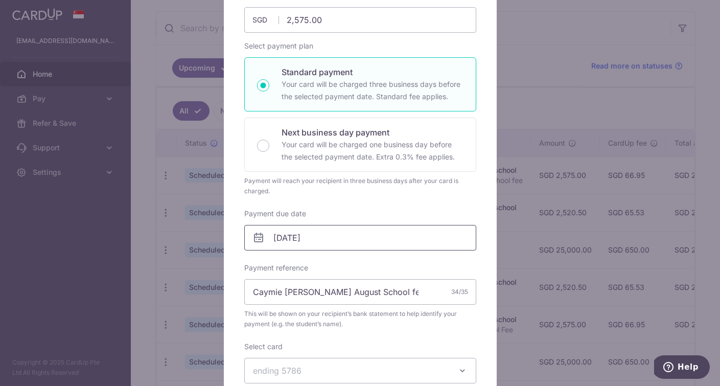
click at [330, 233] on input "15/09/2025" at bounding box center [360, 238] width 232 height 26
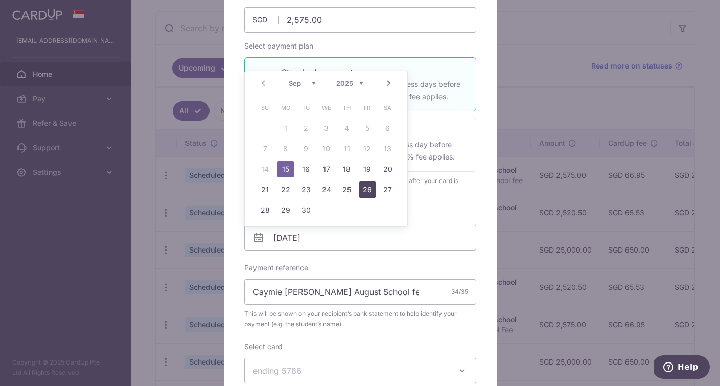
click at [366, 187] on link "26" at bounding box center [367, 189] width 16 height 16
type input "[DATE]"
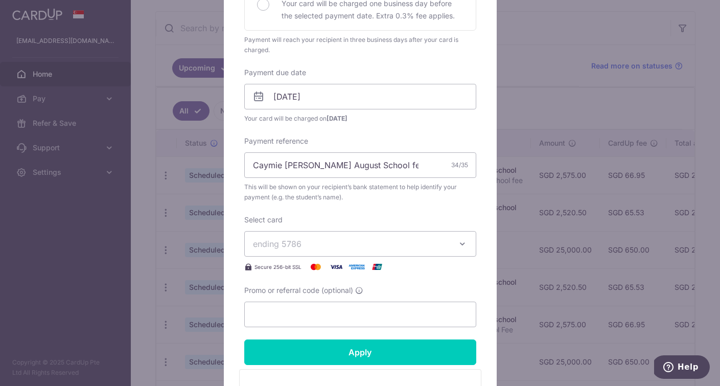
scroll to position [304, 0]
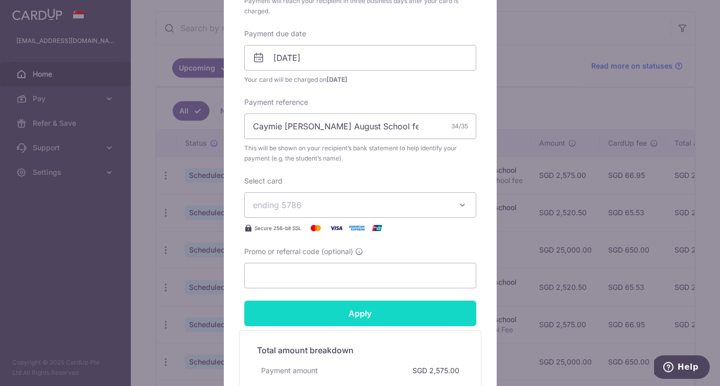
click at [353, 317] on input "Apply" at bounding box center [360, 313] width 232 height 26
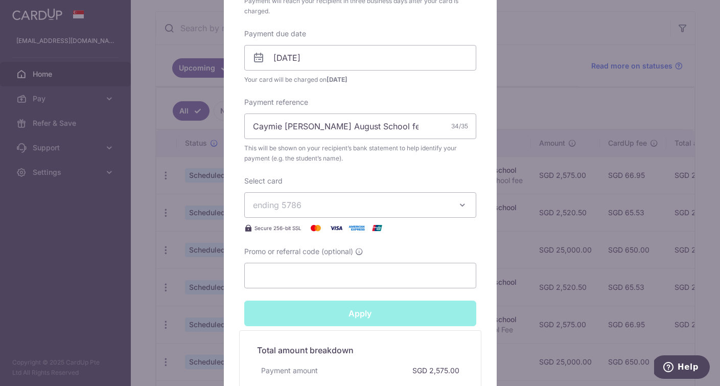
type input "Successfully Applied"
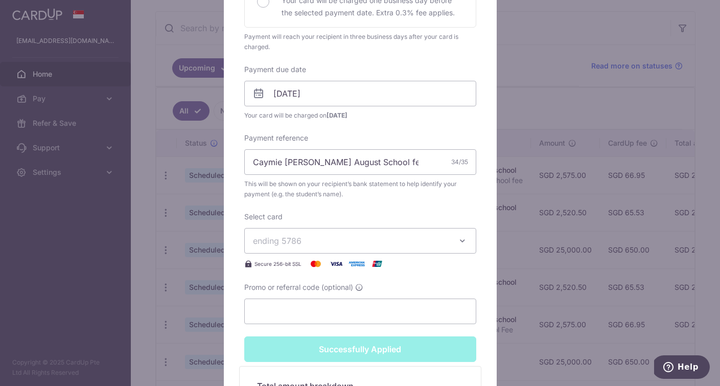
scroll to position [340, 0]
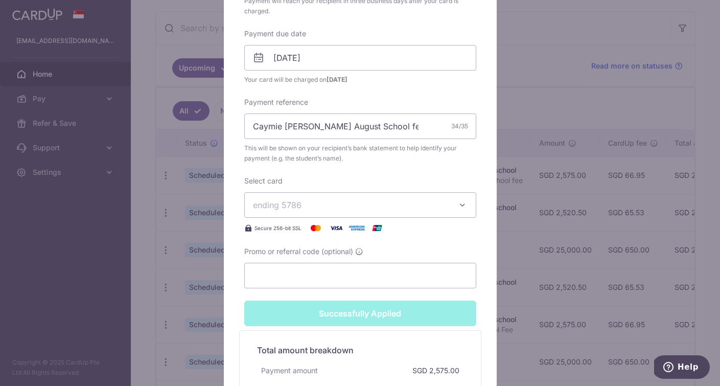
click at [529, 100] on div "Edit payment By clicking apply, you will make changes to all payments to Odysse…" at bounding box center [360, 193] width 720 height 386
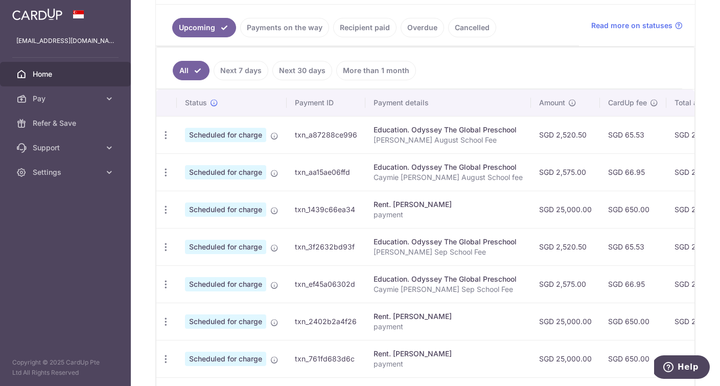
scroll to position [183, 0]
